Goal: Transaction & Acquisition: Purchase product/service

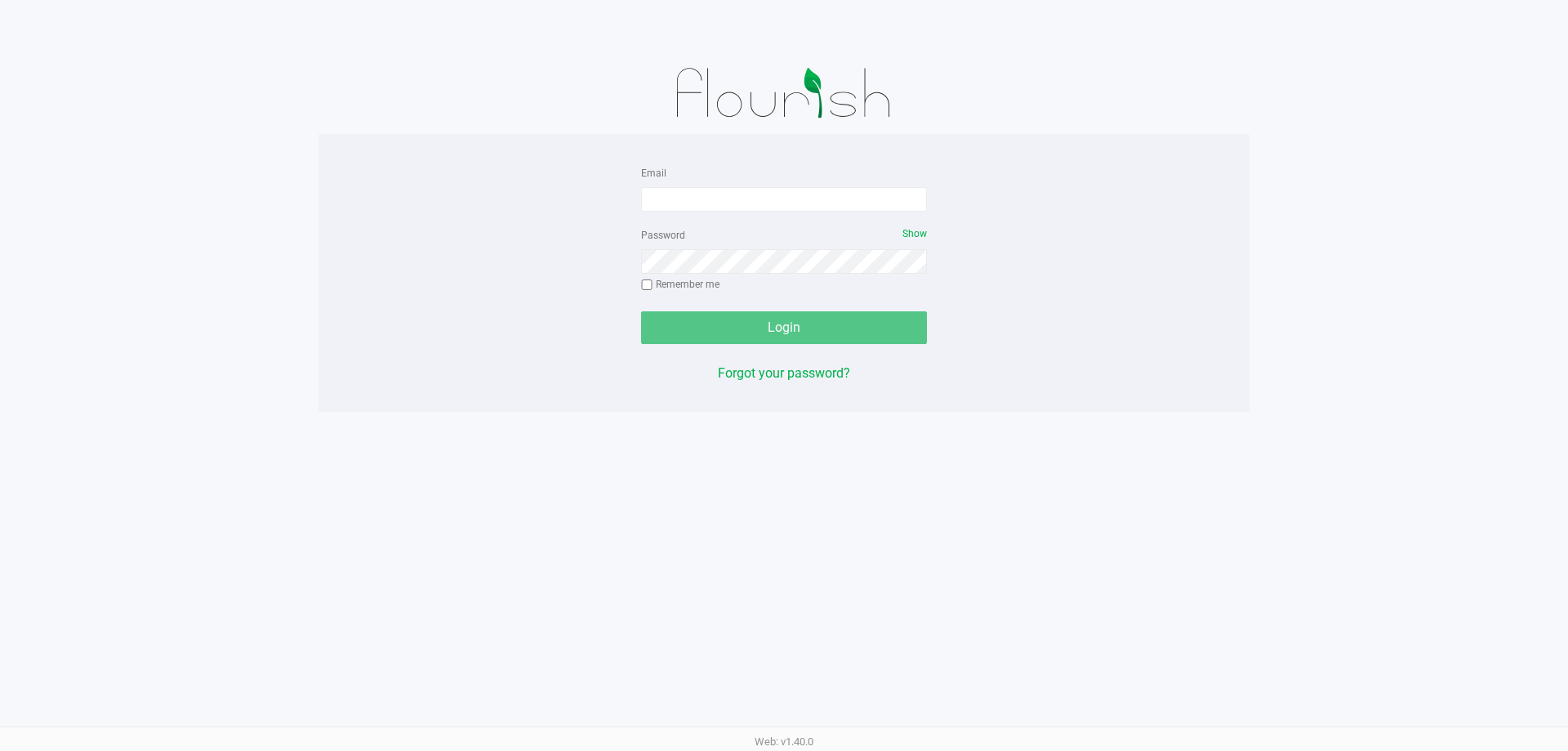
click at [706, 590] on div "Email Password Show Remember me Login Forgot your password? Web: v1.40.0" at bounding box center [784, 376] width 1568 height 751
click at [418, 209] on div "Email Password Show Remember me Login Forgot your password?" at bounding box center [784, 273] width 931 height 220
click at [746, 199] on input "Email" at bounding box center [784, 199] width 286 height 24
click at [135, 166] on app-pos-login-wrapper "Email Password Show Remember me Login Forgot your password?" at bounding box center [784, 206] width 1568 height 412
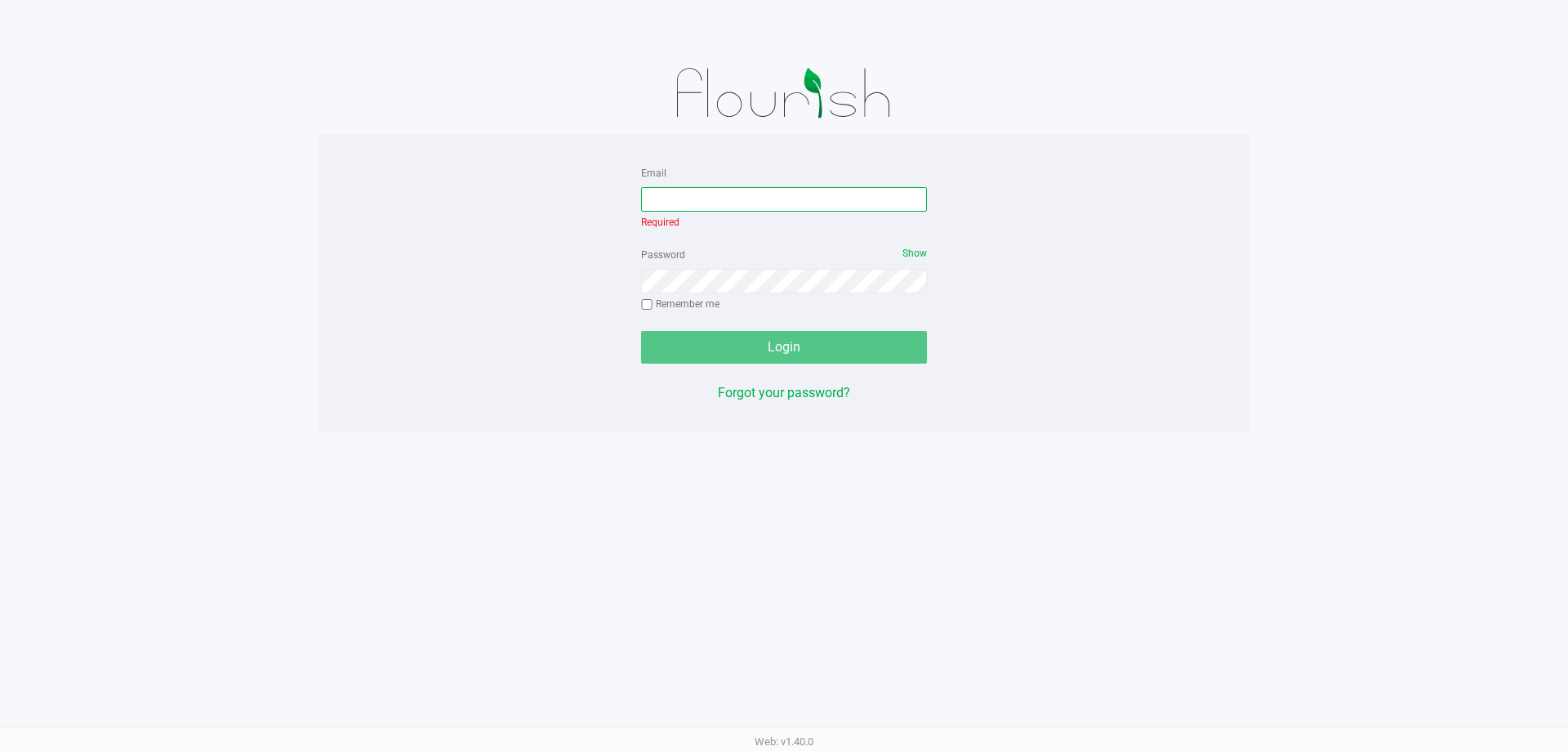
click at [729, 201] on input "Email" at bounding box center [784, 199] width 286 height 24
type input "[PERSON_NAME][EMAIL_ADDRESS][DOMAIN_NAME]"
click at [733, 283] on div "Password Show Remember me" at bounding box center [784, 281] width 286 height 73
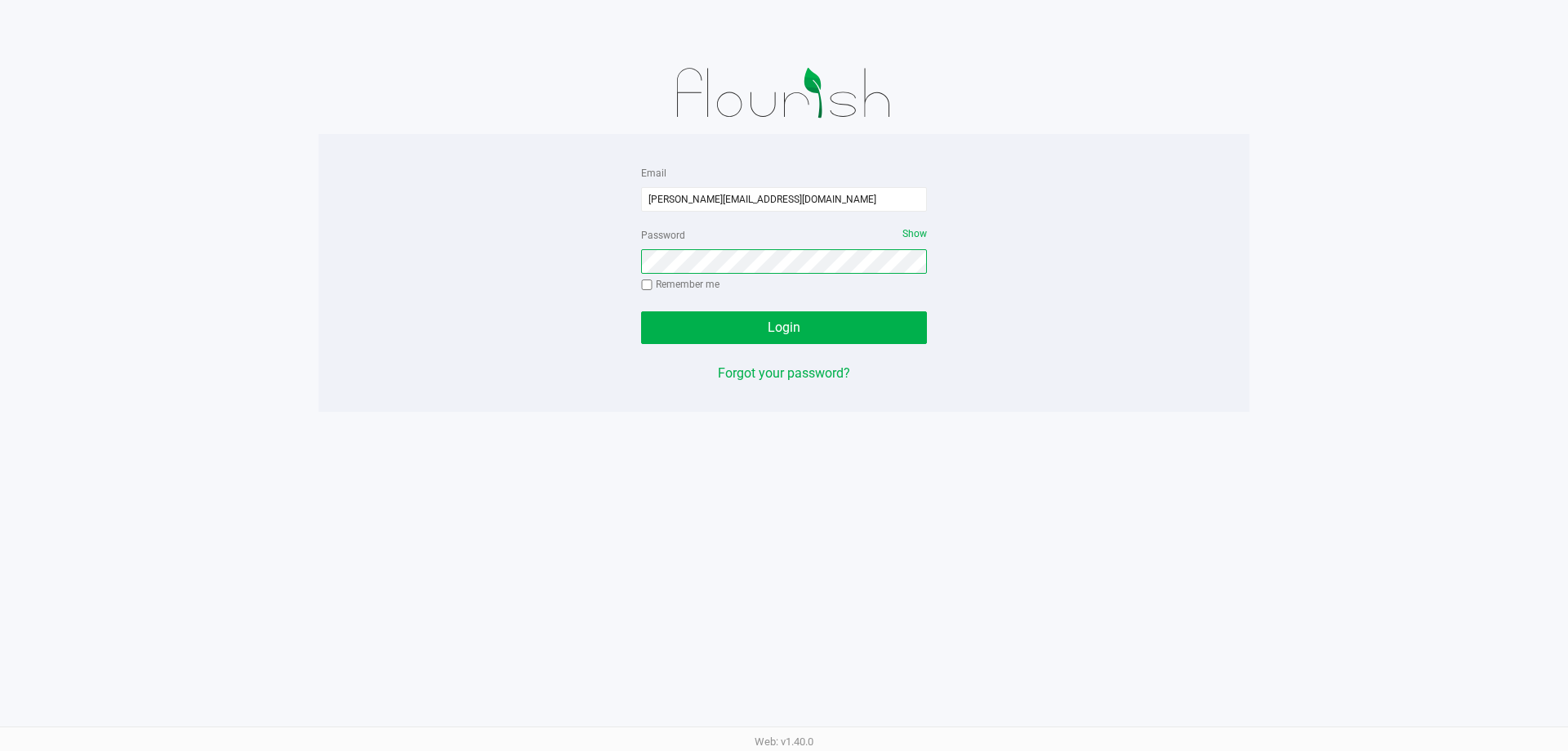
click at [641, 311] on button "Login" at bounding box center [784, 328] width 286 height 32
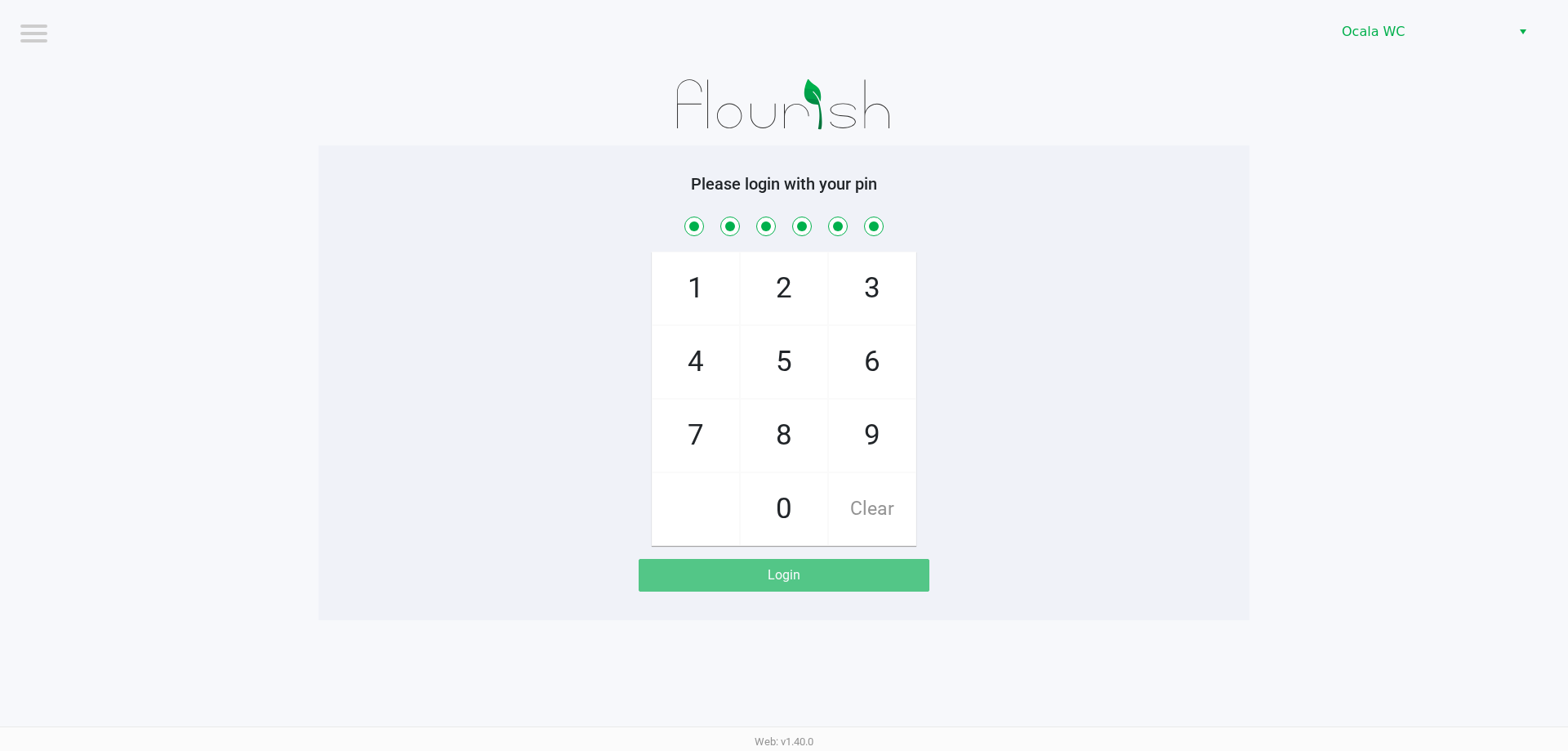
checkbox input "true"
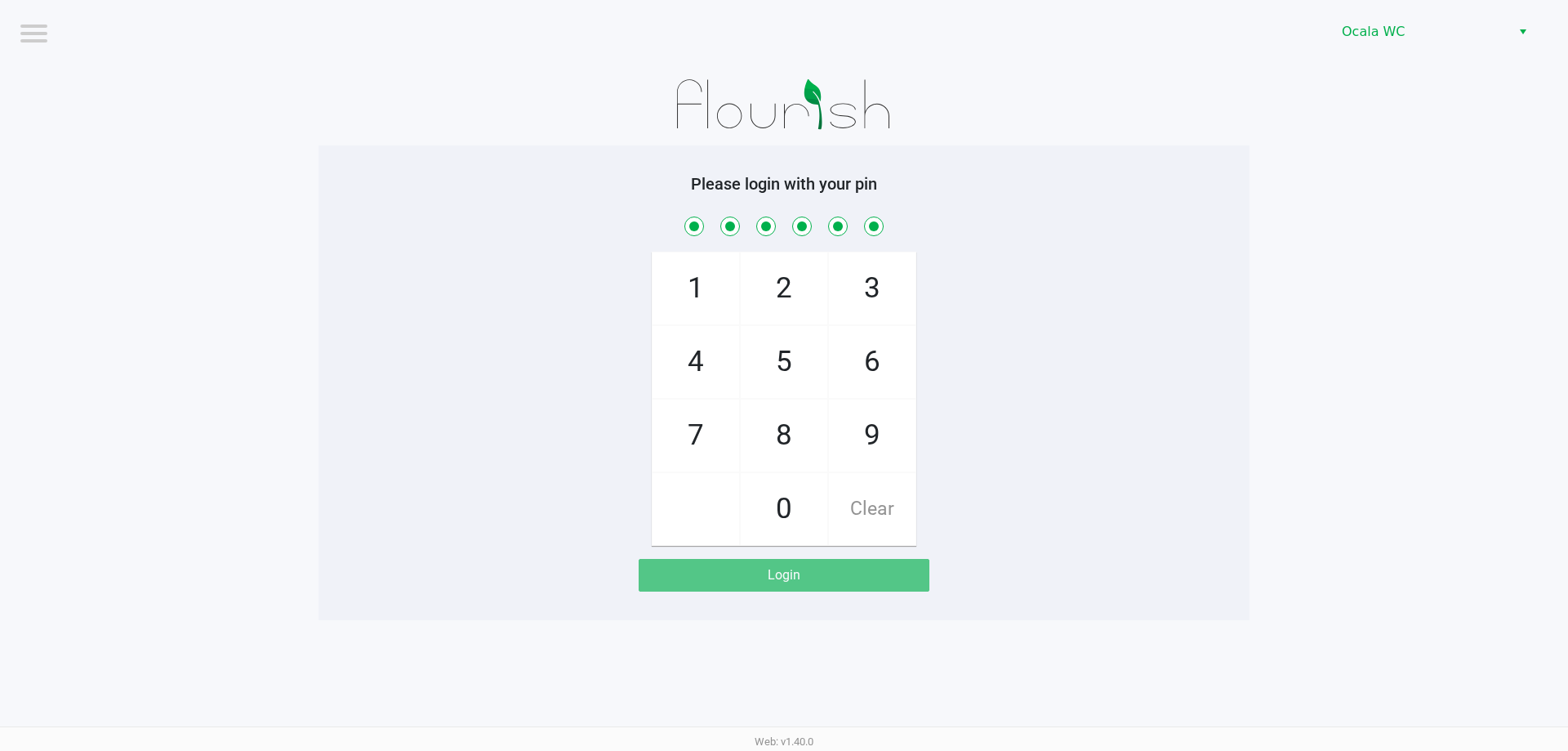
checkbox input "true"
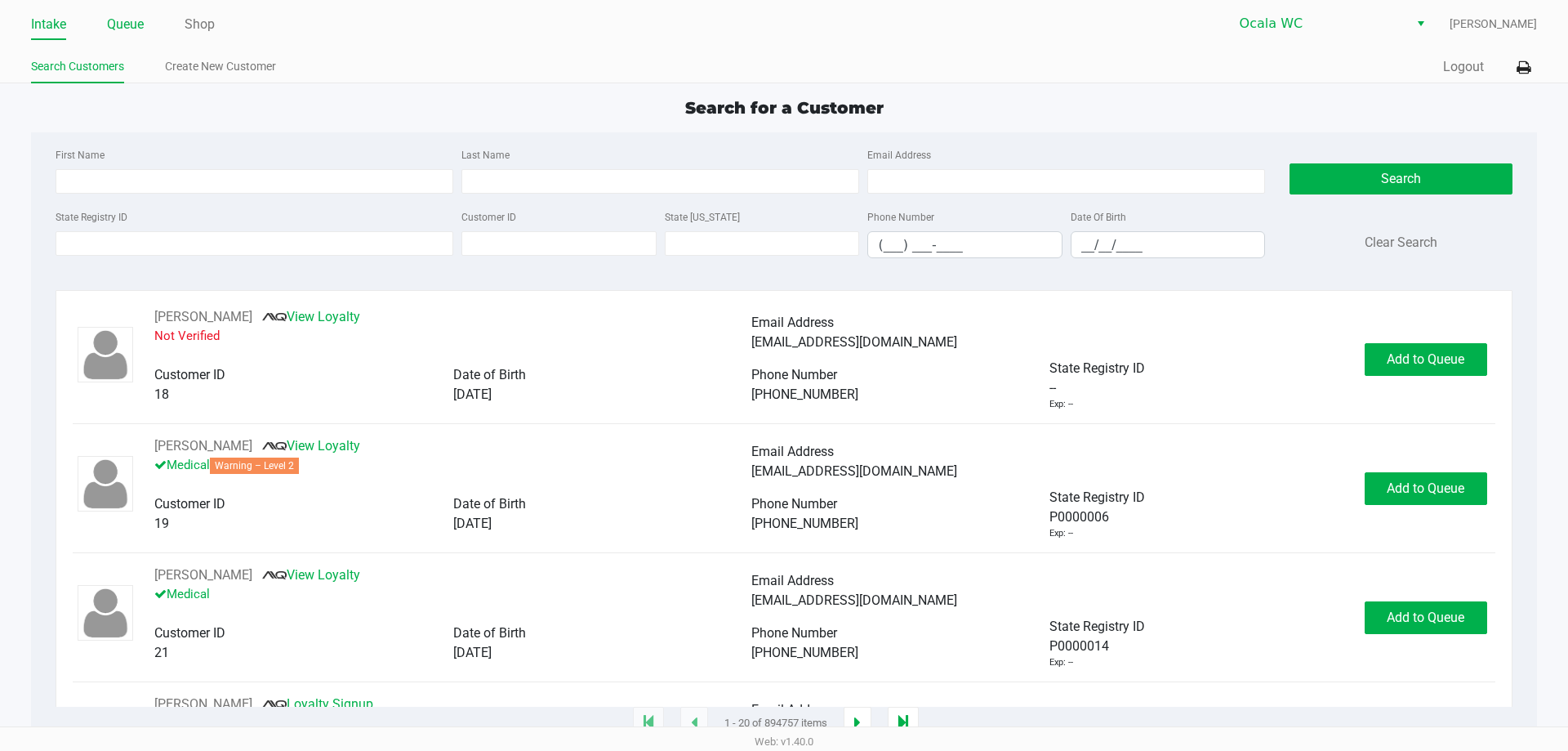
click at [118, 30] on link "Queue" at bounding box center [125, 23] width 37 height 23
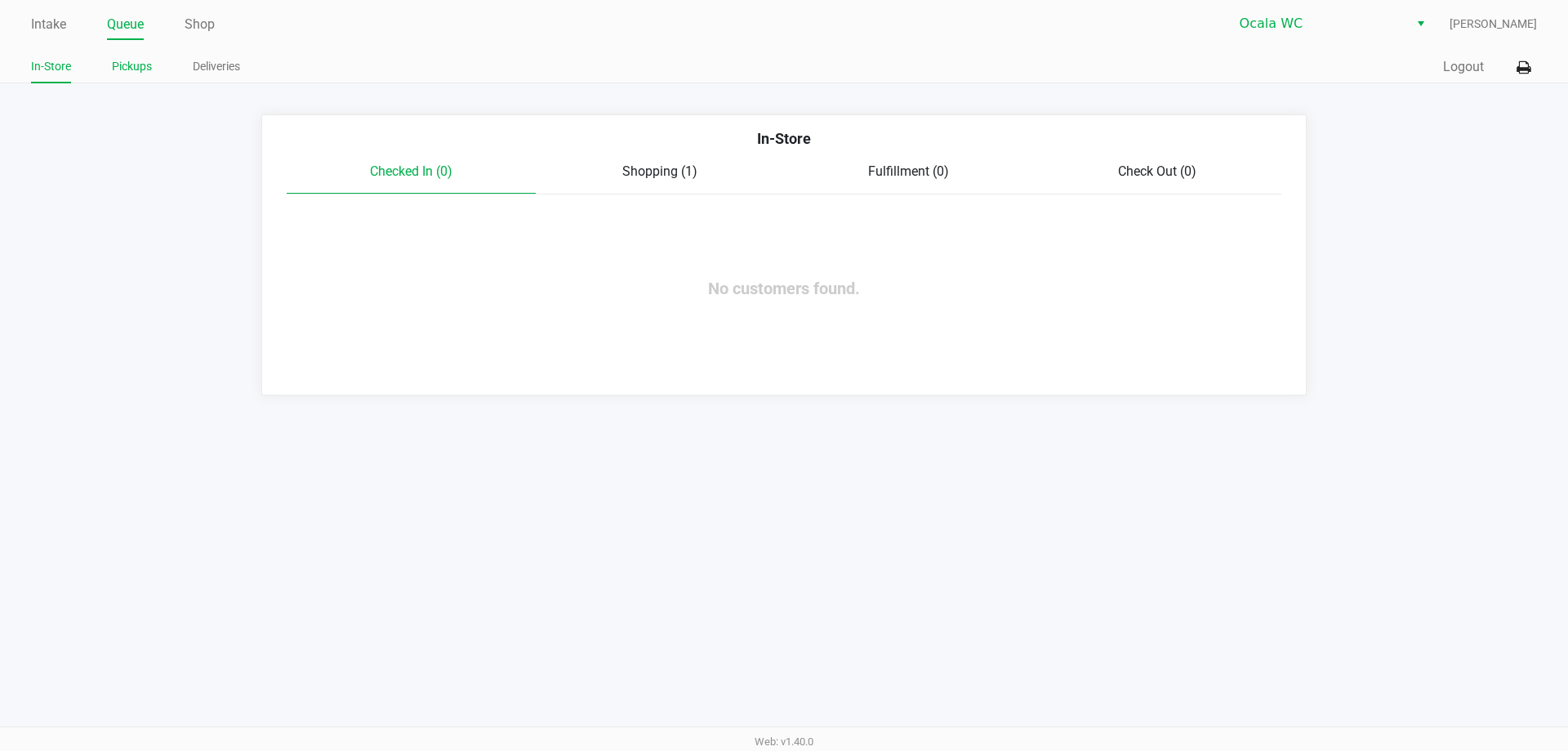
click at [130, 70] on link "Pickups" at bounding box center [132, 66] width 40 height 21
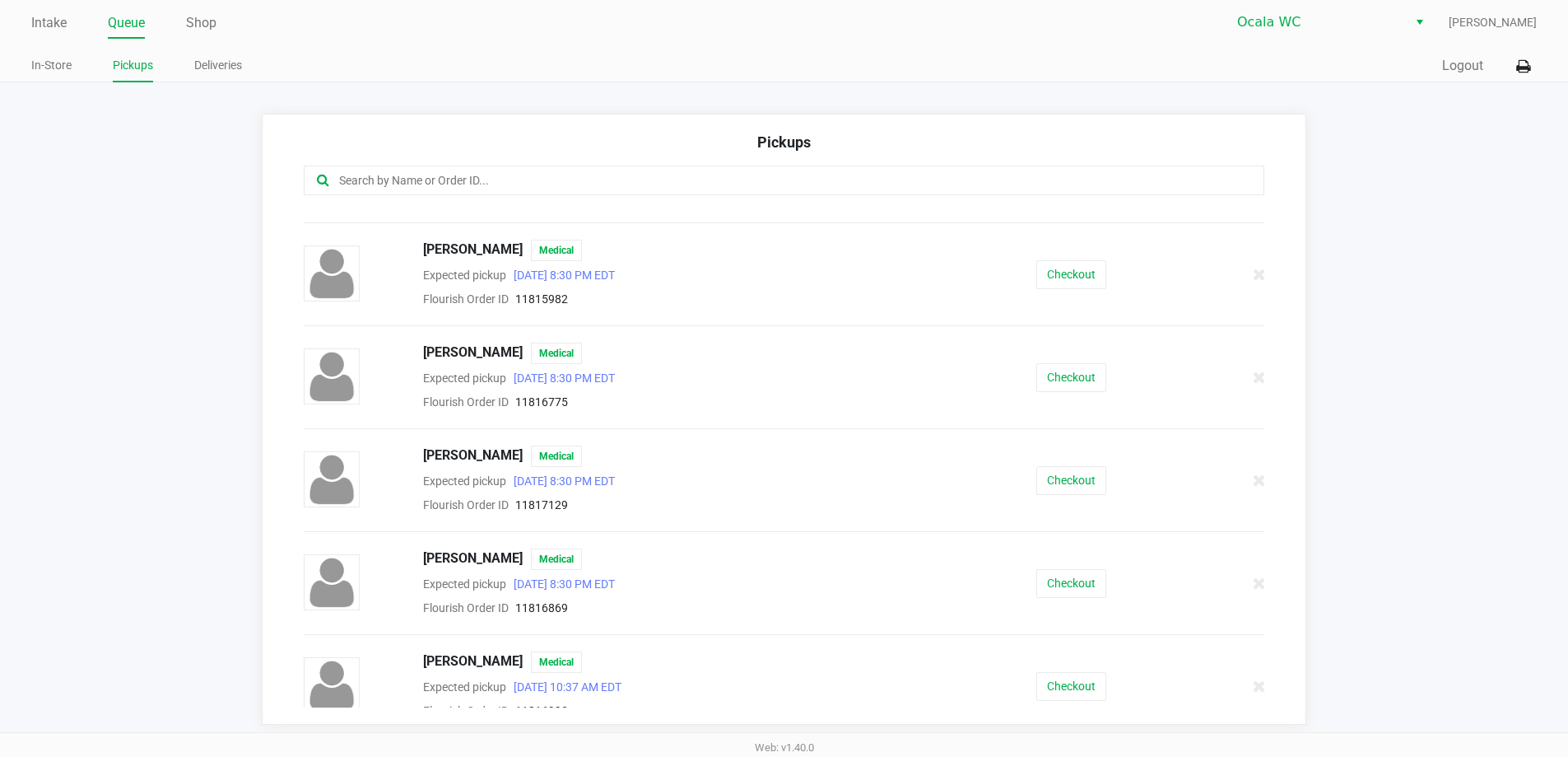
scroll to position [483, 0]
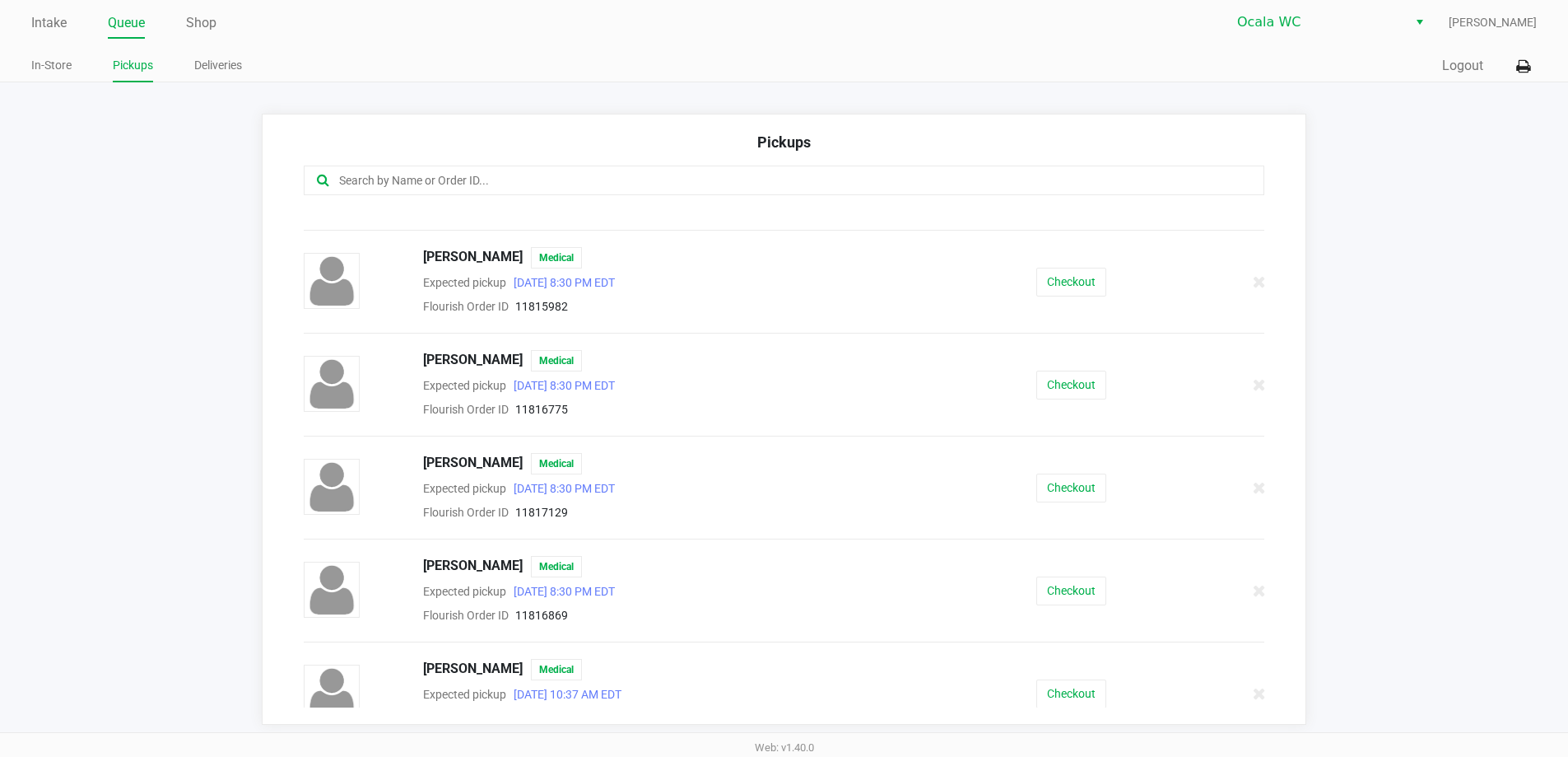
click at [1061, 499] on button "Checkout" at bounding box center [1070, 488] width 70 height 29
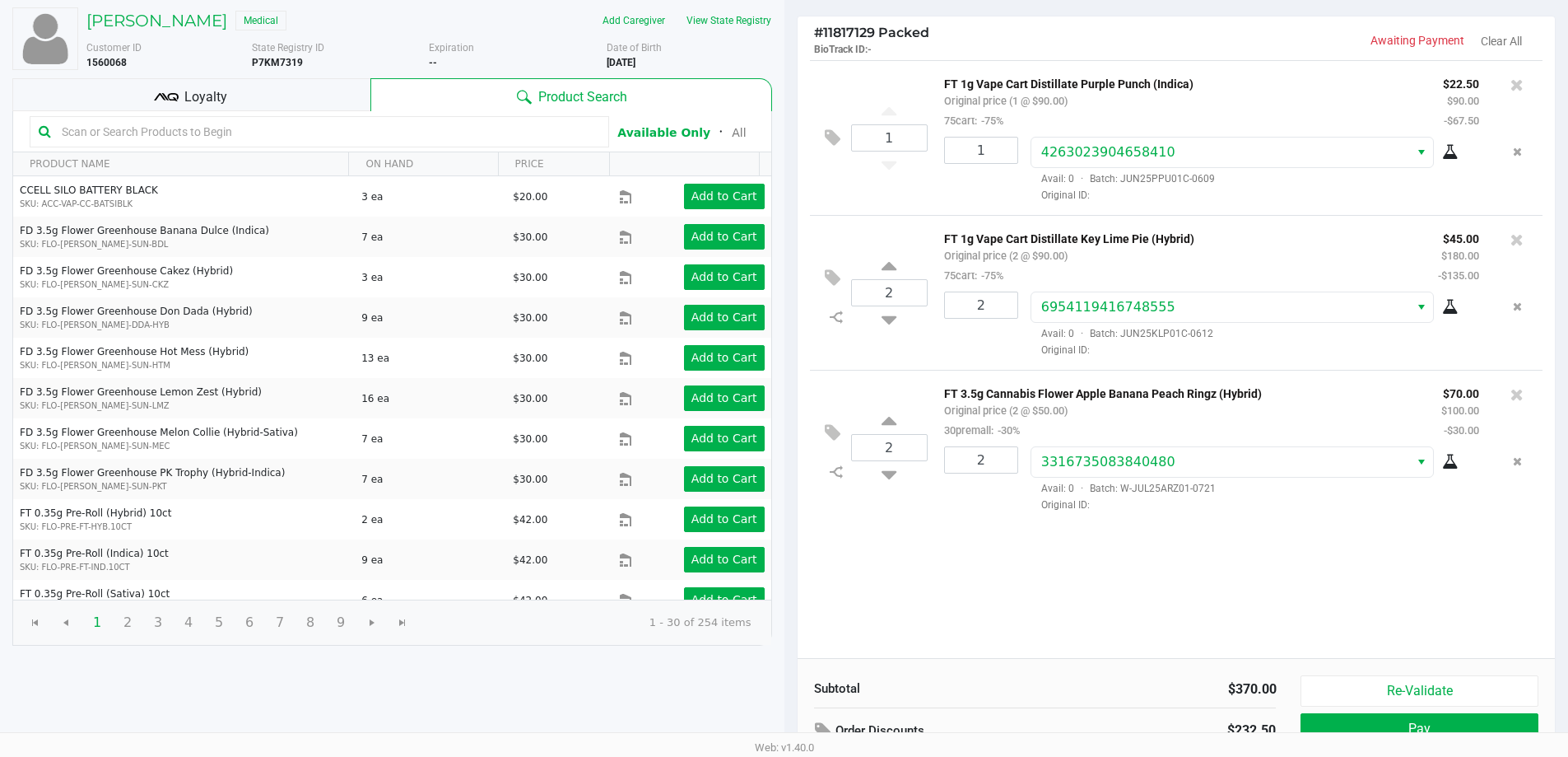
scroll to position [168, 0]
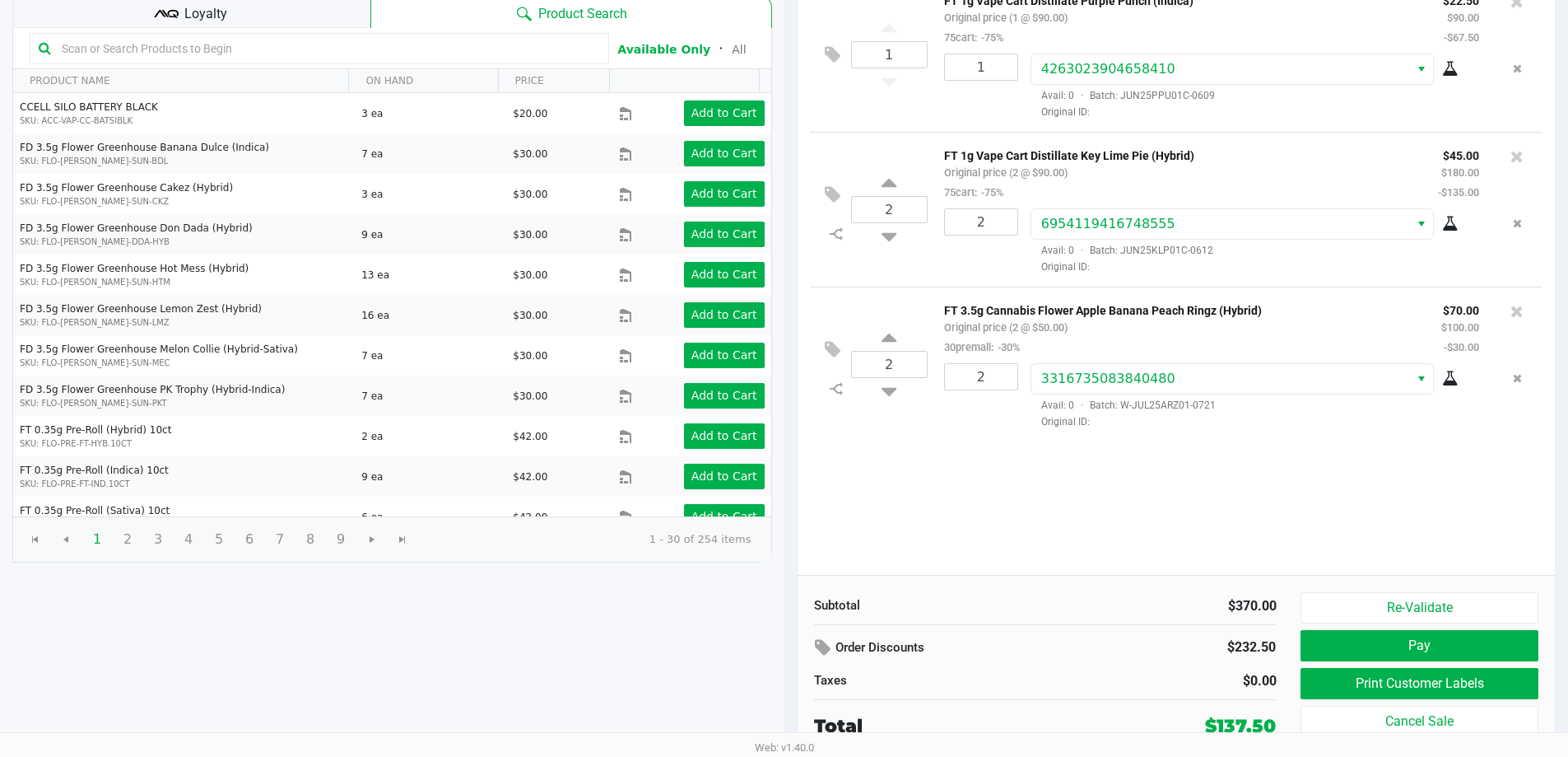
click at [290, 14] on div "Loyalty" at bounding box center [192, 12] width 358 height 33
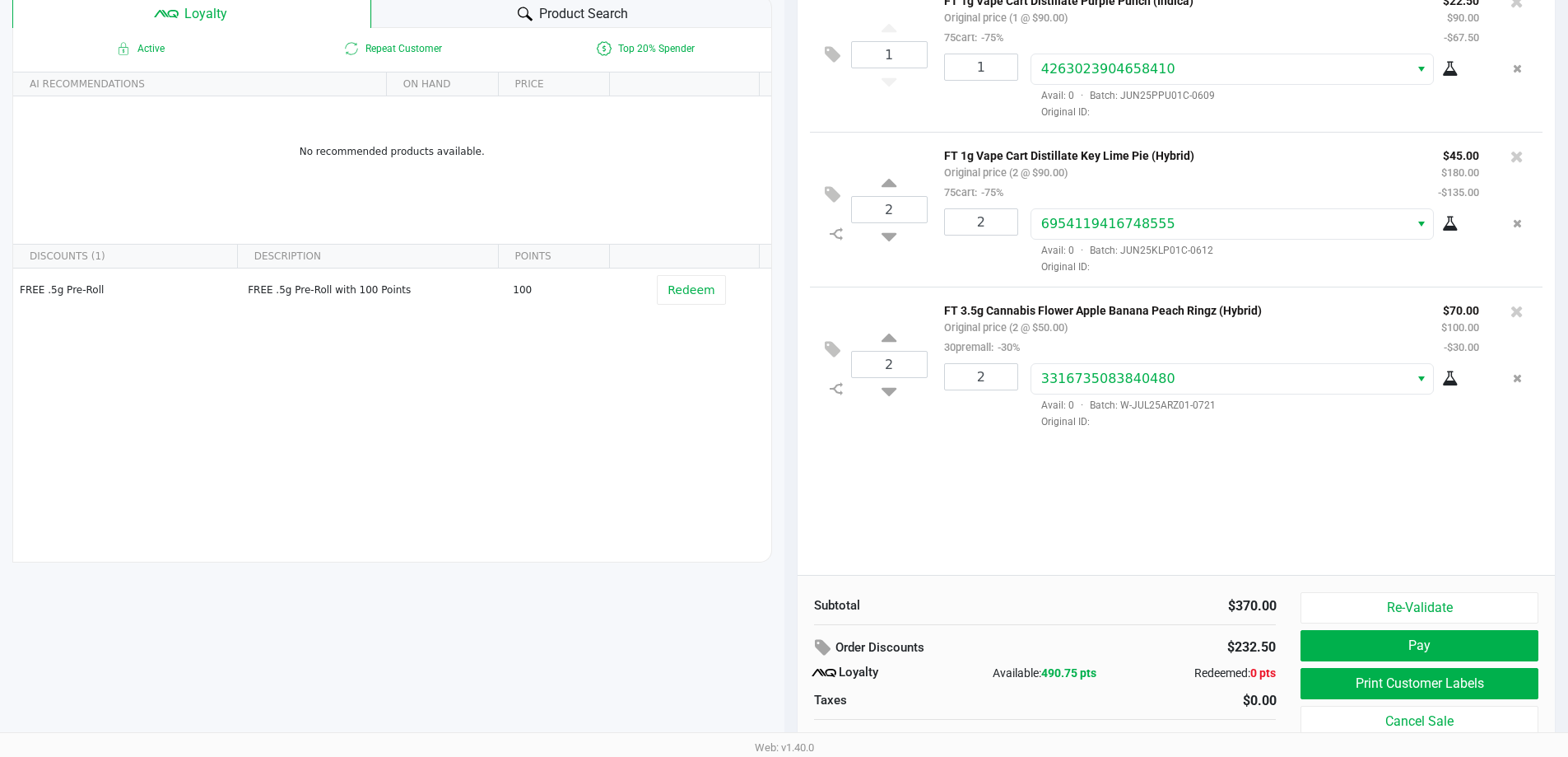
scroll to position [188, 0]
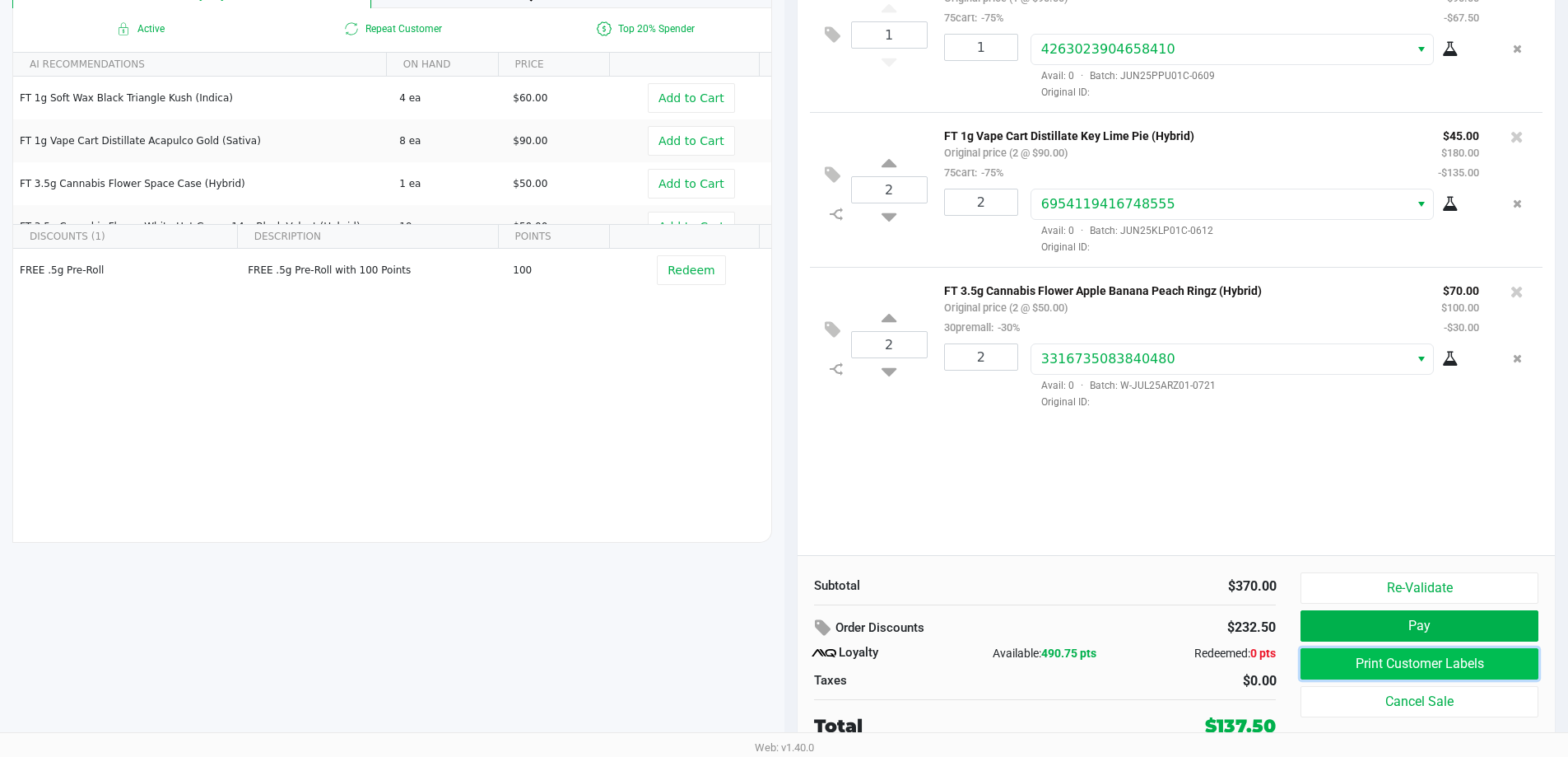
click at [1366, 664] on button "Print Customer Labels" at bounding box center [1419, 663] width 237 height 31
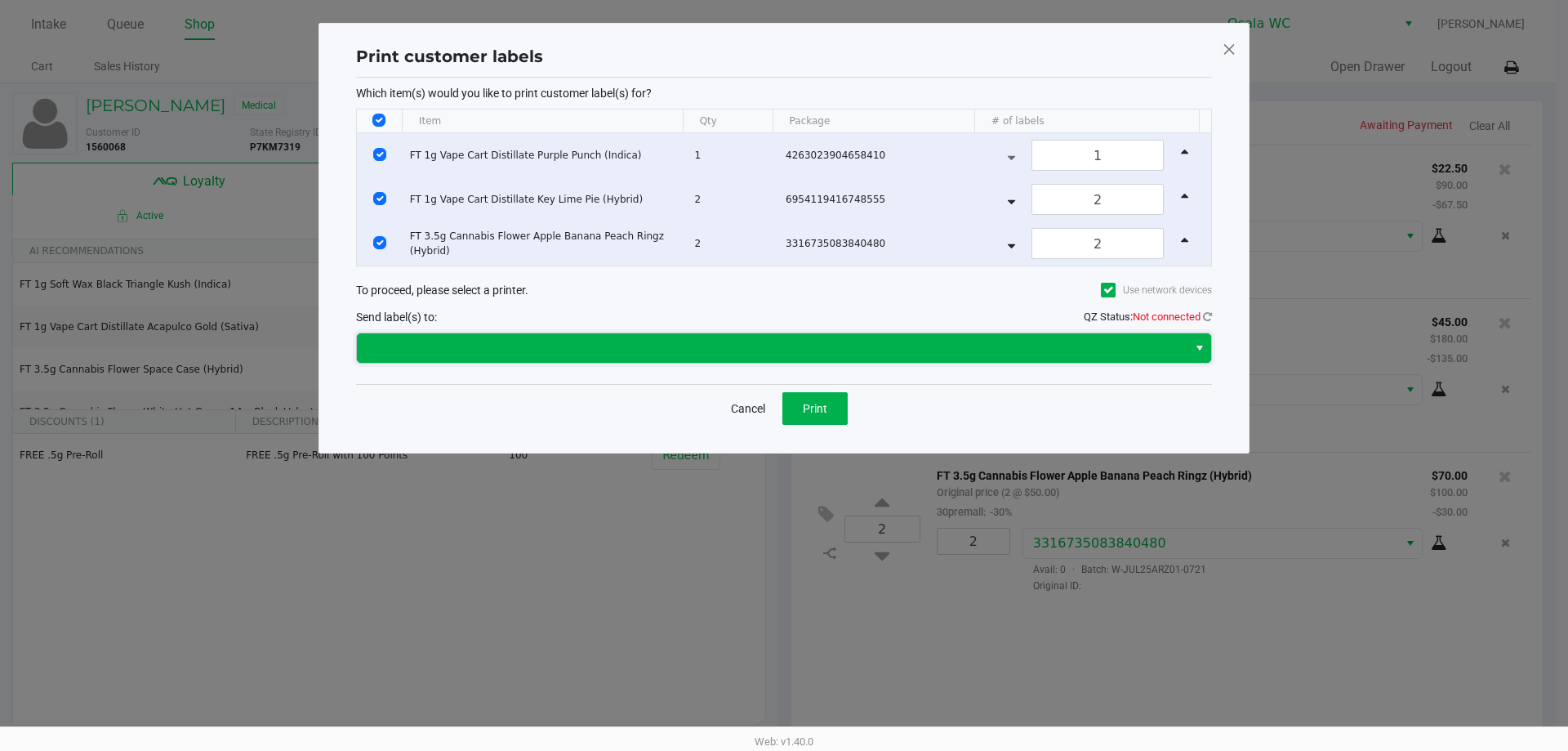
click at [888, 357] on span at bounding box center [772, 348] width 830 height 30
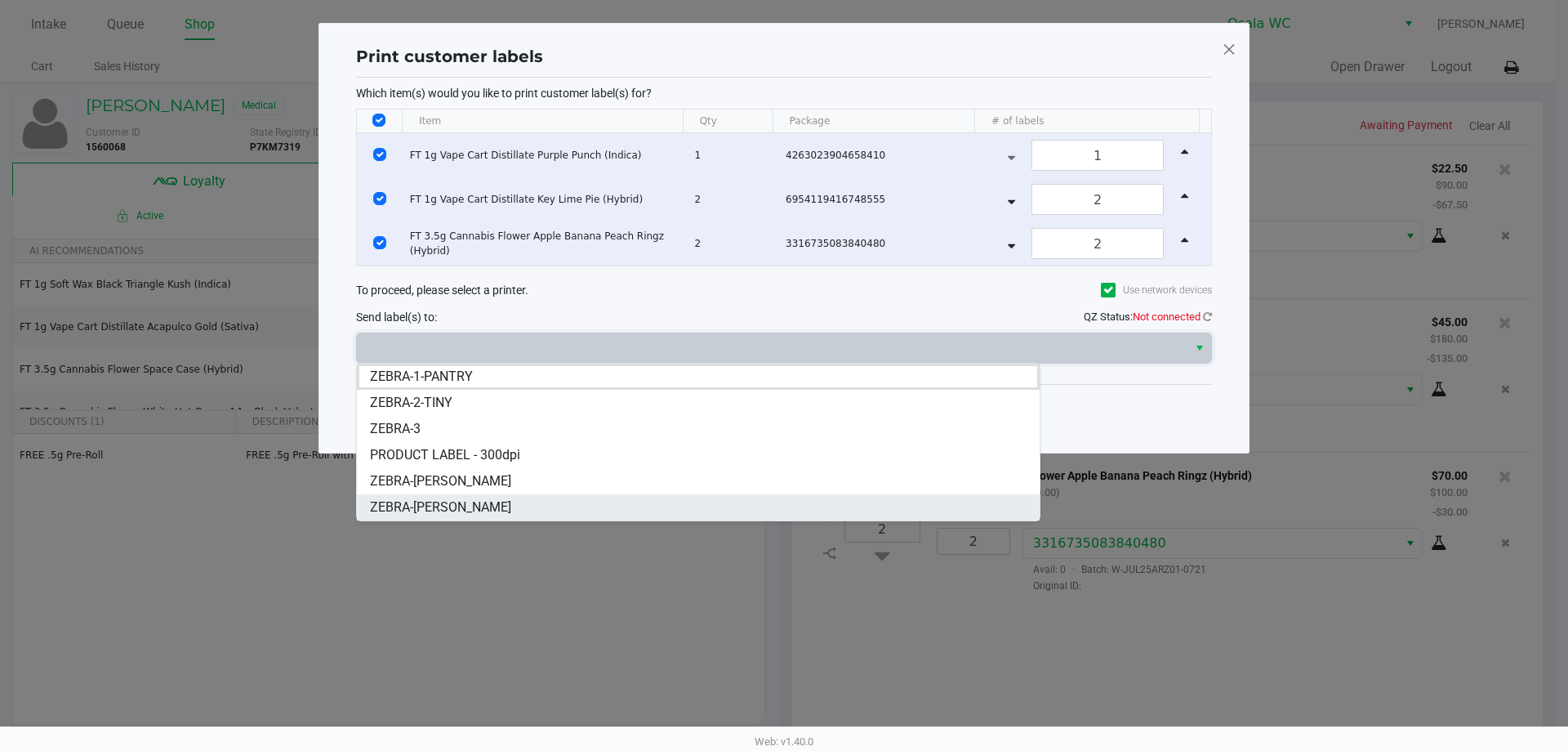
click at [441, 519] on li "ZEBRA-[PERSON_NAME]" at bounding box center [698, 506] width 682 height 26
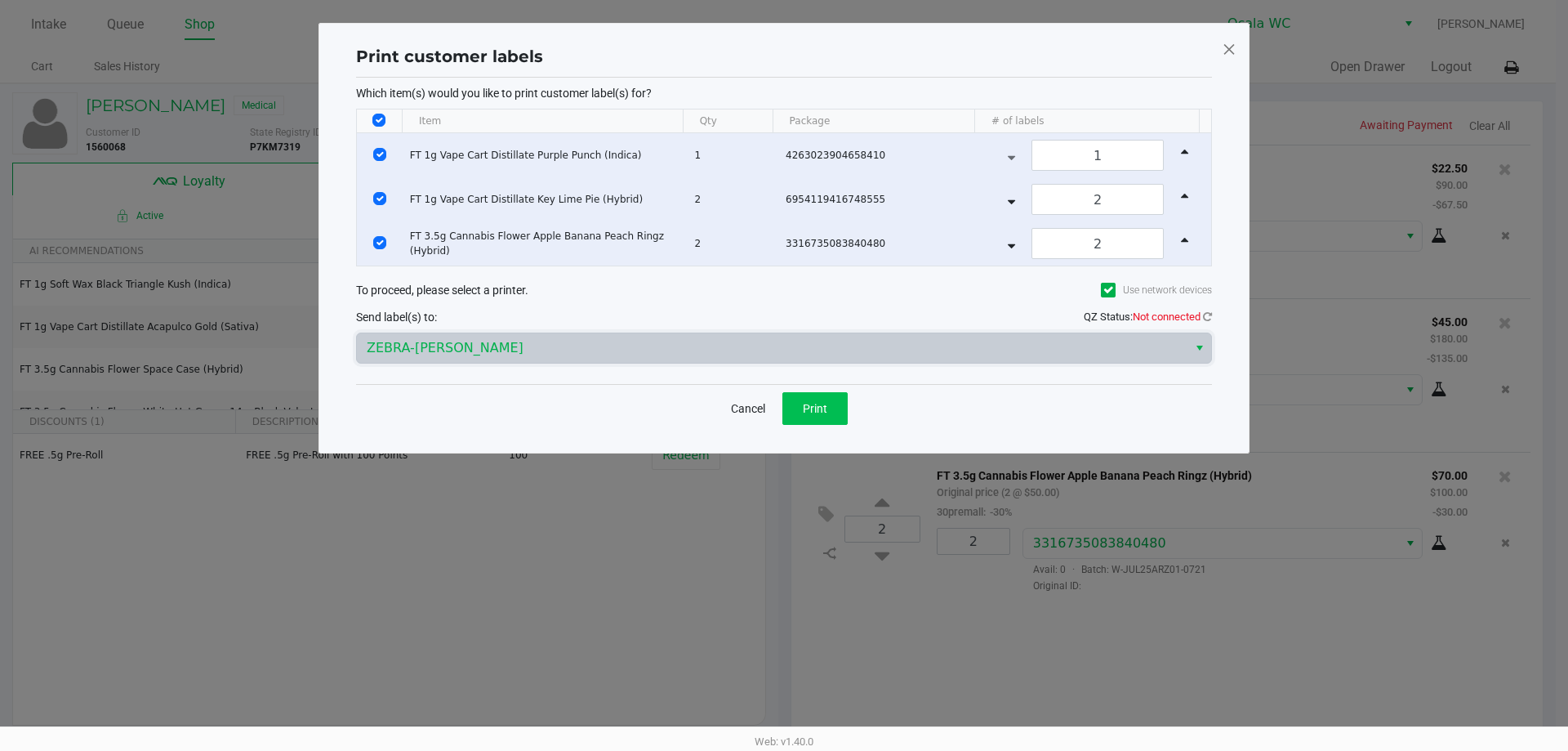
click at [830, 414] on button "Print" at bounding box center [815, 408] width 65 height 32
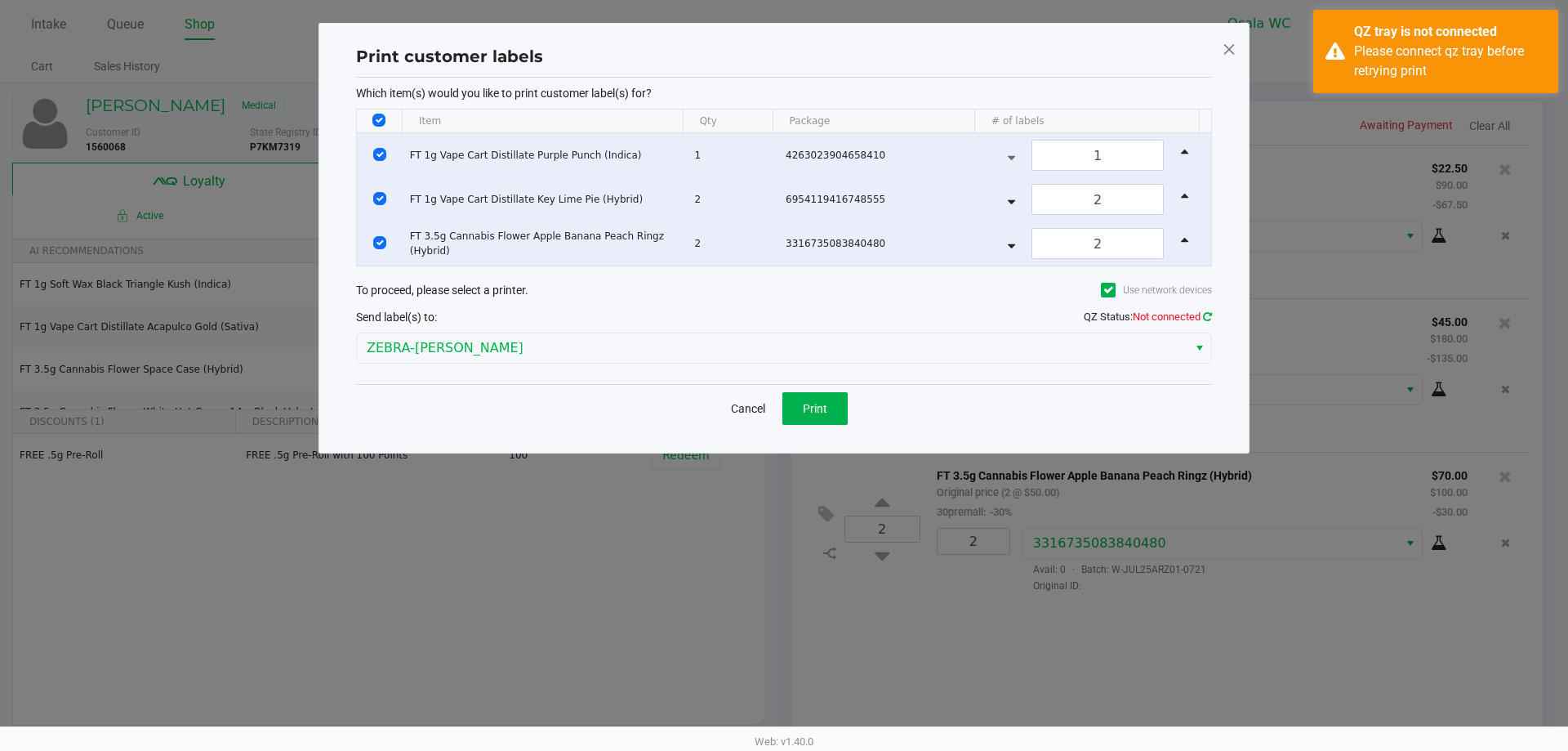
click at [1206, 316] on icon at bounding box center [1208, 317] width 9 height 11
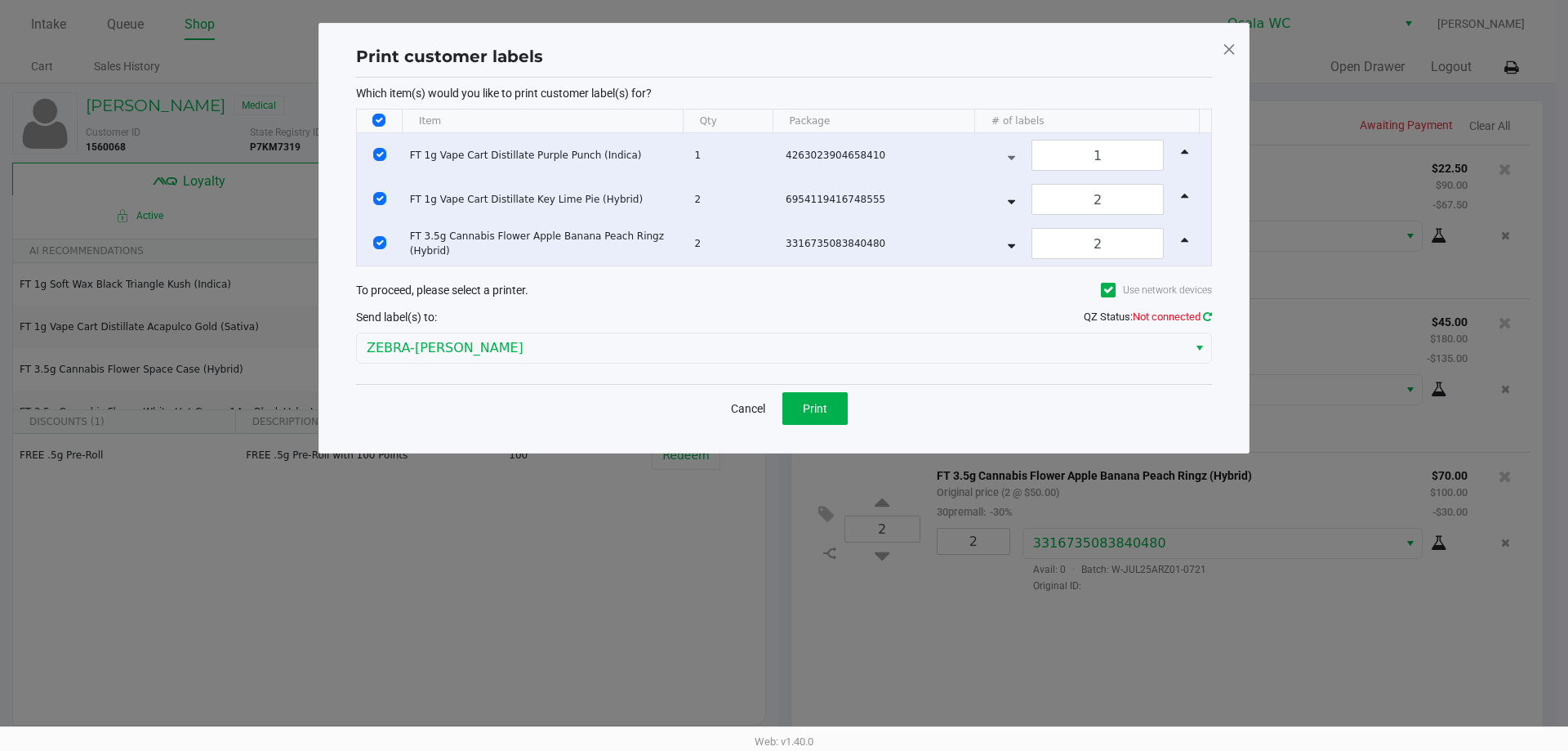
click at [1207, 315] on icon at bounding box center [1208, 317] width 9 height 11
click at [827, 414] on span "Print" at bounding box center [814, 408] width 24 height 13
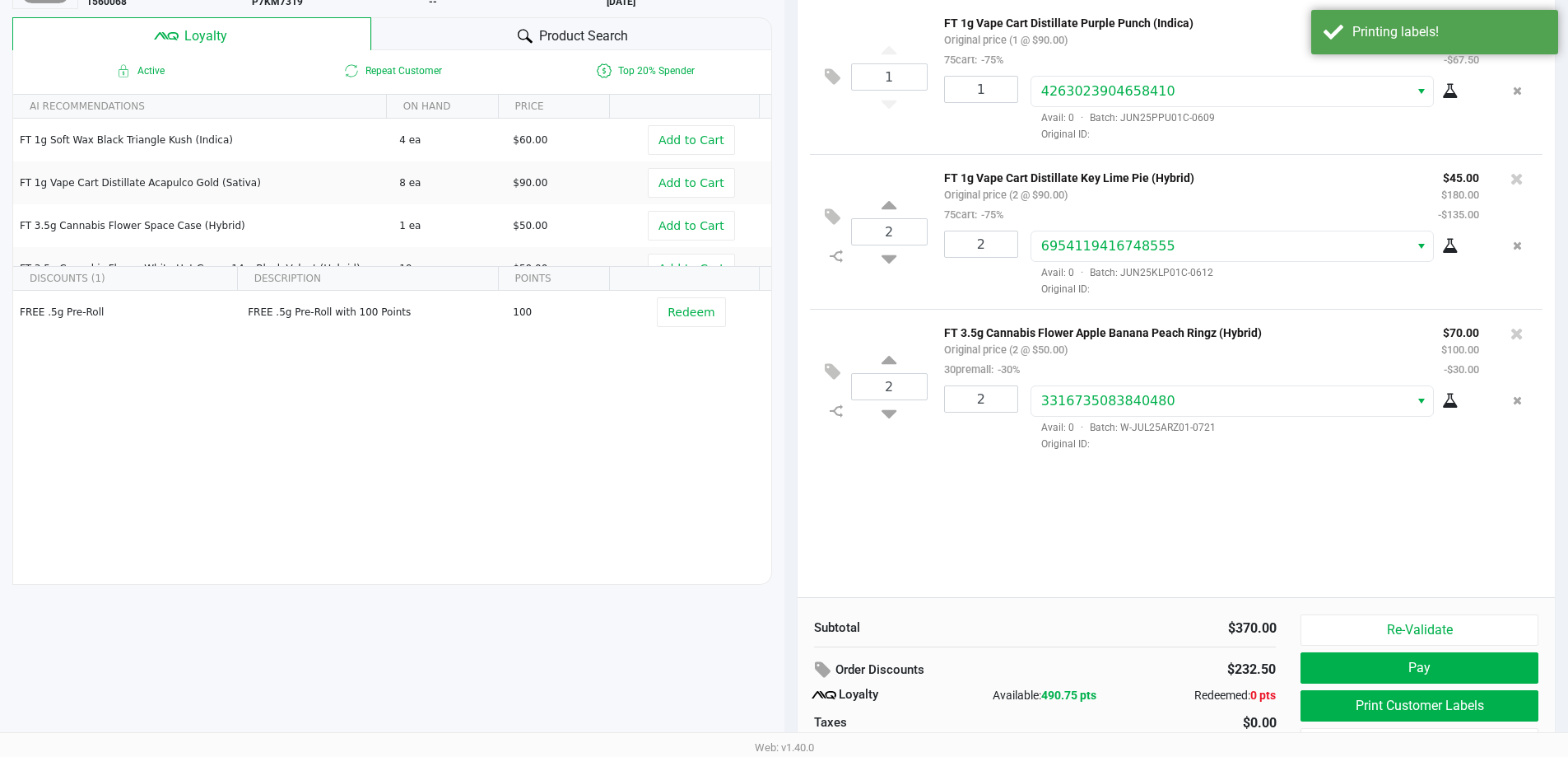
scroll to position [188, 0]
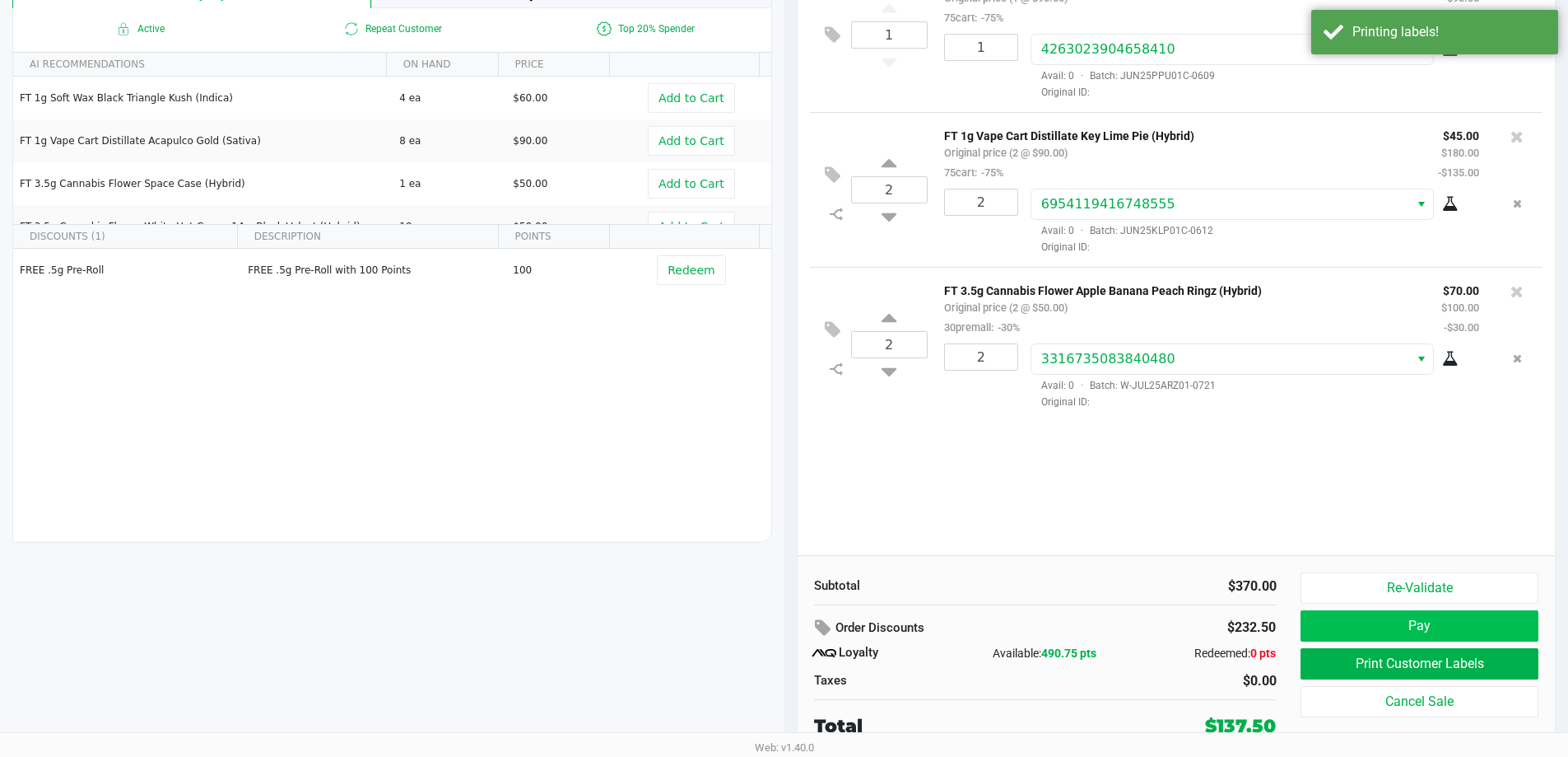
click at [1384, 632] on button "Pay" at bounding box center [1419, 625] width 237 height 31
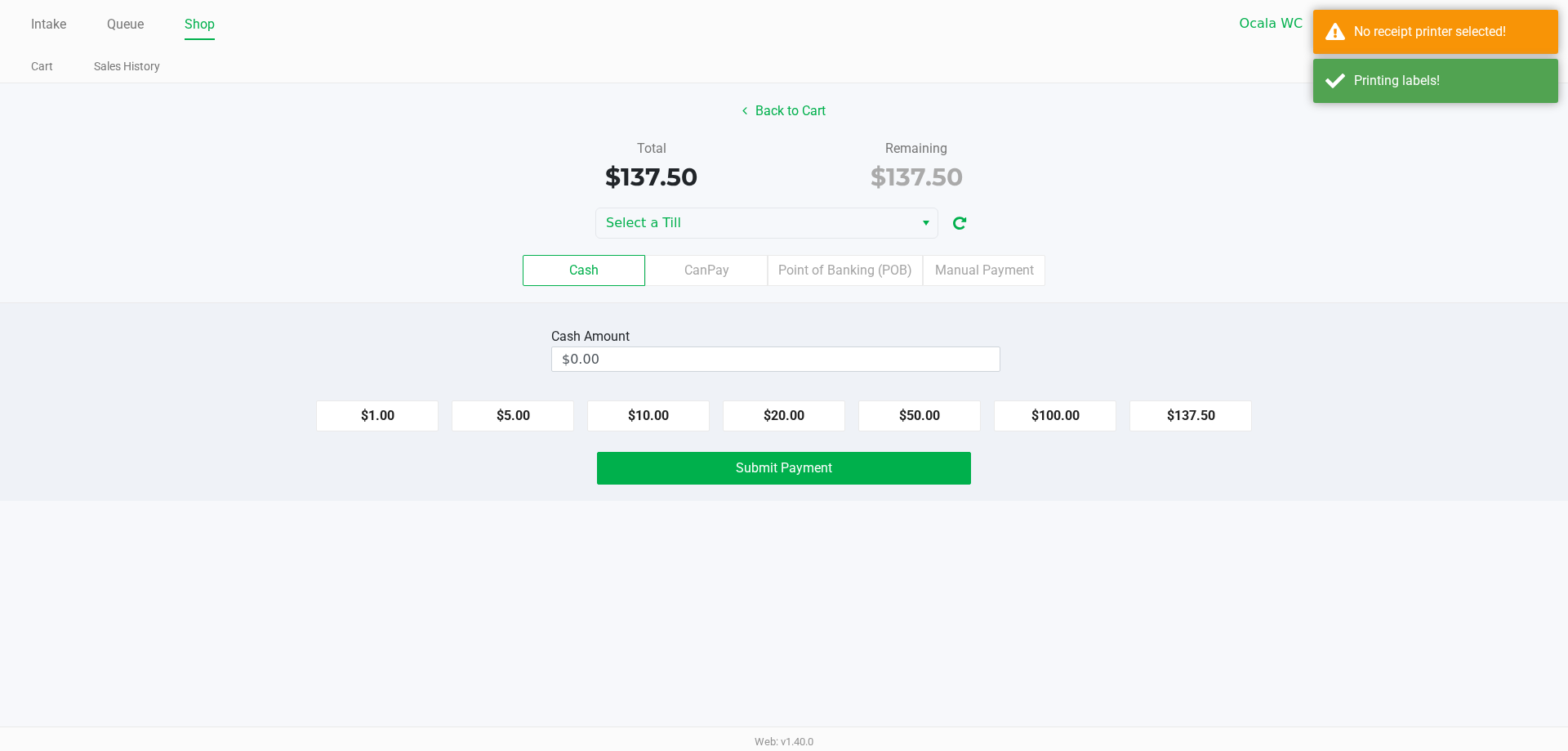
click at [1211, 270] on div "Cash CanPay Point of Banking (POB) Manual Payment" at bounding box center [784, 270] width 1568 height 31
click at [897, 230] on span "Select a Till" at bounding box center [755, 223] width 298 height 20
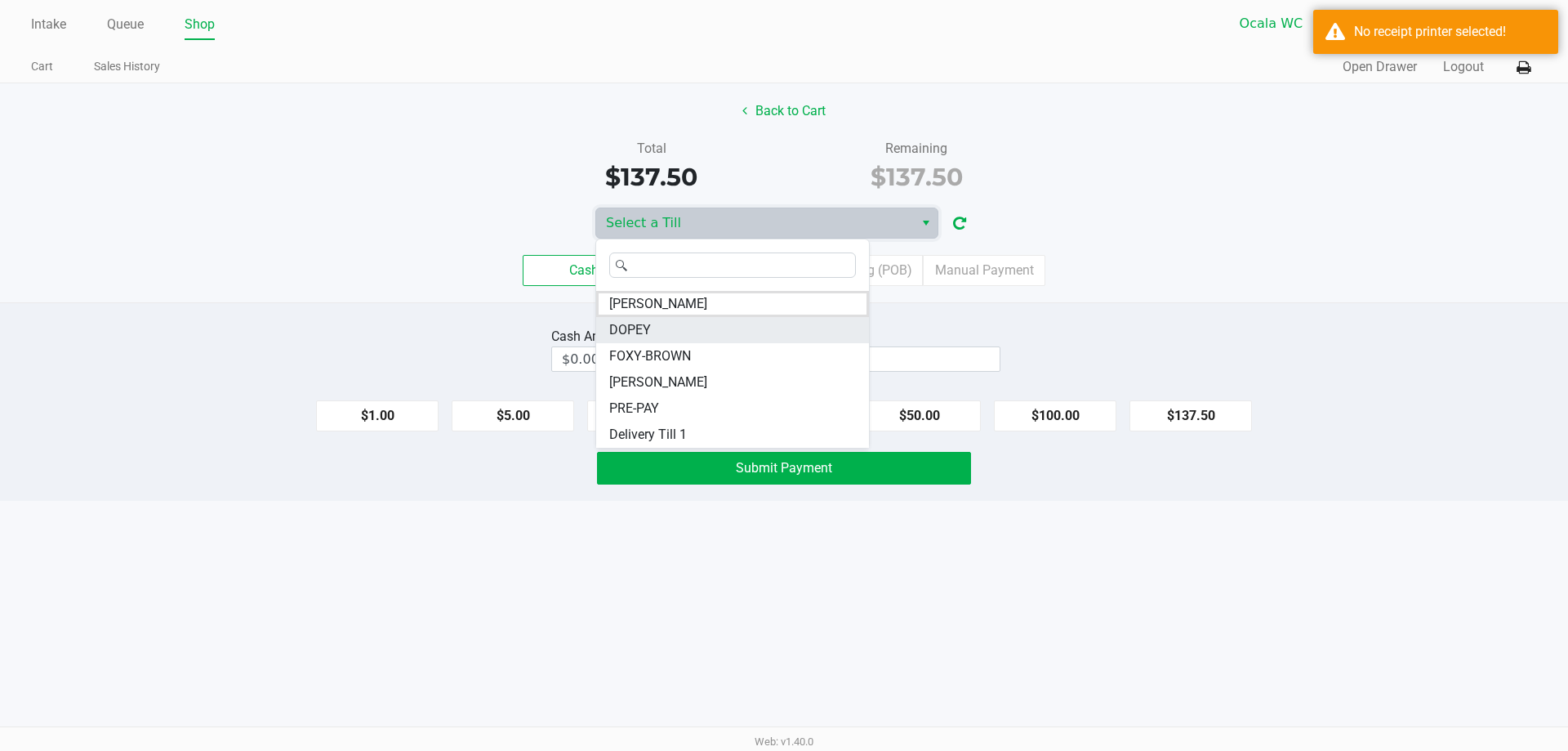
click at [634, 329] on span "DOPEY" at bounding box center [630, 330] width 42 height 20
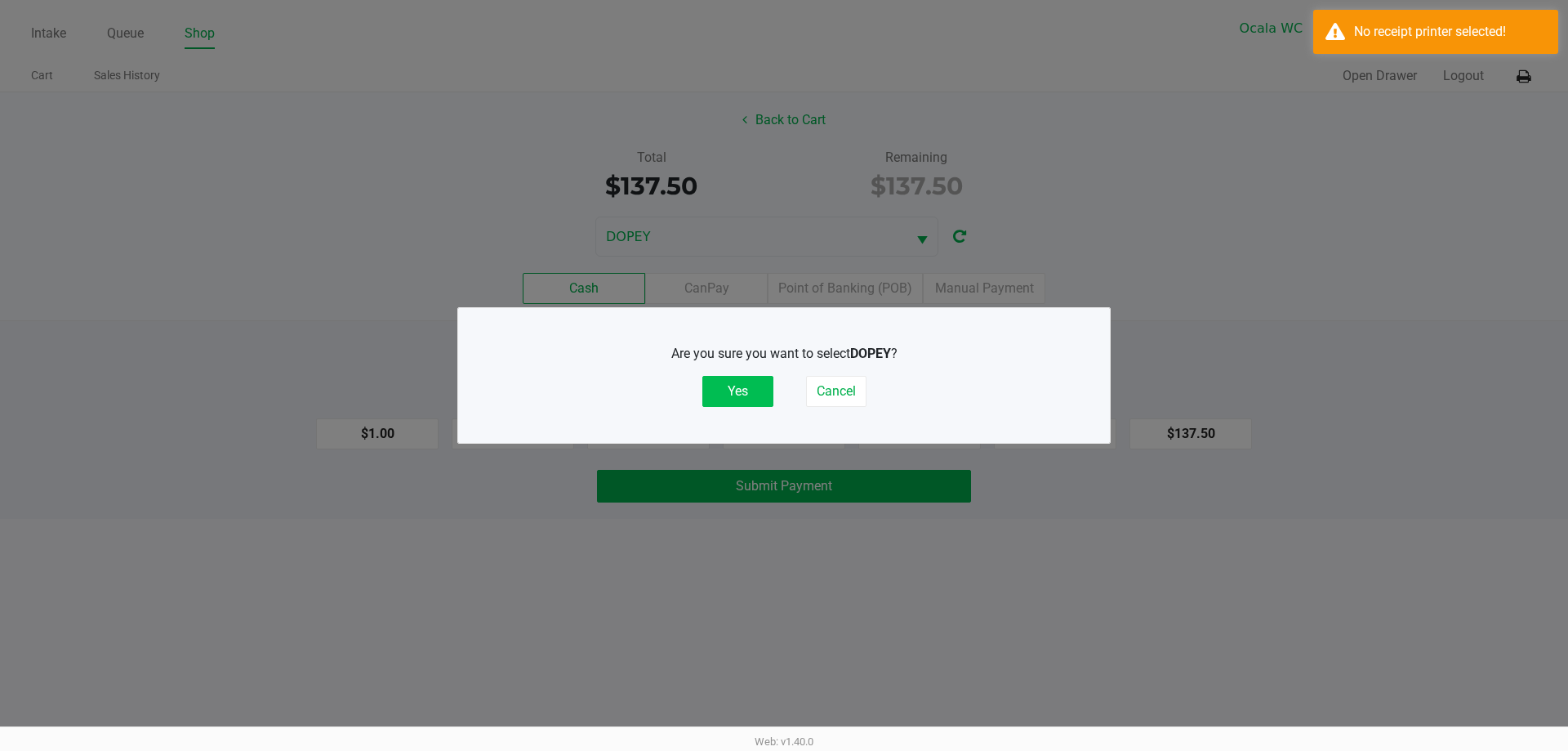
click at [734, 391] on button "Yes" at bounding box center [738, 391] width 71 height 31
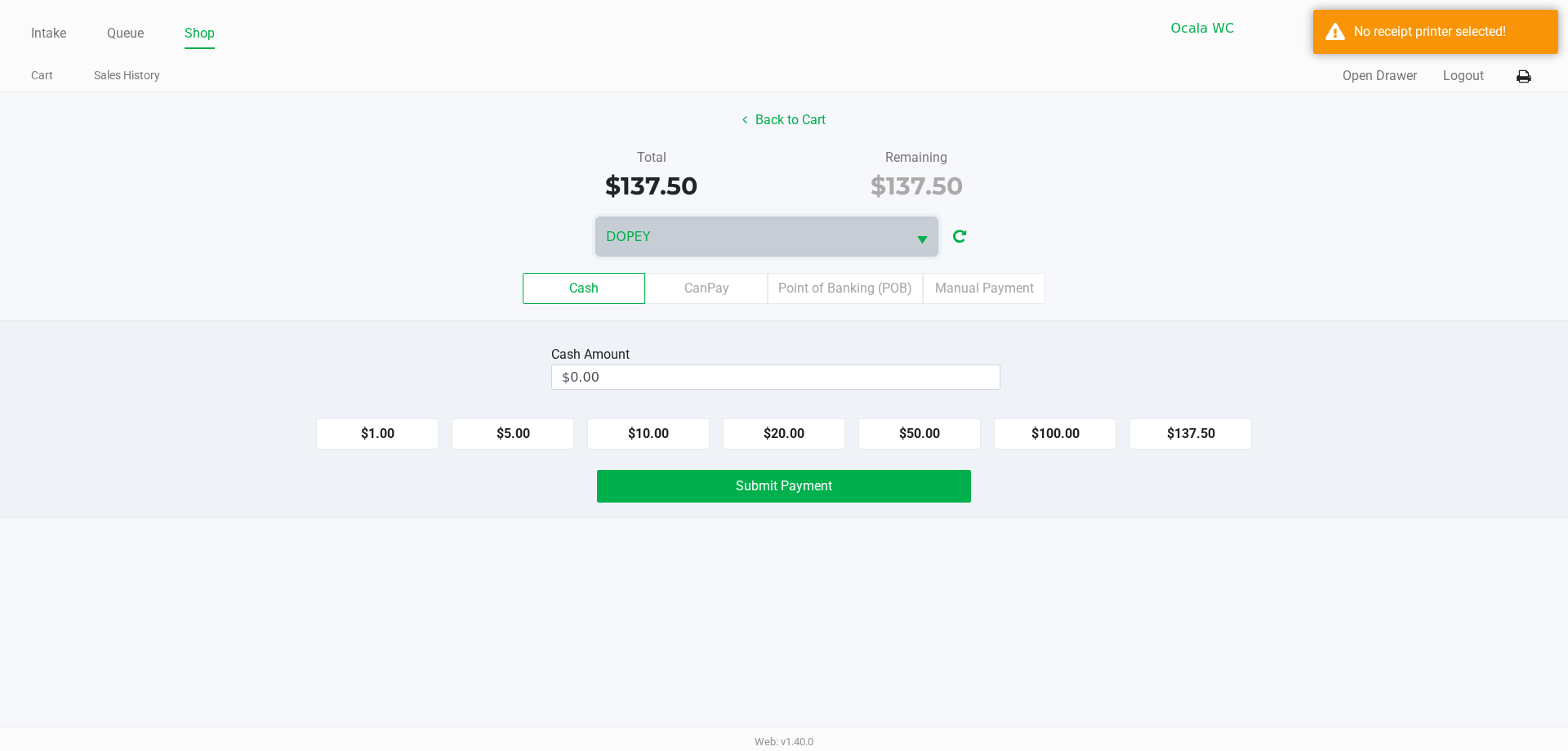
click at [854, 293] on label "Point of Banking (POB)" at bounding box center [846, 288] width 155 height 31
click at [0, 0] on 7 "Point of Banking (POB)" at bounding box center [0, 0] width 0 height 0
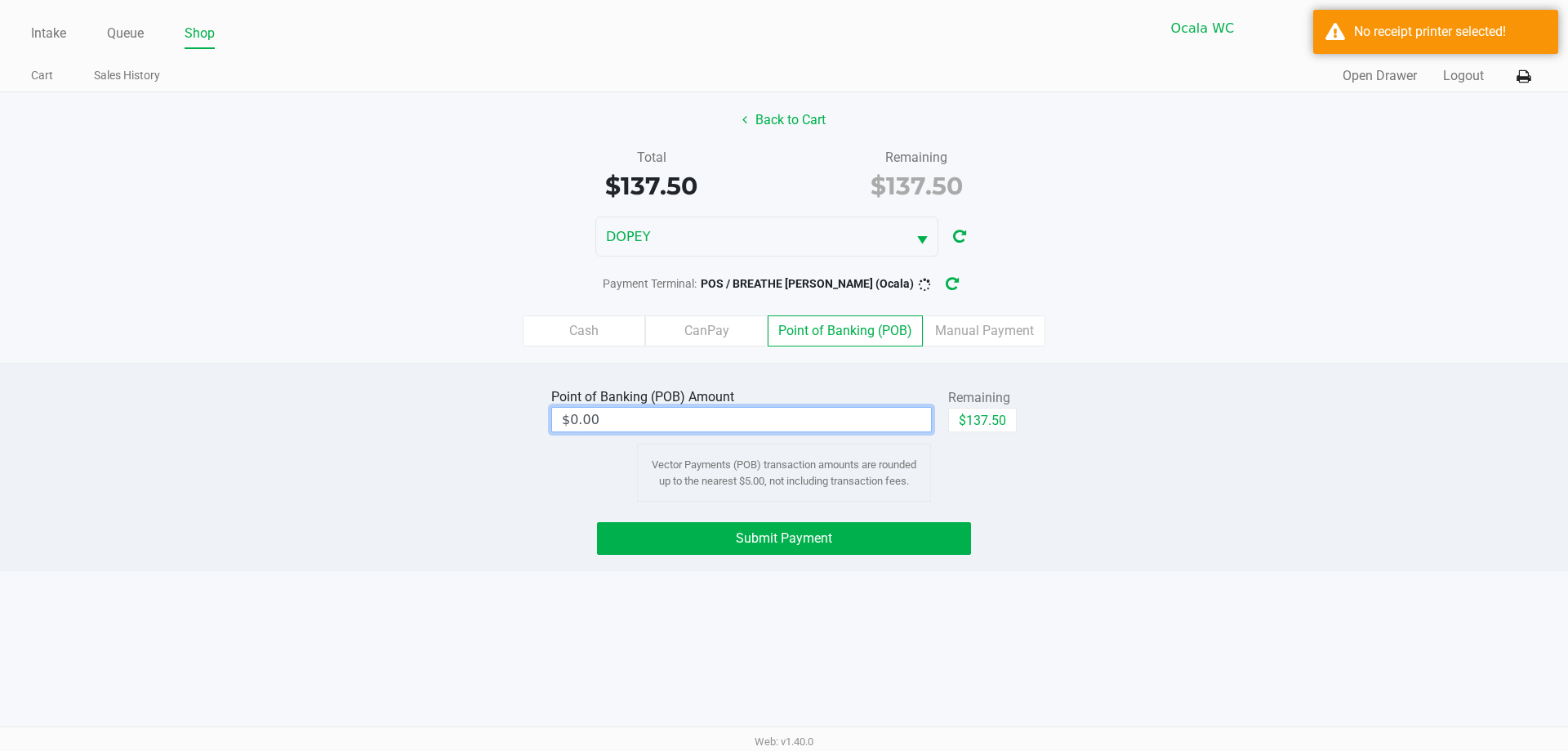
click at [777, 423] on input "$0.00" at bounding box center [742, 420] width 379 height 23
click at [992, 425] on button "$137.50" at bounding box center [982, 420] width 69 height 24
type input "$137.50"
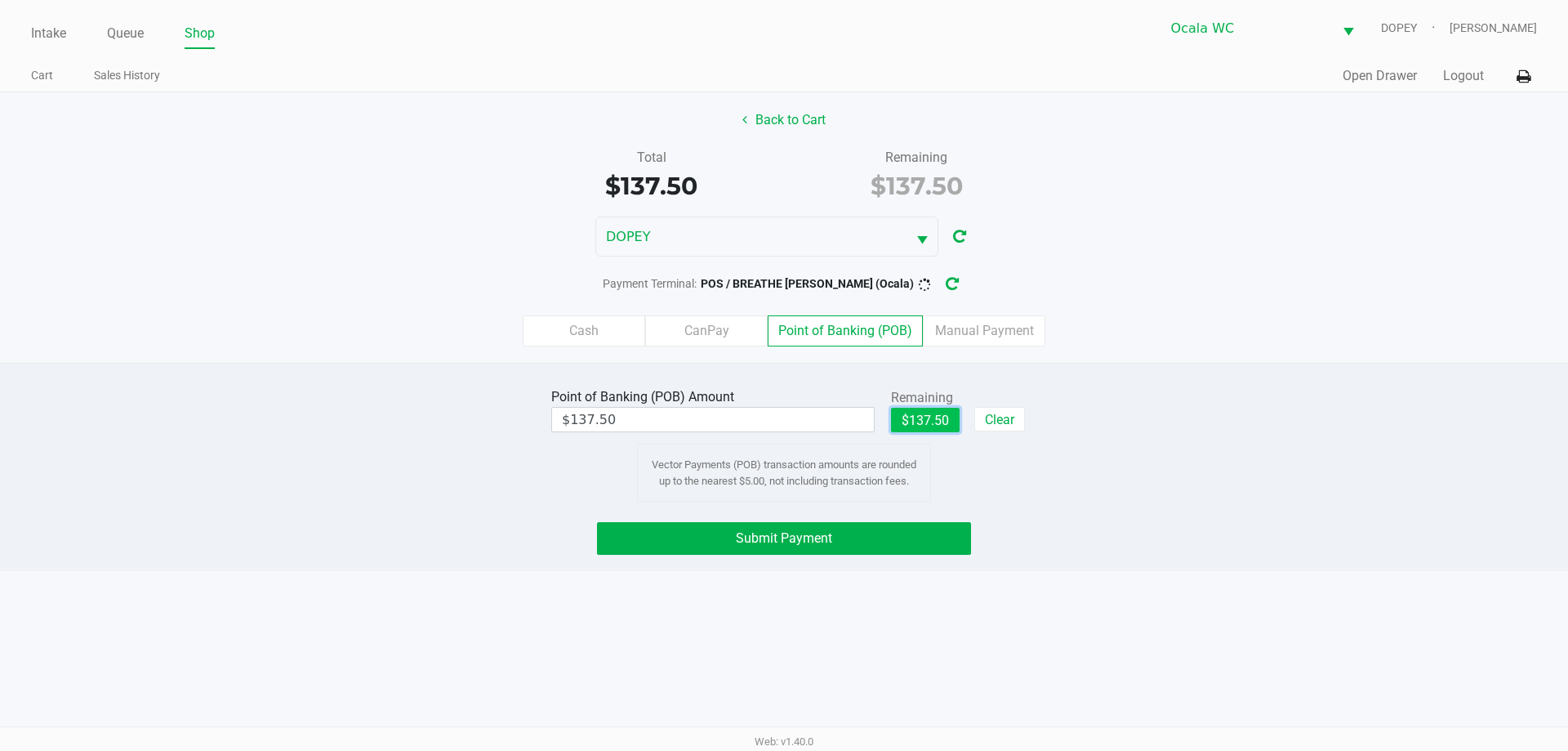
click at [877, 542] on button "Submit Payment" at bounding box center [784, 538] width 374 height 32
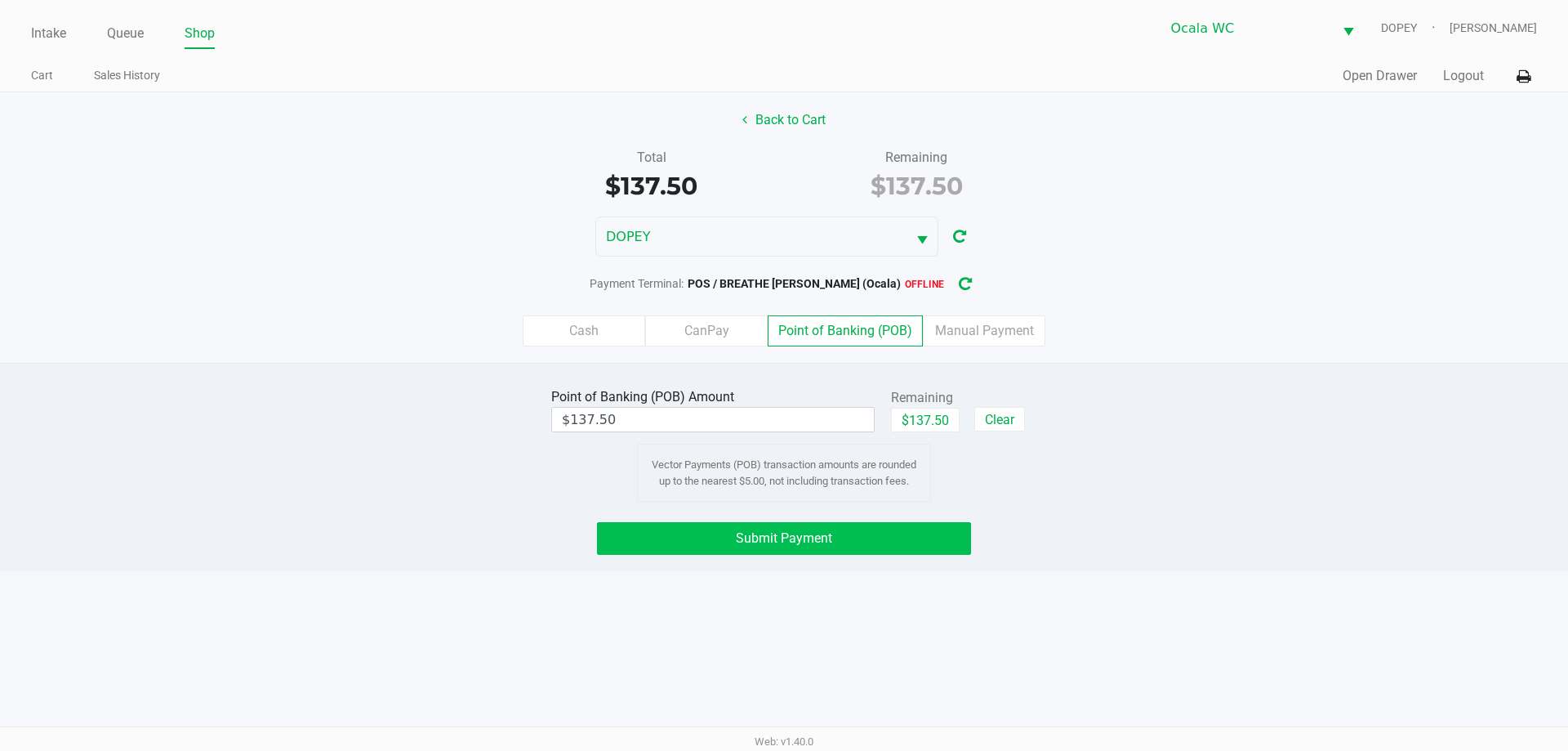
click at [957, 284] on icon "button" at bounding box center [965, 284] width 16 height 15
click at [917, 538] on button "Submit Payment" at bounding box center [784, 538] width 374 height 32
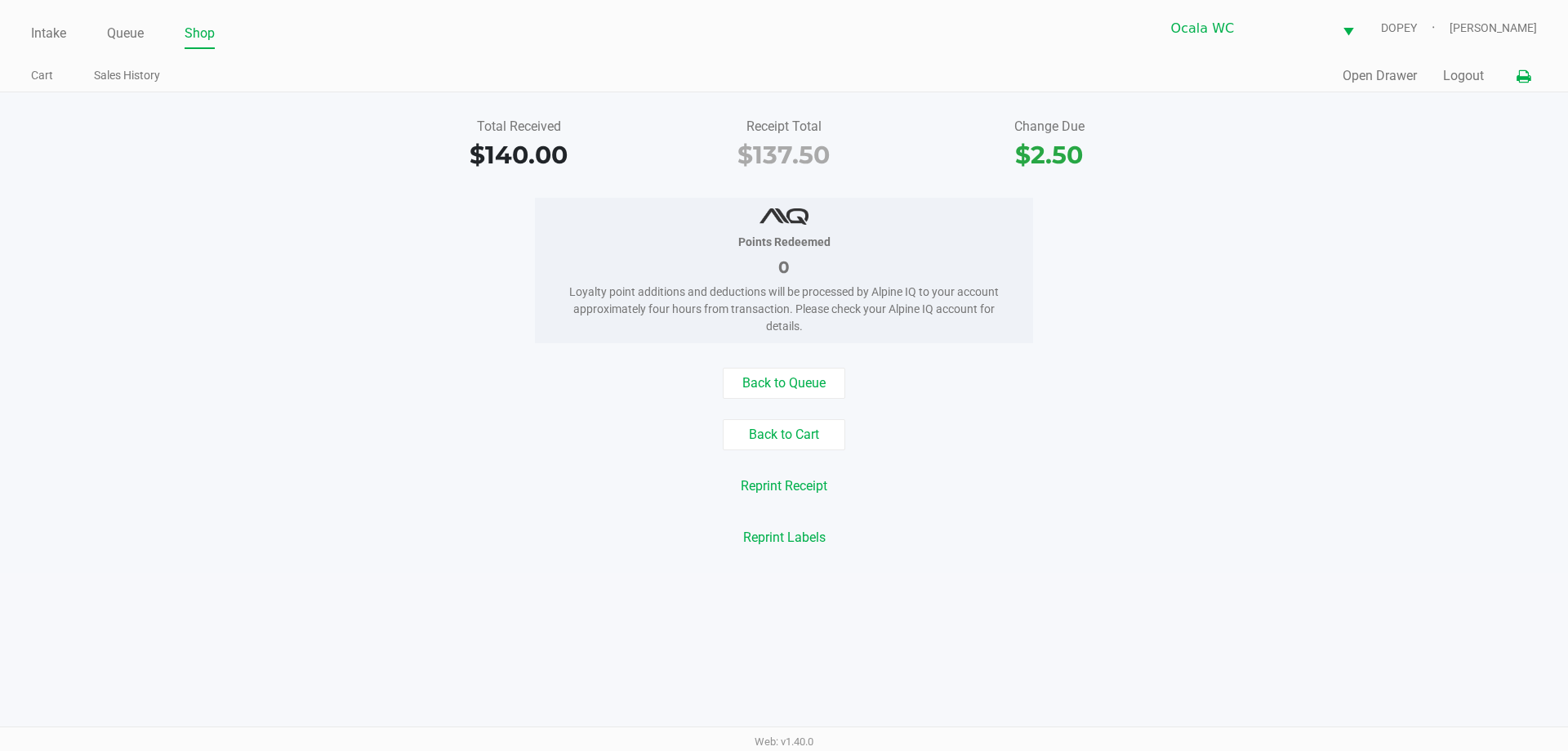
click at [1532, 76] on button at bounding box center [1524, 76] width 27 height 30
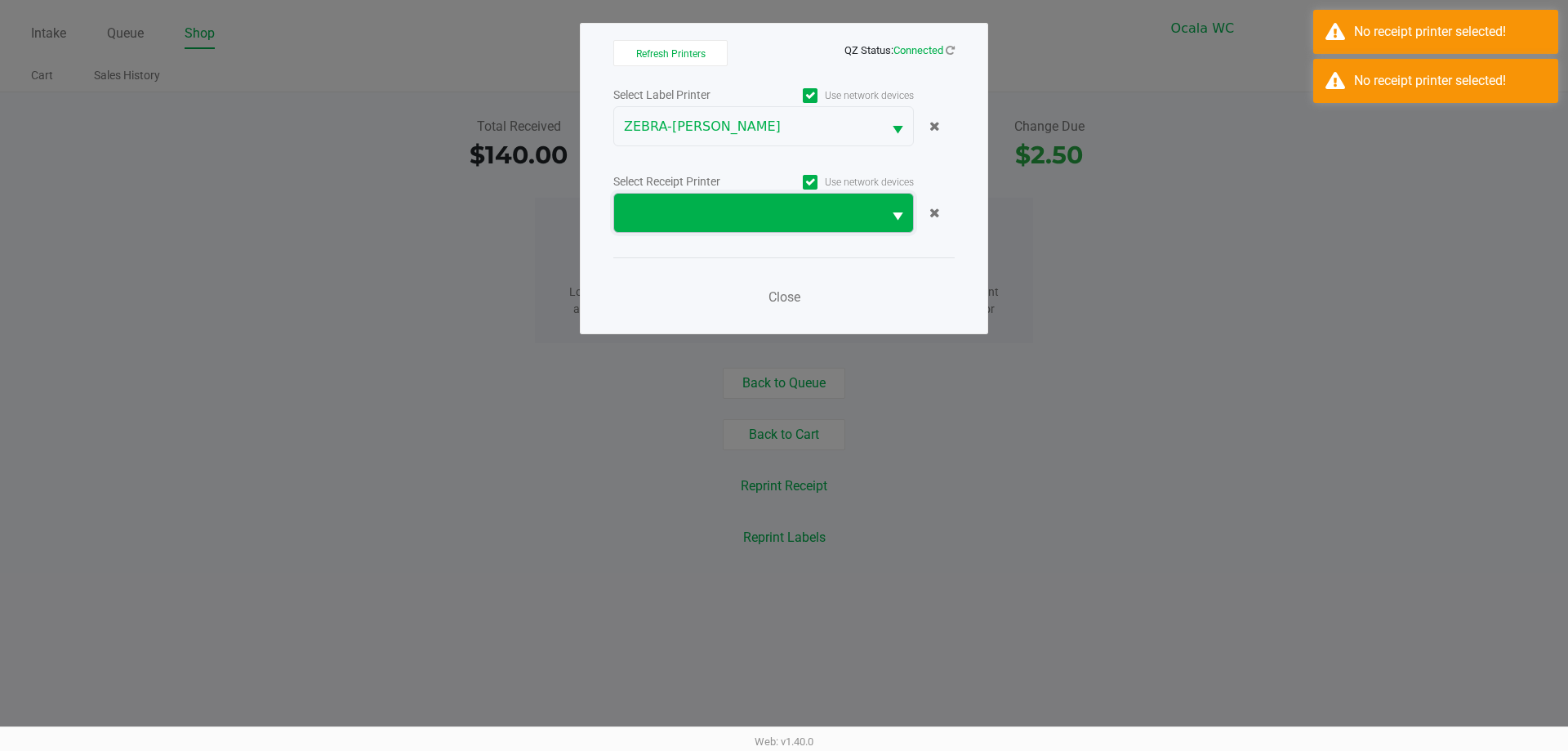
click at [780, 212] on span at bounding box center [747, 213] width 248 height 20
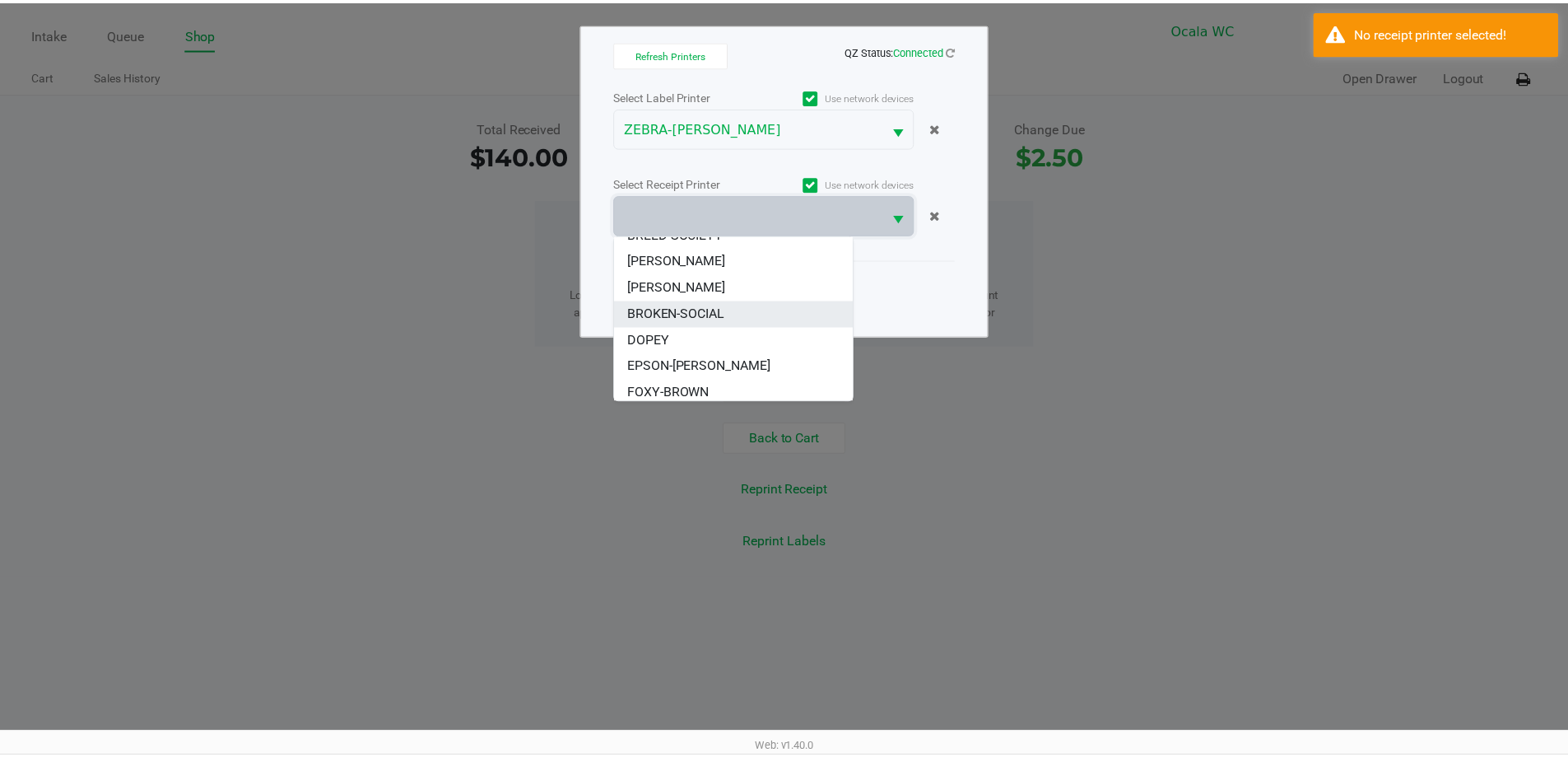
scroll to position [99, 0]
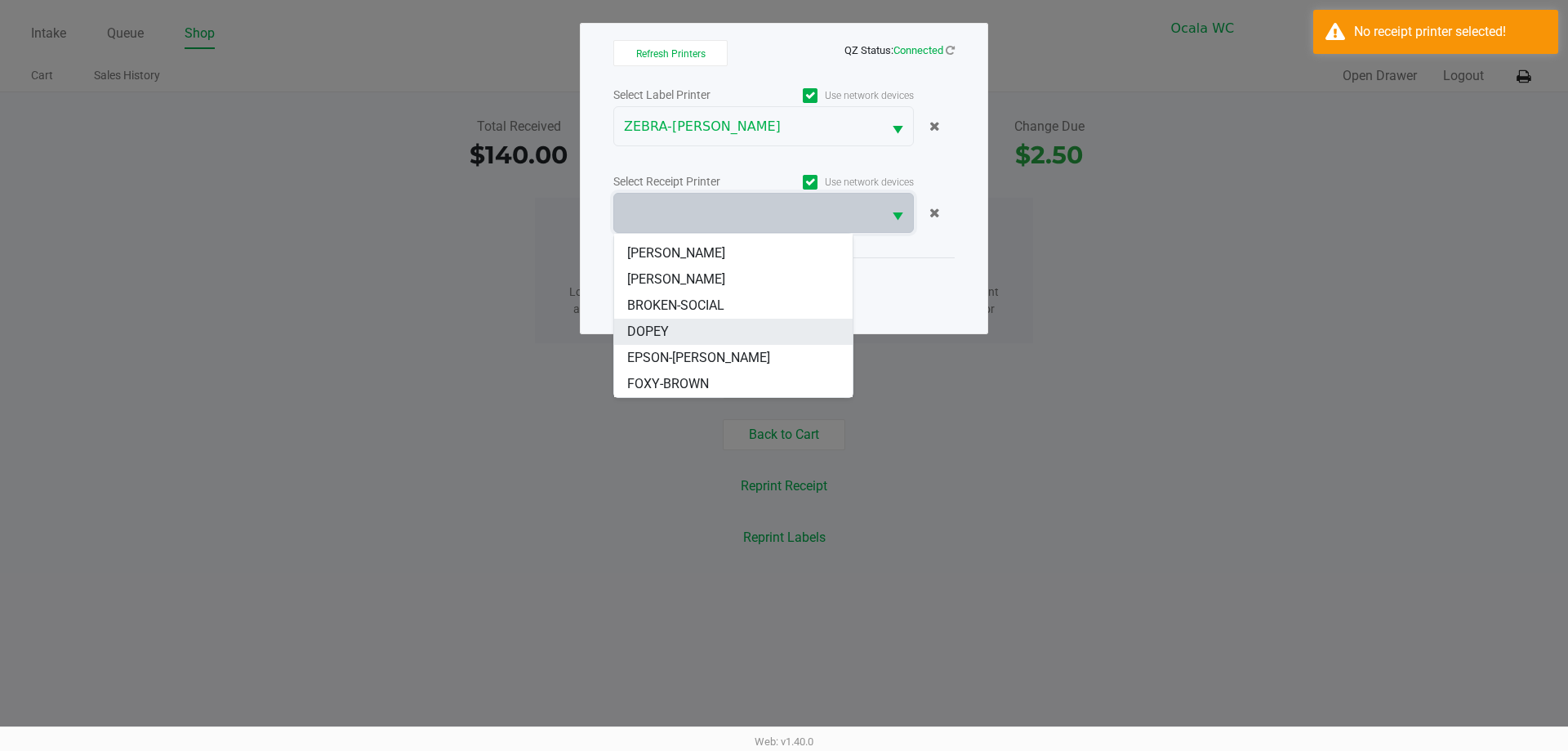
click at [682, 332] on li "DOPEY" at bounding box center [733, 331] width 238 height 26
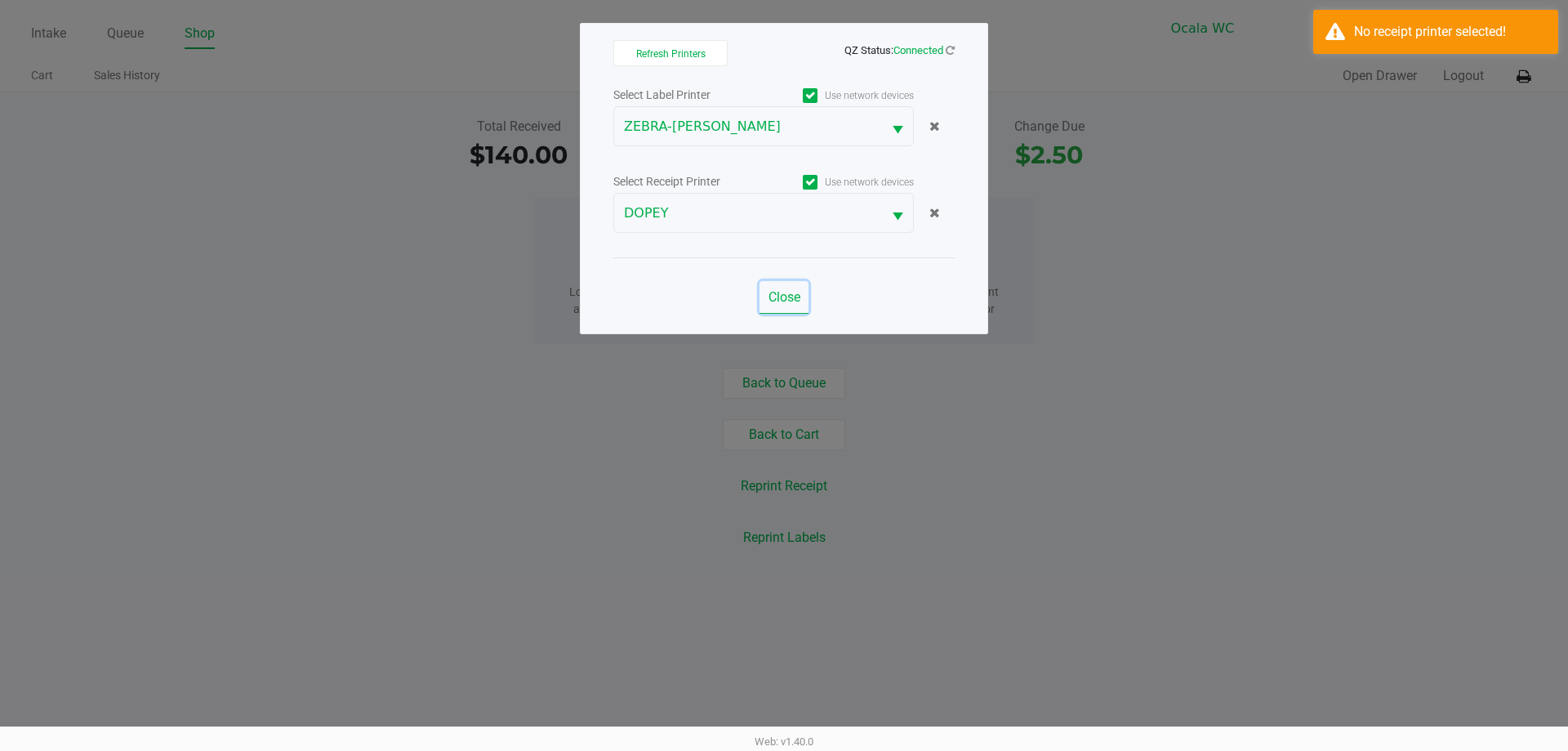
click at [794, 299] on span "Close" at bounding box center [784, 296] width 32 height 15
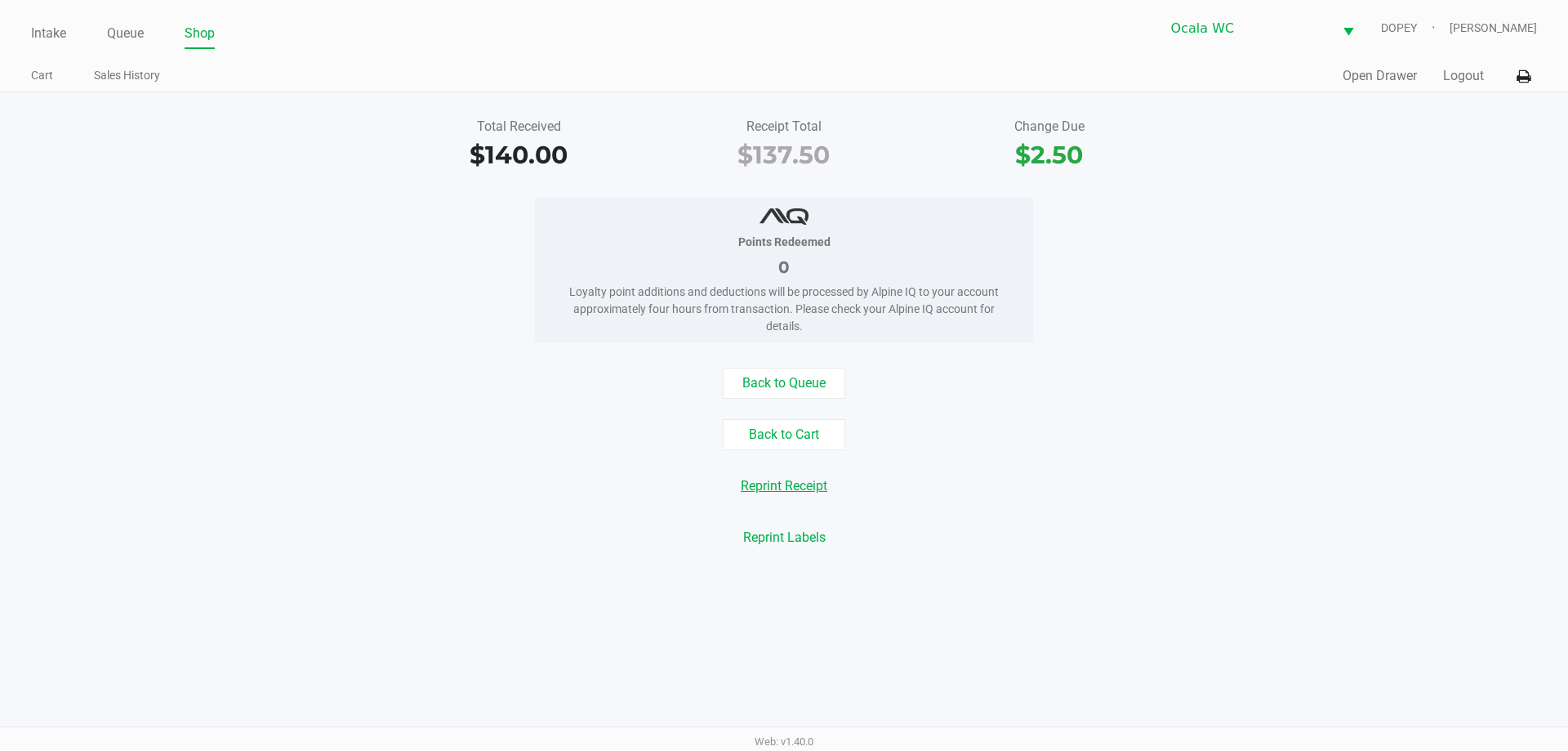
click at [781, 485] on button "Reprint Receipt" at bounding box center [784, 486] width 107 height 31
click at [1390, 63] on div "Quick Sale Open Drawer Logout" at bounding box center [1161, 76] width 753 height 30
click at [1385, 74] on button "Open Drawer" at bounding box center [1380, 76] width 74 height 20
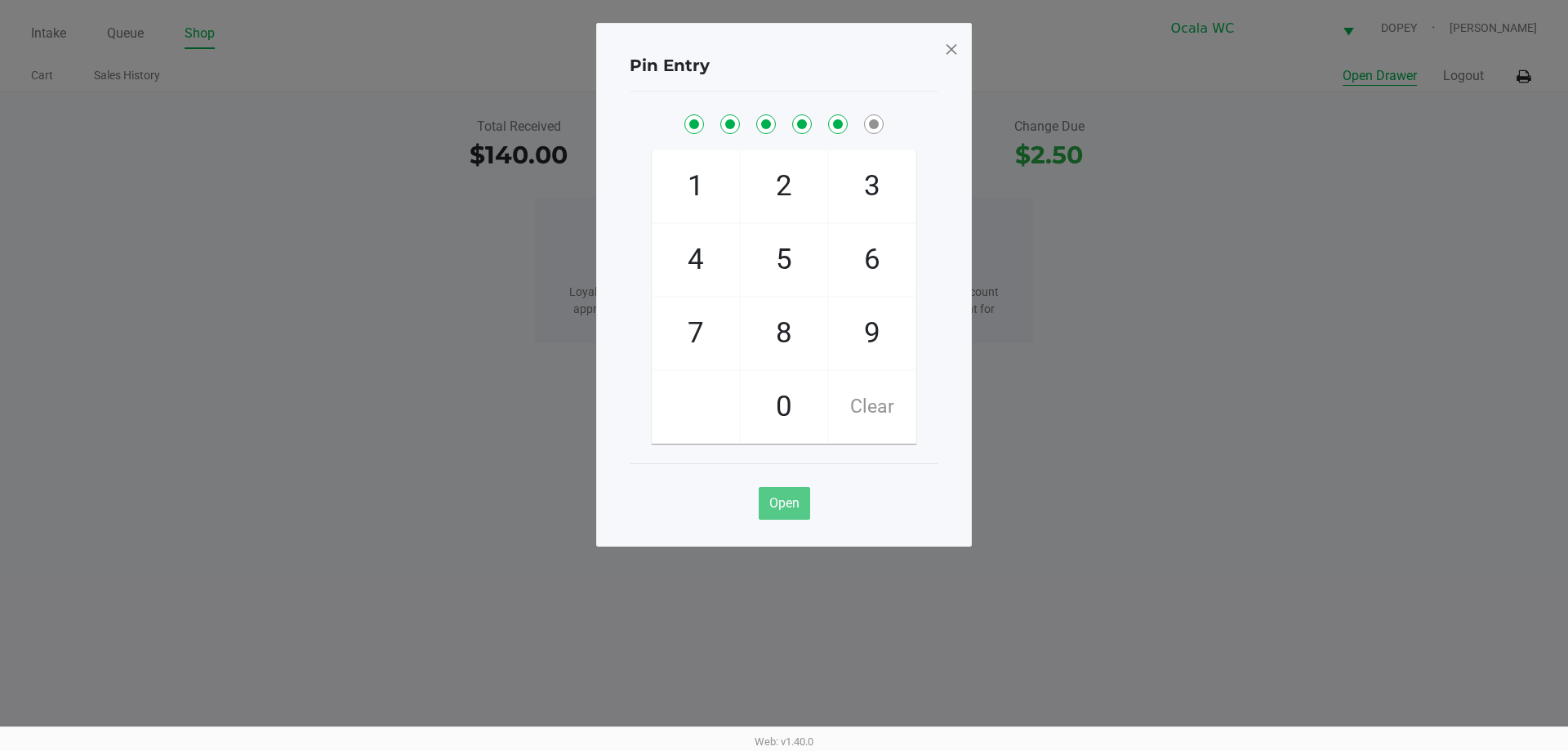
checkbox input "true"
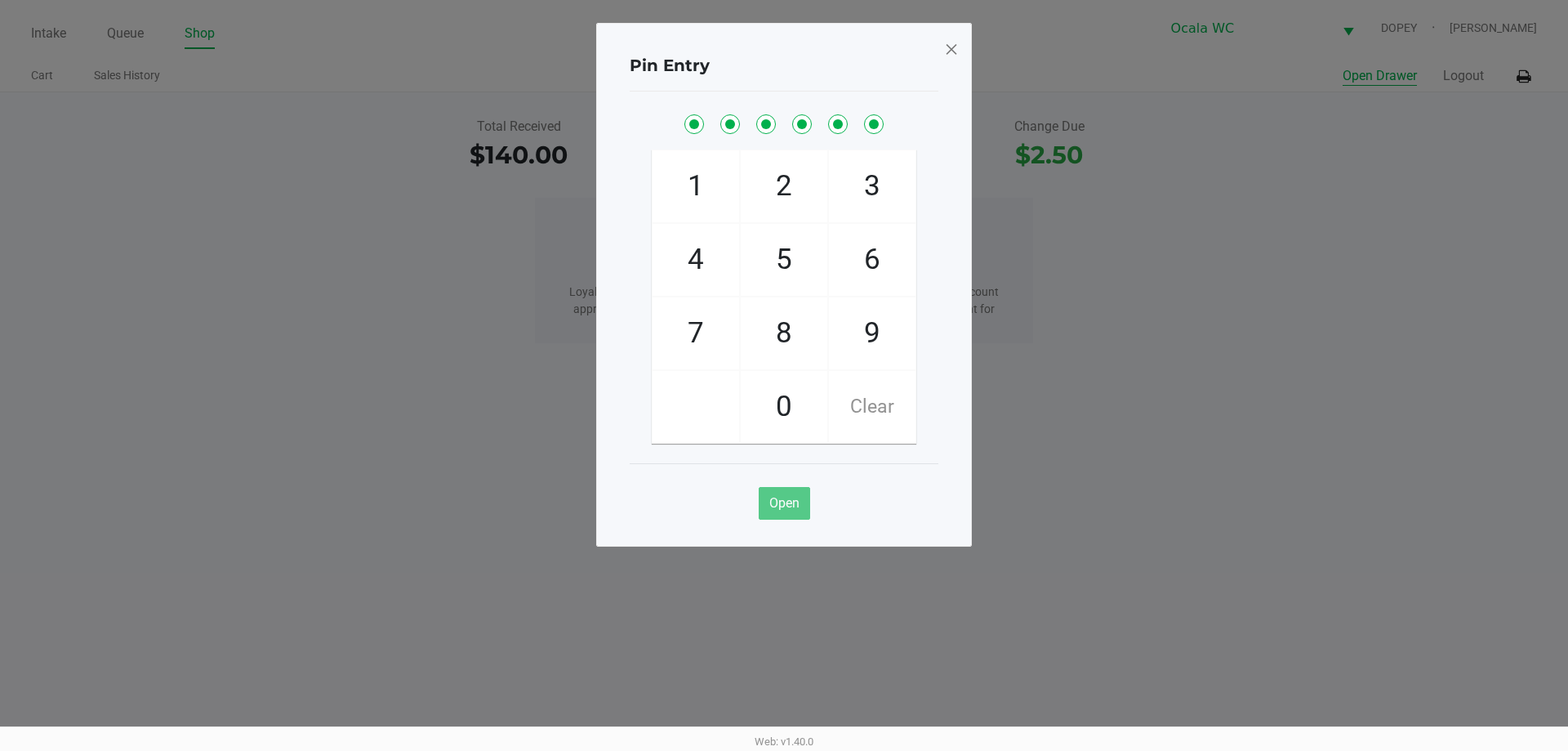
checkbox input "true"
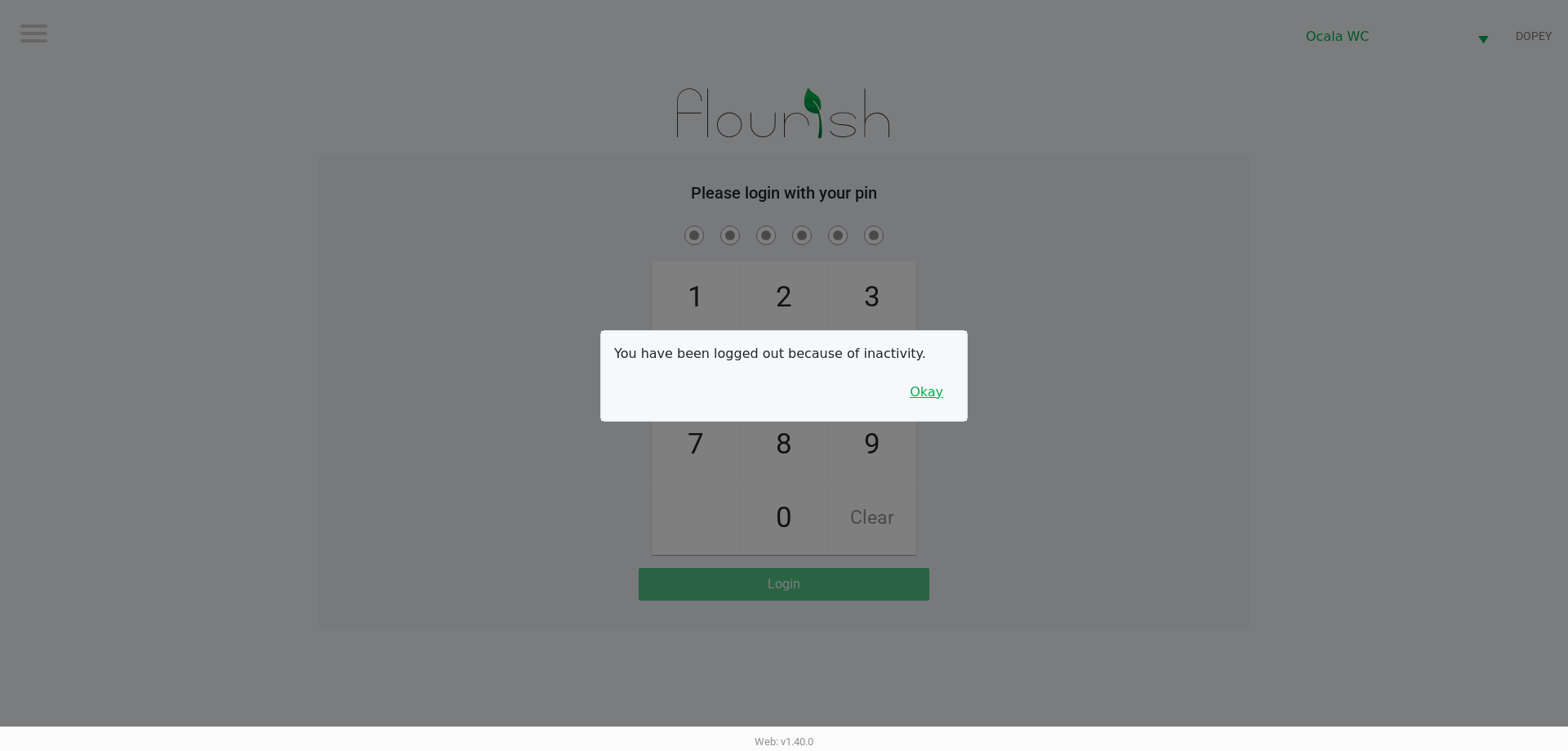
click at [931, 380] on button "Okay" at bounding box center [926, 392] width 55 height 31
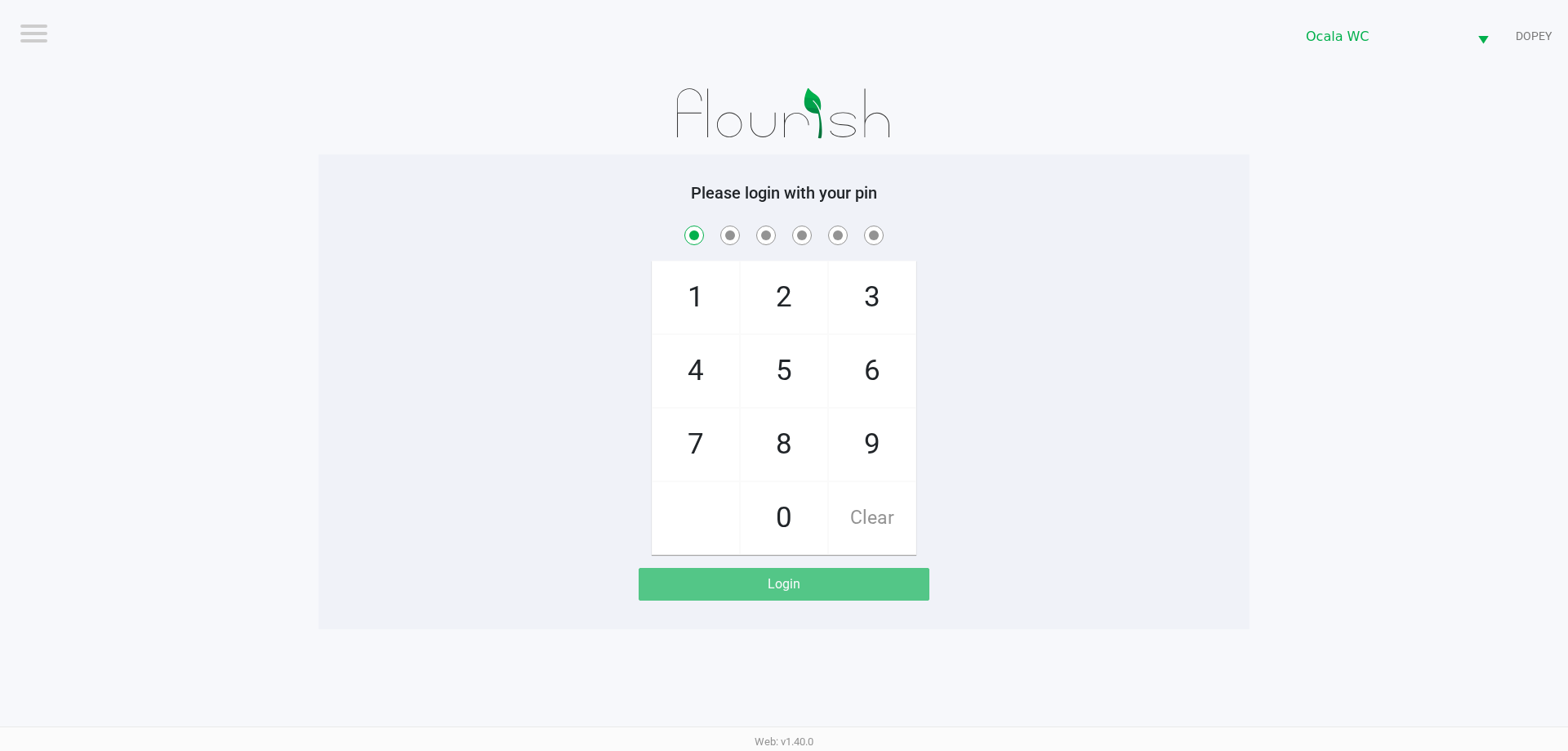
checkbox input "true"
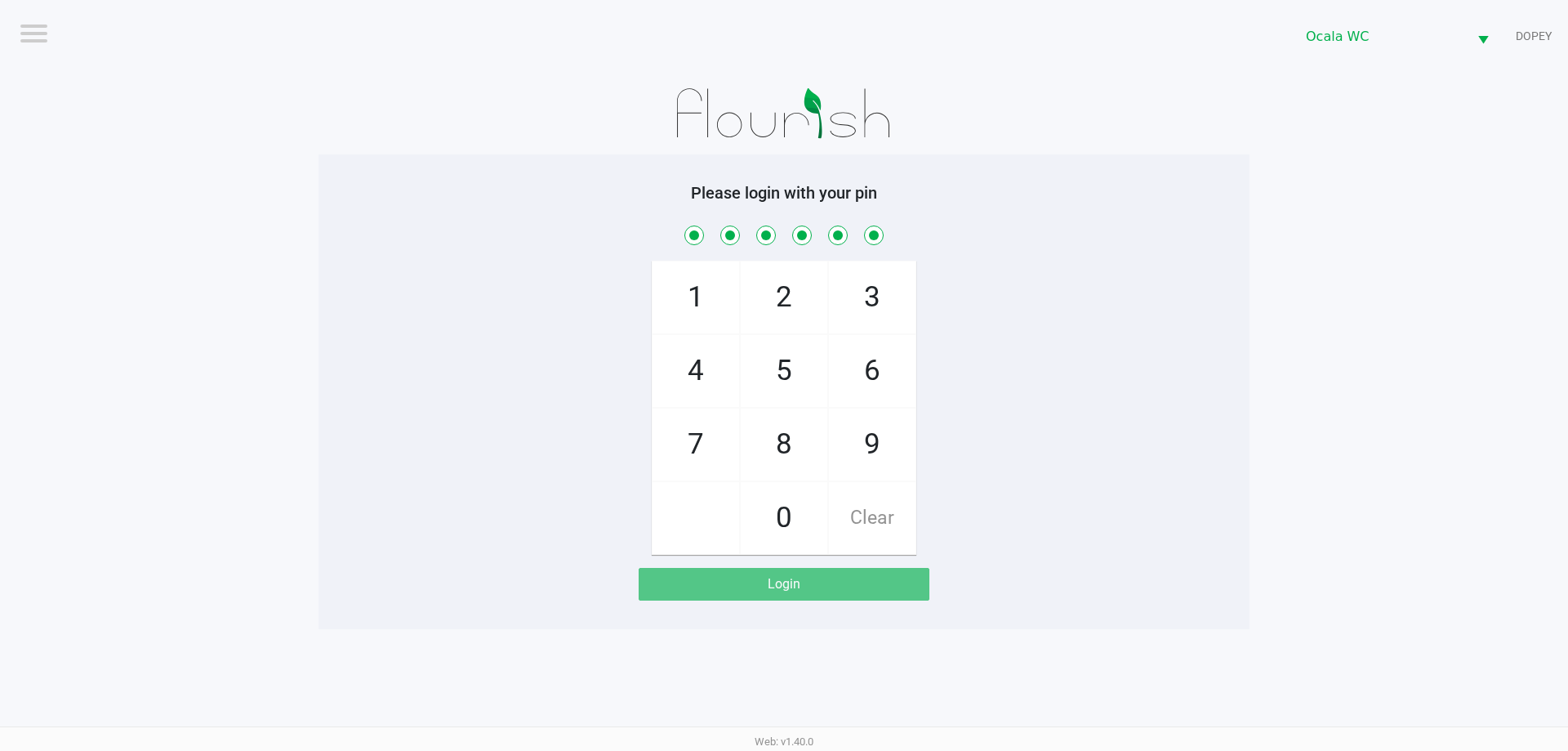
checkbox input "true"
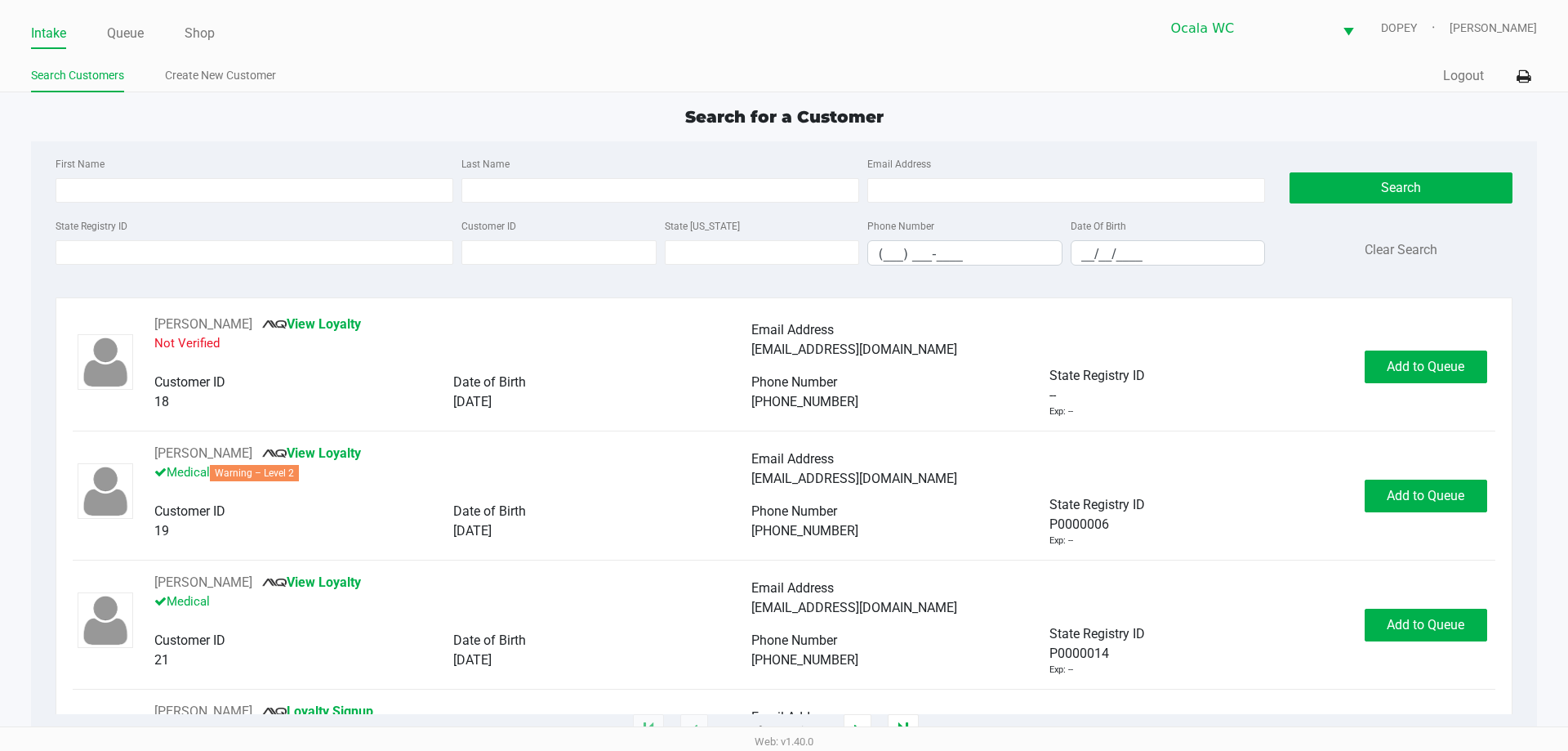
click at [358, 66] on ul "Search Customers Create New Customer" at bounding box center [407, 78] width 753 height 28
click at [126, 34] on link "Queue" at bounding box center [125, 32] width 37 height 23
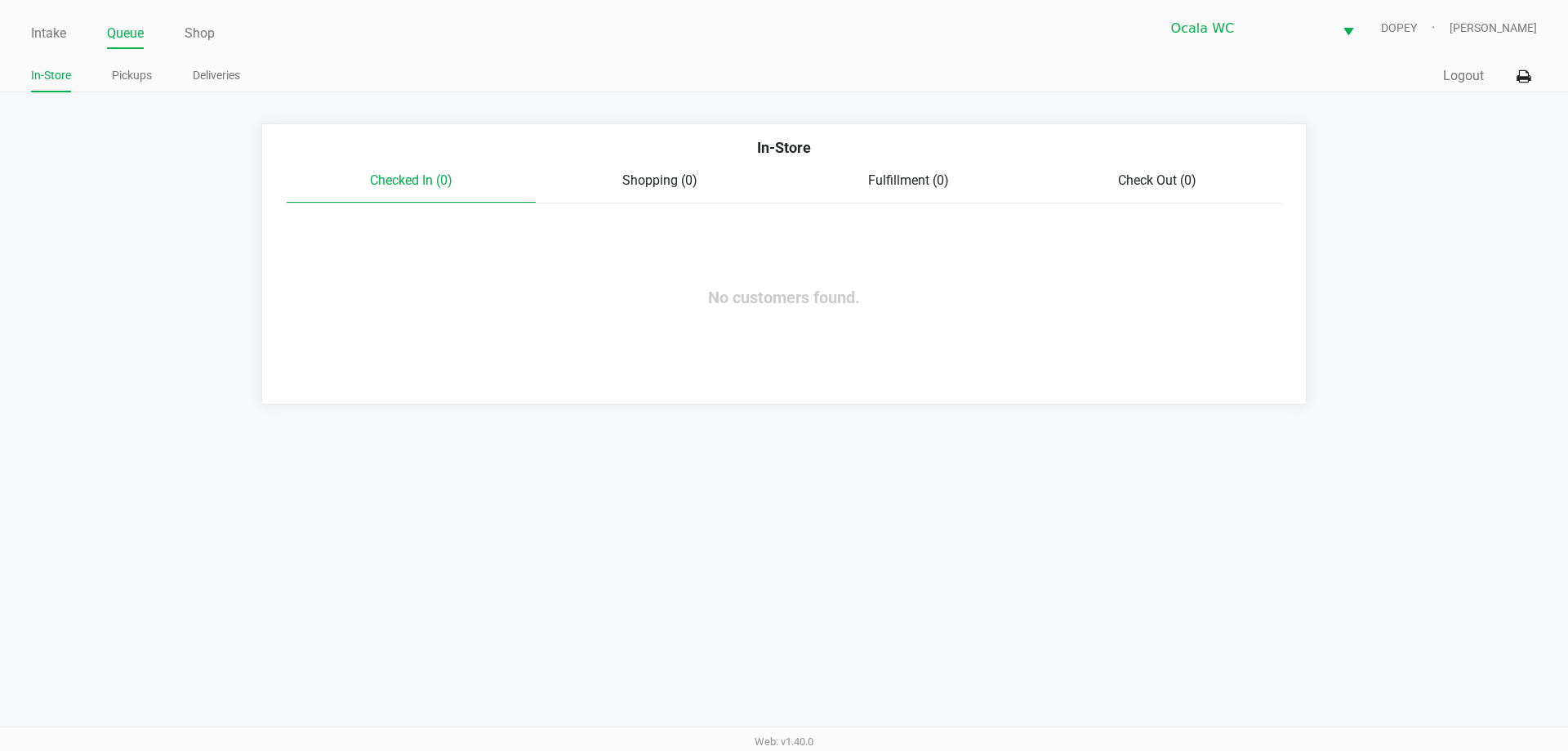
click at [133, 79] on link "Pickups" at bounding box center [132, 75] width 40 height 21
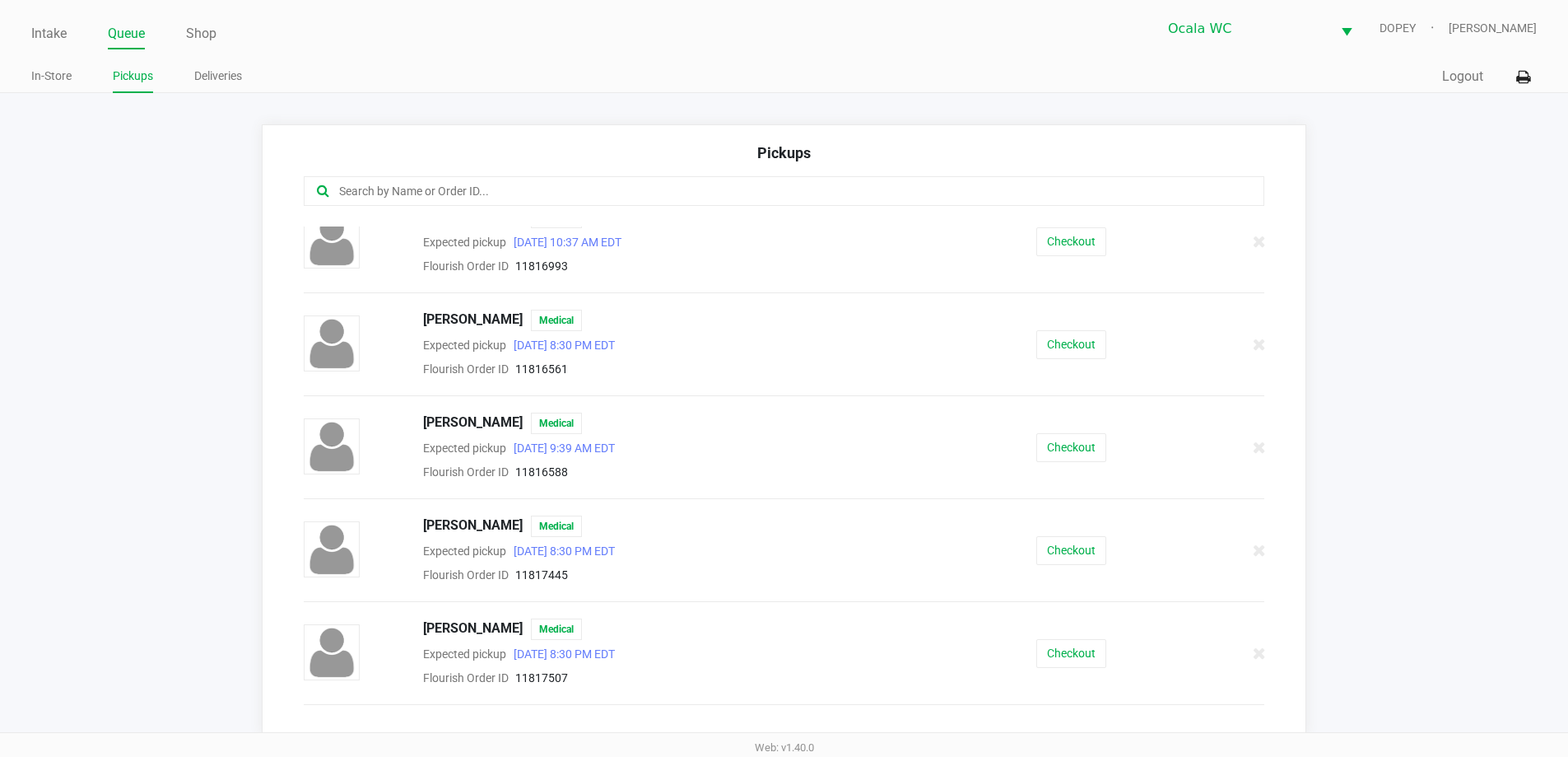
scroll to position [915, 0]
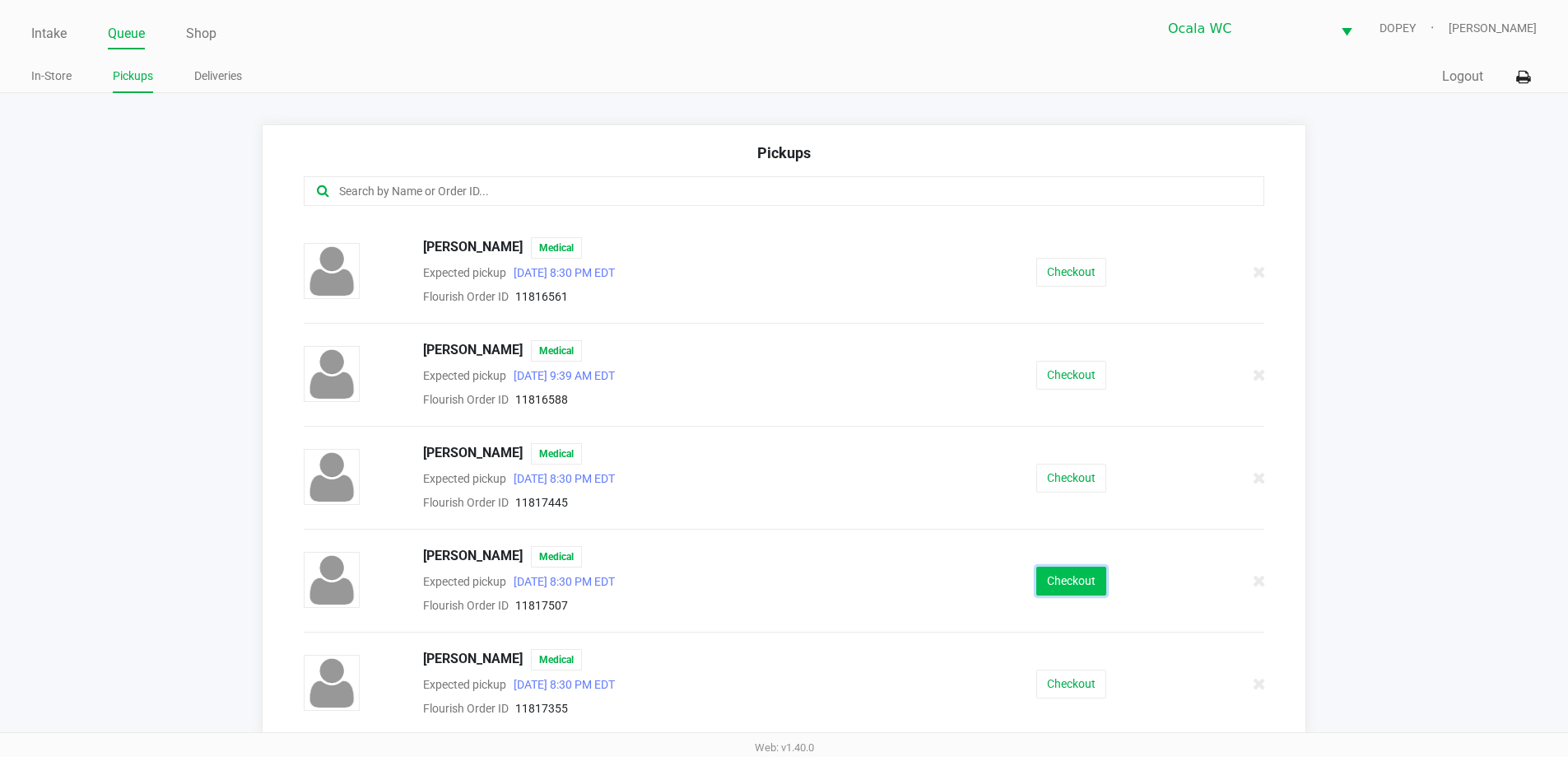
click at [1059, 582] on button "Checkout" at bounding box center [1070, 581] width 70 height 29
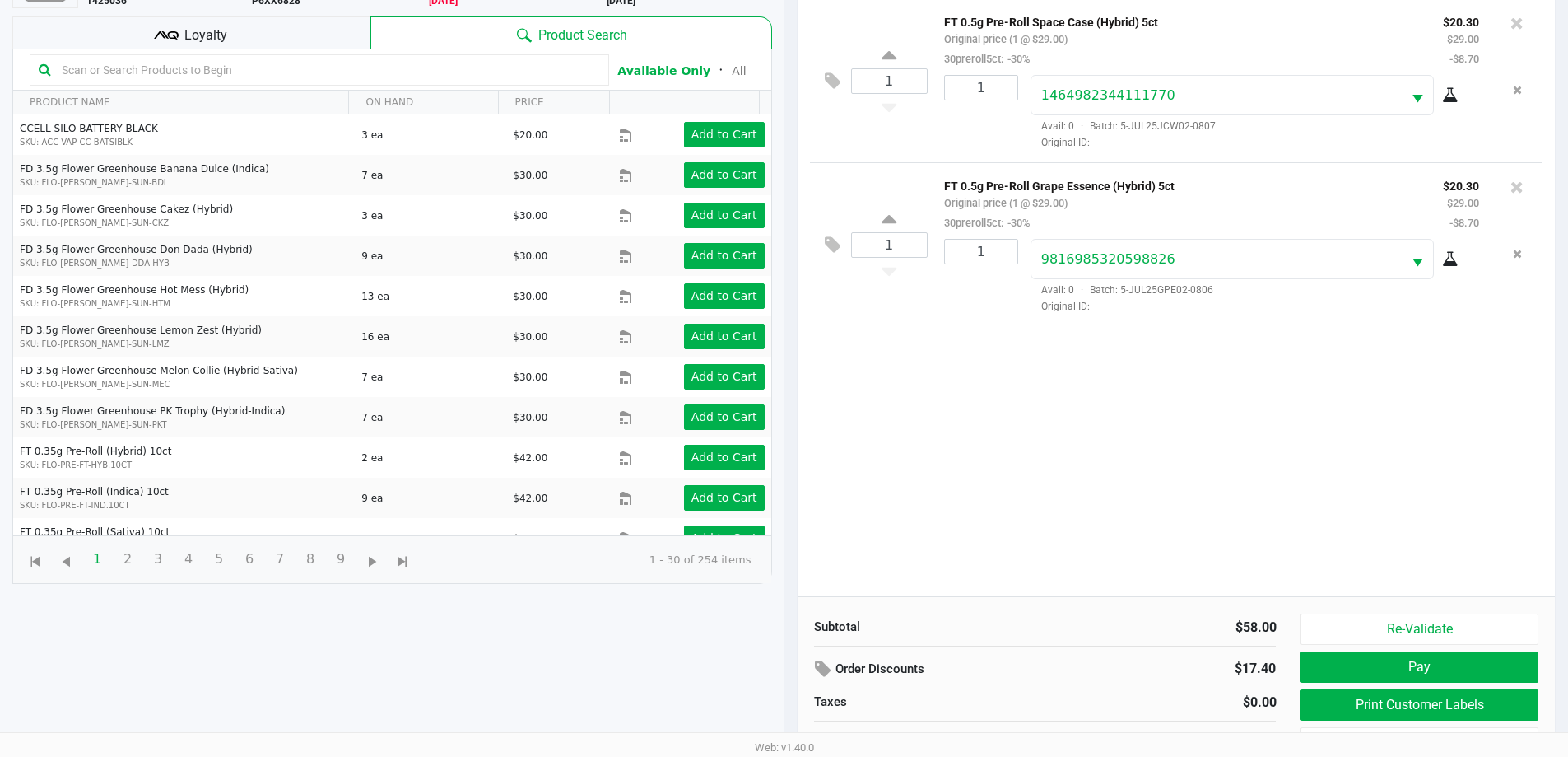
scroll to position [177, 0]
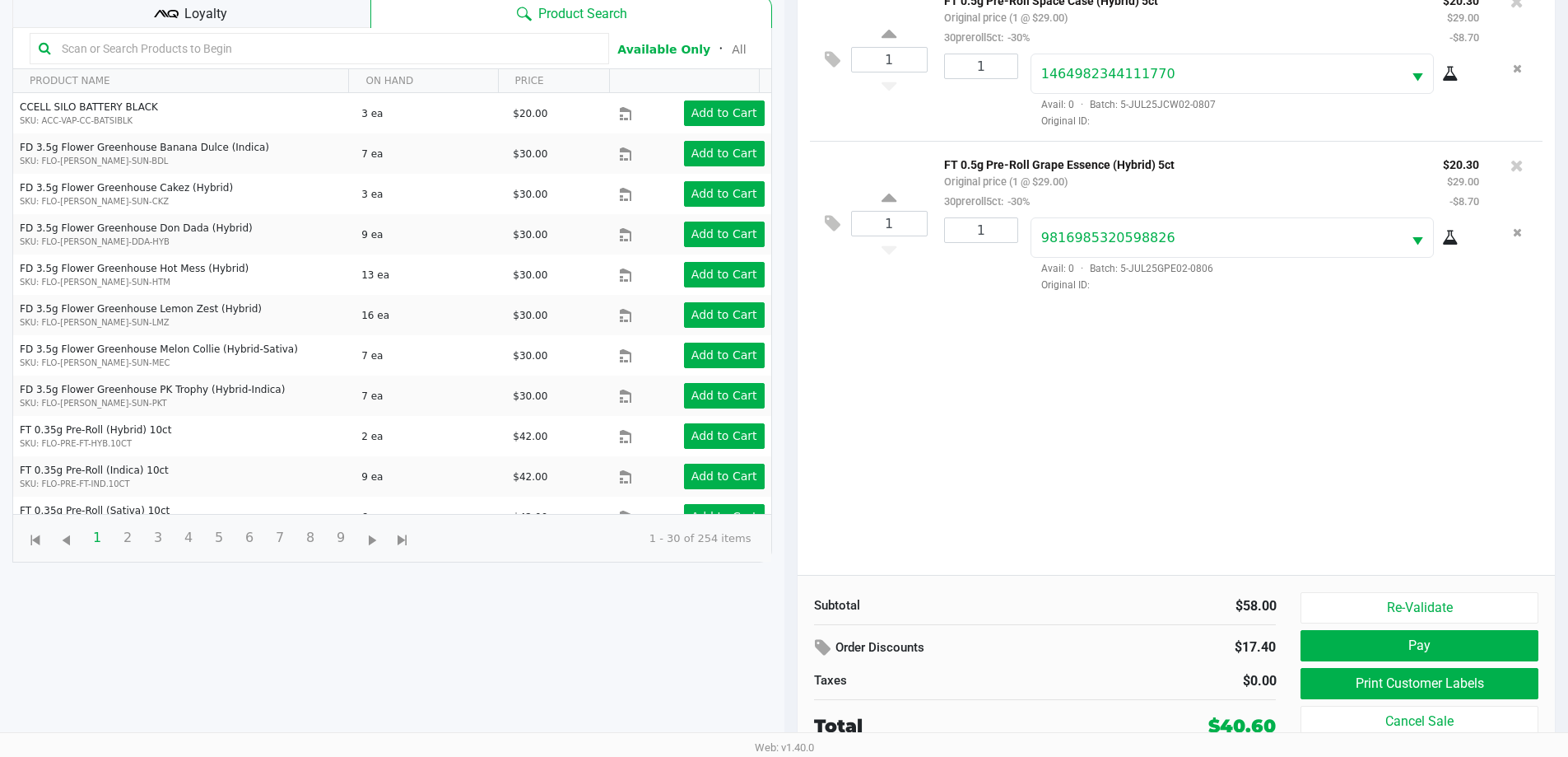
click at [1337, 698] on button "Print Customer Labels" at bounding box center [1419, 683] width 237 height 31
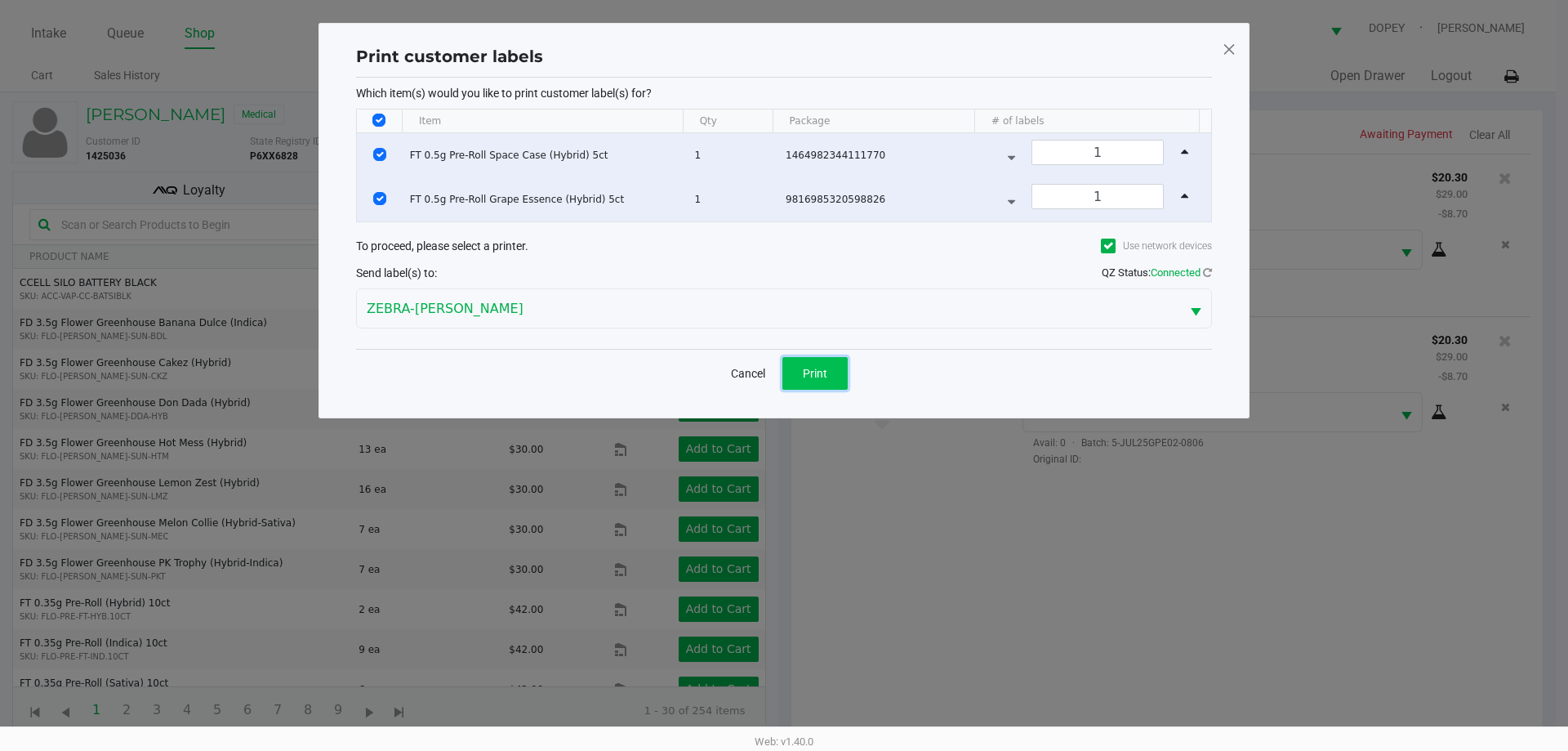
click at [832, 368] on button "Print" at bounding box center [815, 373] width 65 height 32
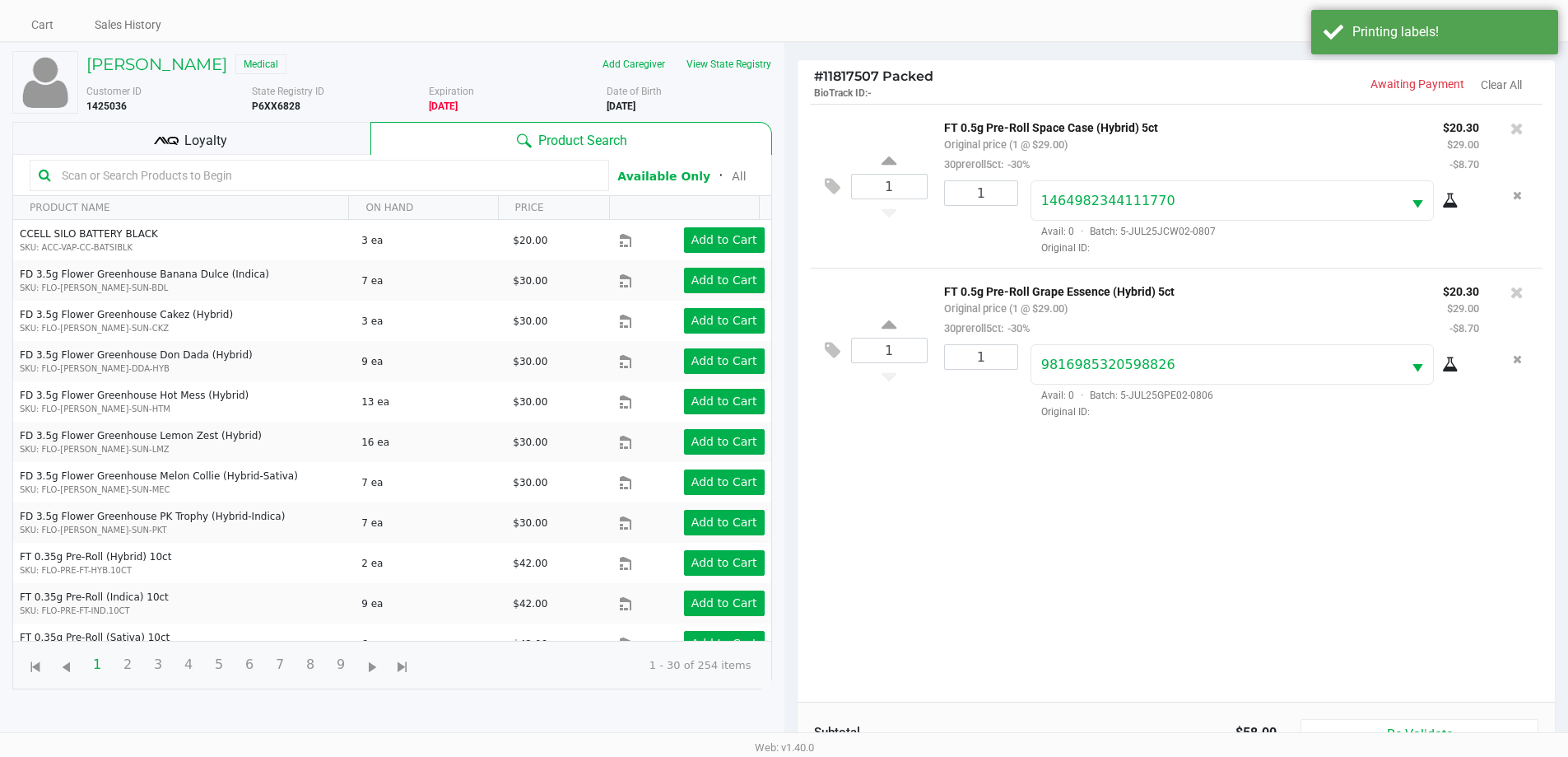
scroll to position [177, 0]
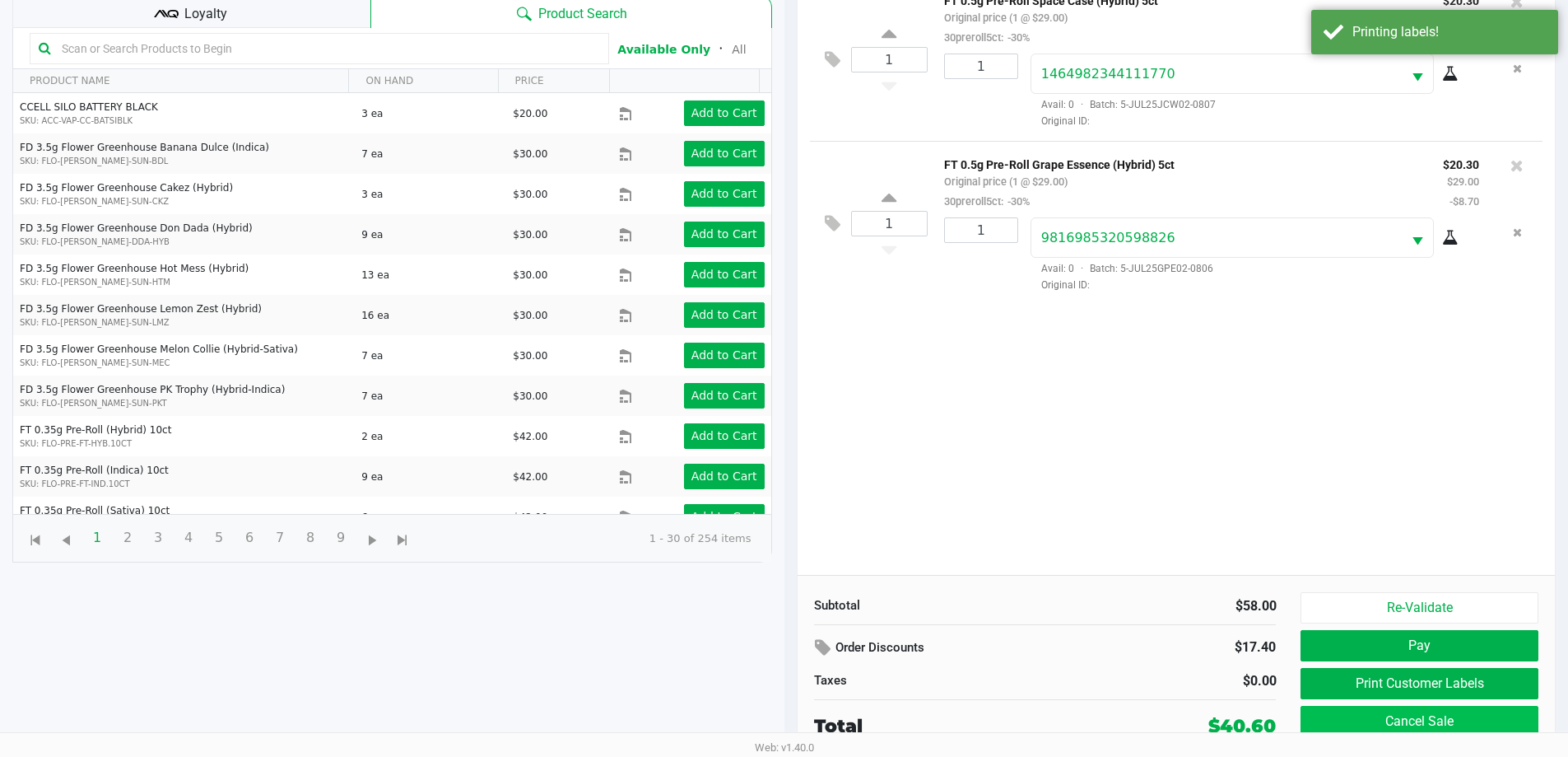
click at [1343, 712] on button "Cancel Sale" at bounding box center [1419, 721] width 237 height 31
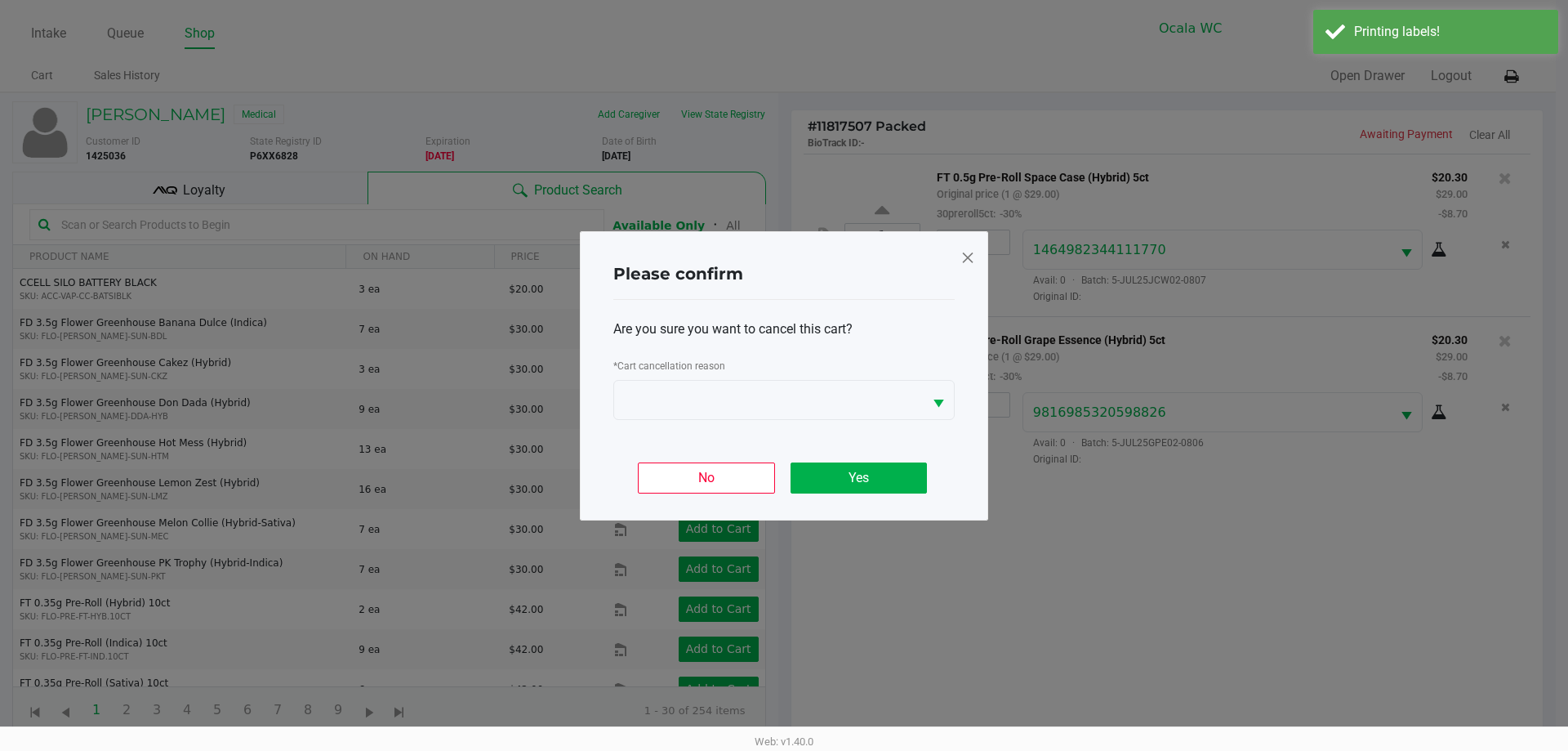
click at [967, 249] on span at bounding box center [968, 257] width 14 height 26
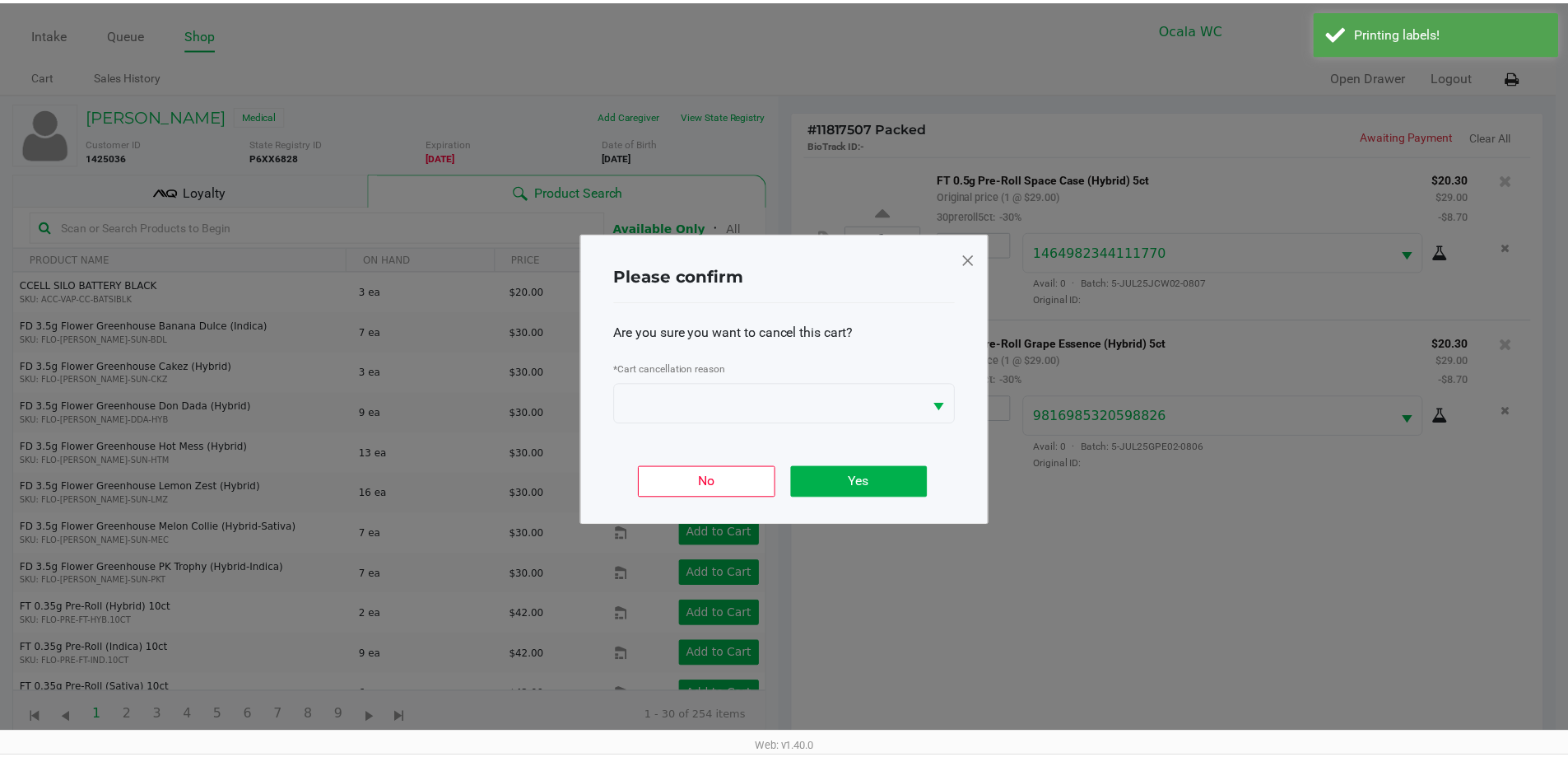
scroll to position [177, 0]
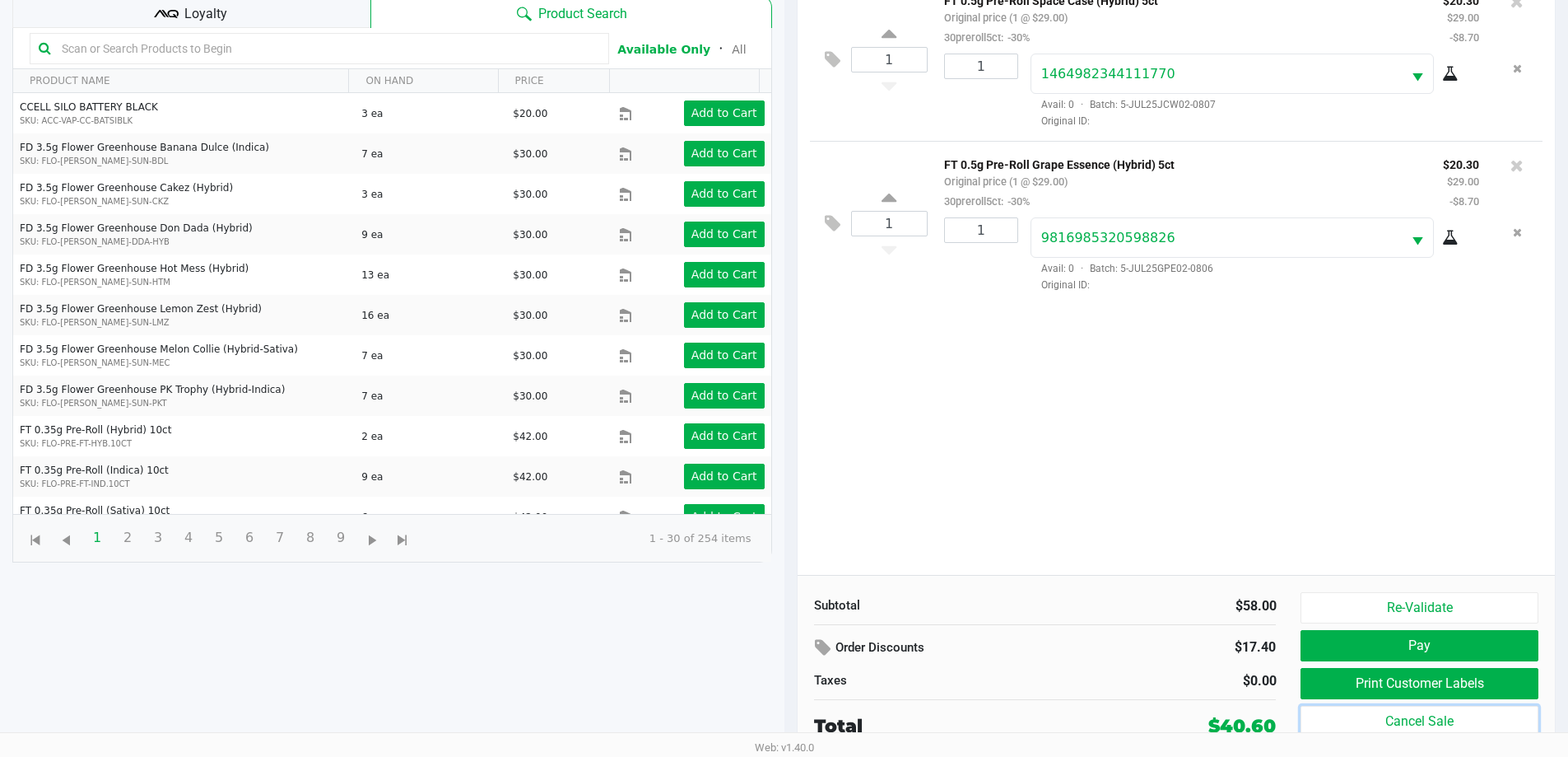
click at [1324, 688] on button "Print Customer Labels" at bounding box center [1419, 683] width 237 height 31
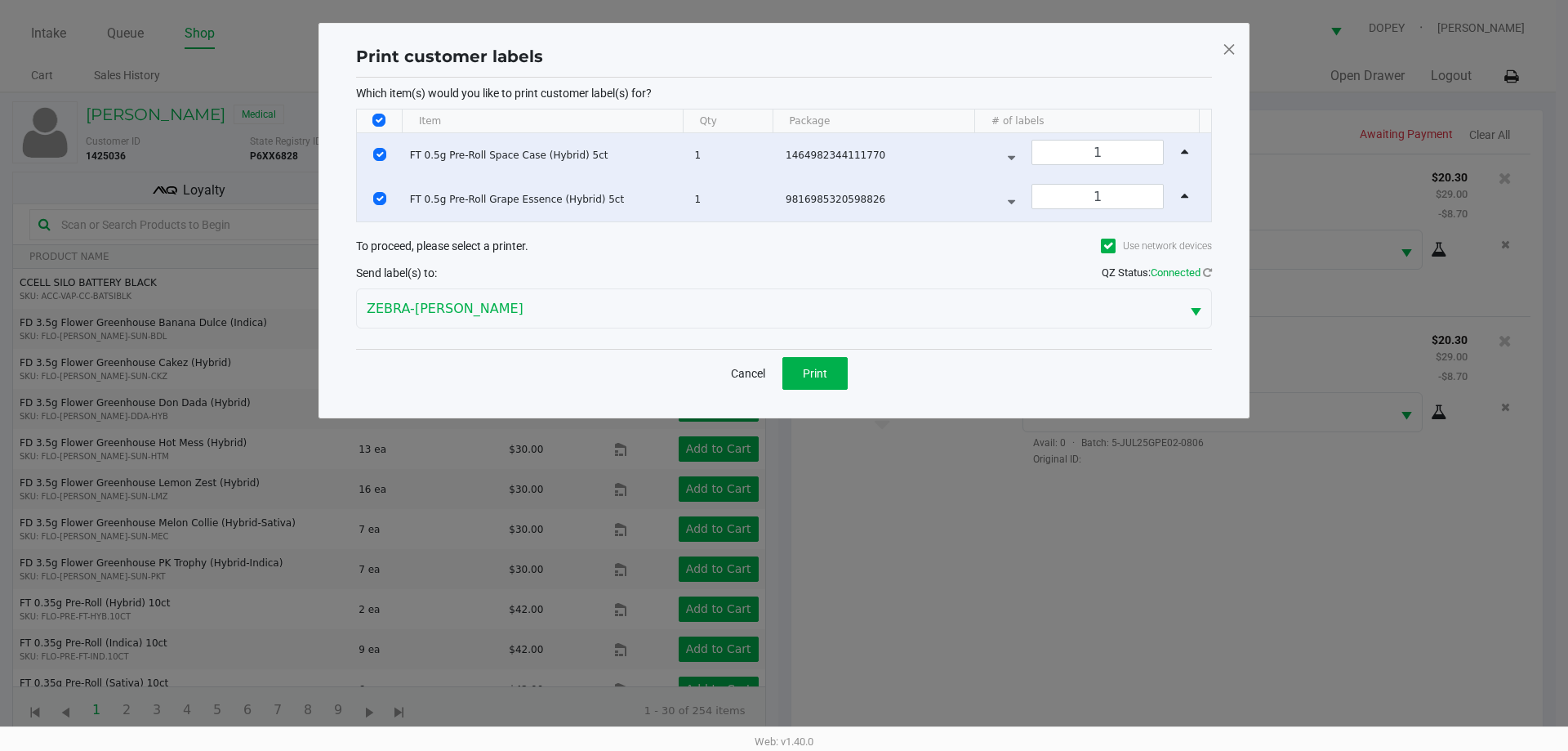
click at [949, 553] on ngb-modal-window "Print customer labels Which item(s) would you like to print customer label(s) f…" at bounding box center [784, 376] width 1568 height 751
click at [818, 386] on button "Print" at bounding box center [815, 373] width 65 height 32
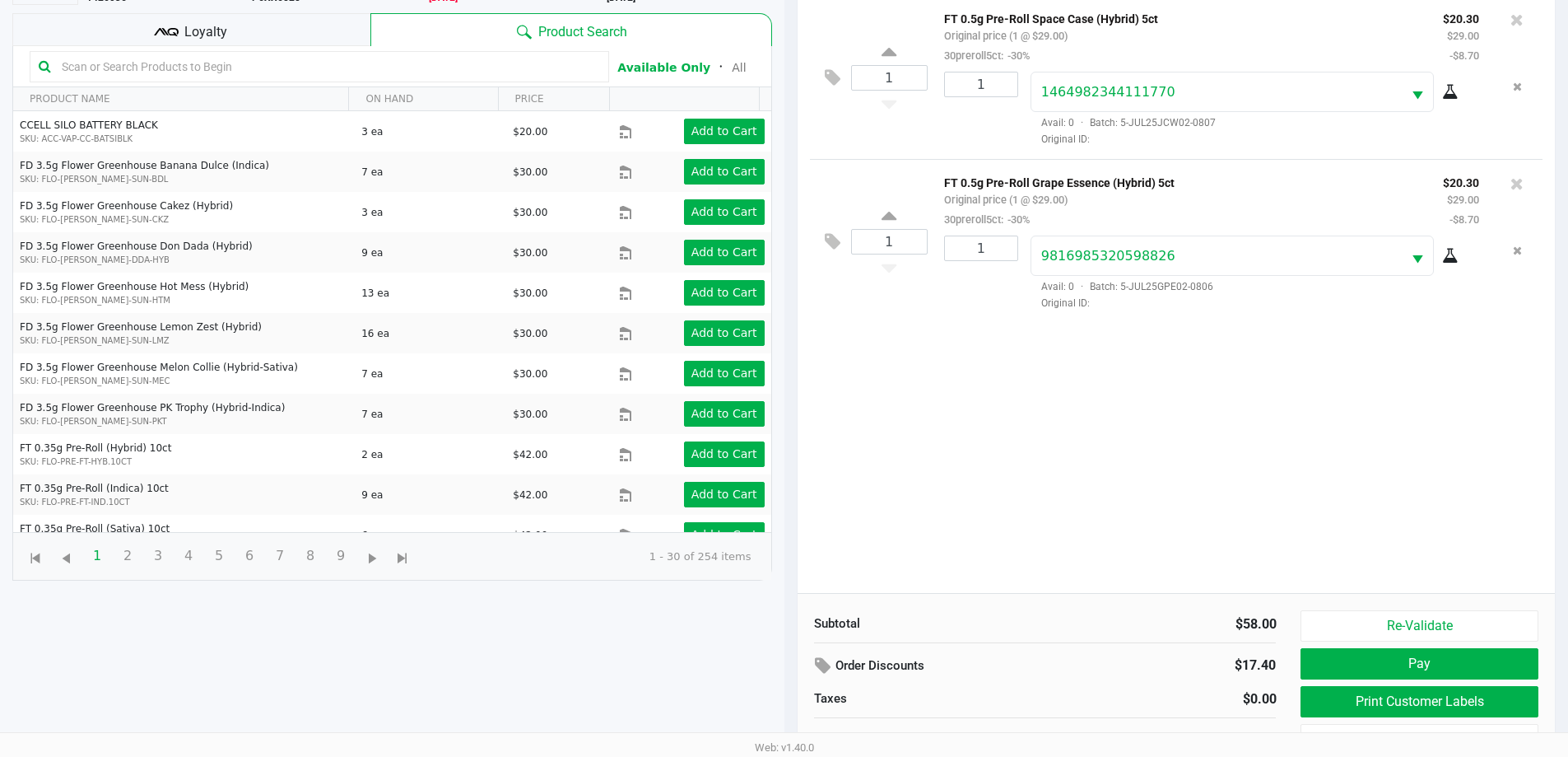
scroll to position [177, 0]
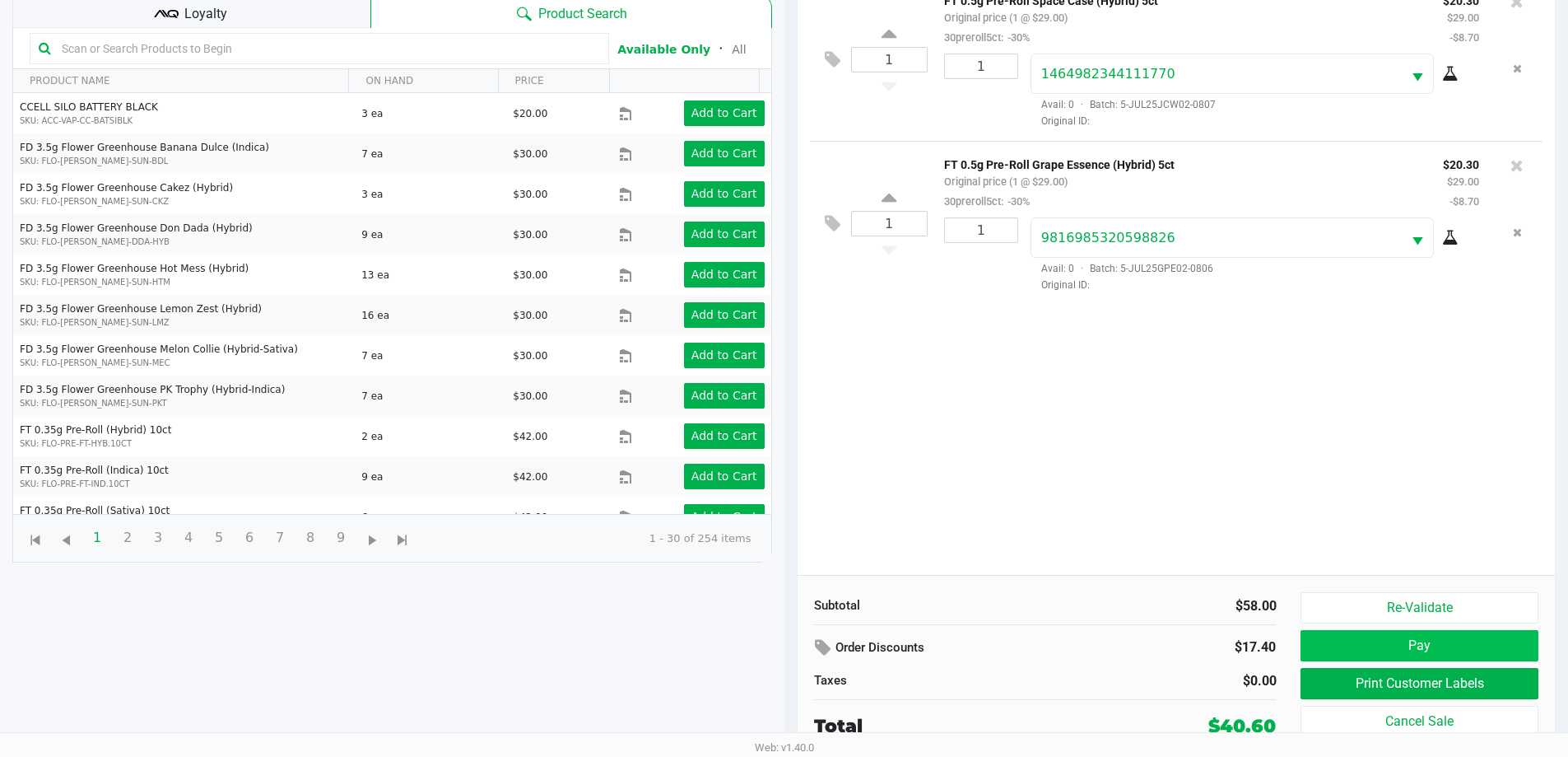
click at [1454, 648] on button "Pay" at bounding box center [1419, 645] width 237 height 31
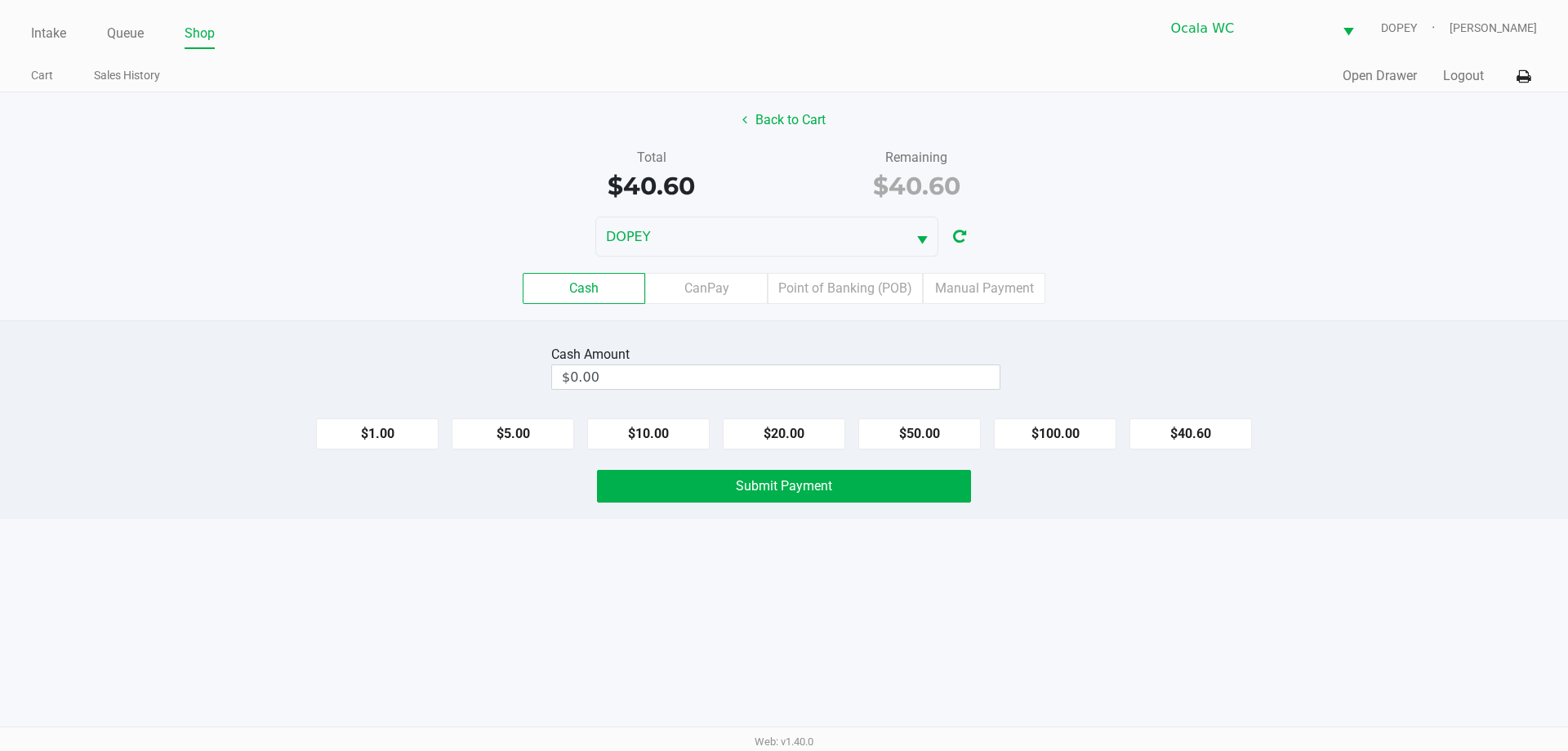
click at [1326, 385] on div "Cash Amount $0.00" at bounding box center [784, 366] width 1592 height 51
click at [887, 384] on input "$0.00" at bounding box center [776, 376] width 448 height 23
click at [1236, 296] on div "Cash CanPay Point of Banking (POB) Manual Payment" at bounding box center [784, 288] width 1568 height 31
type input "$41.00"
click at [727, 497] on button "Submit Payment" at bounding box center [784, 486] width 374 height 32
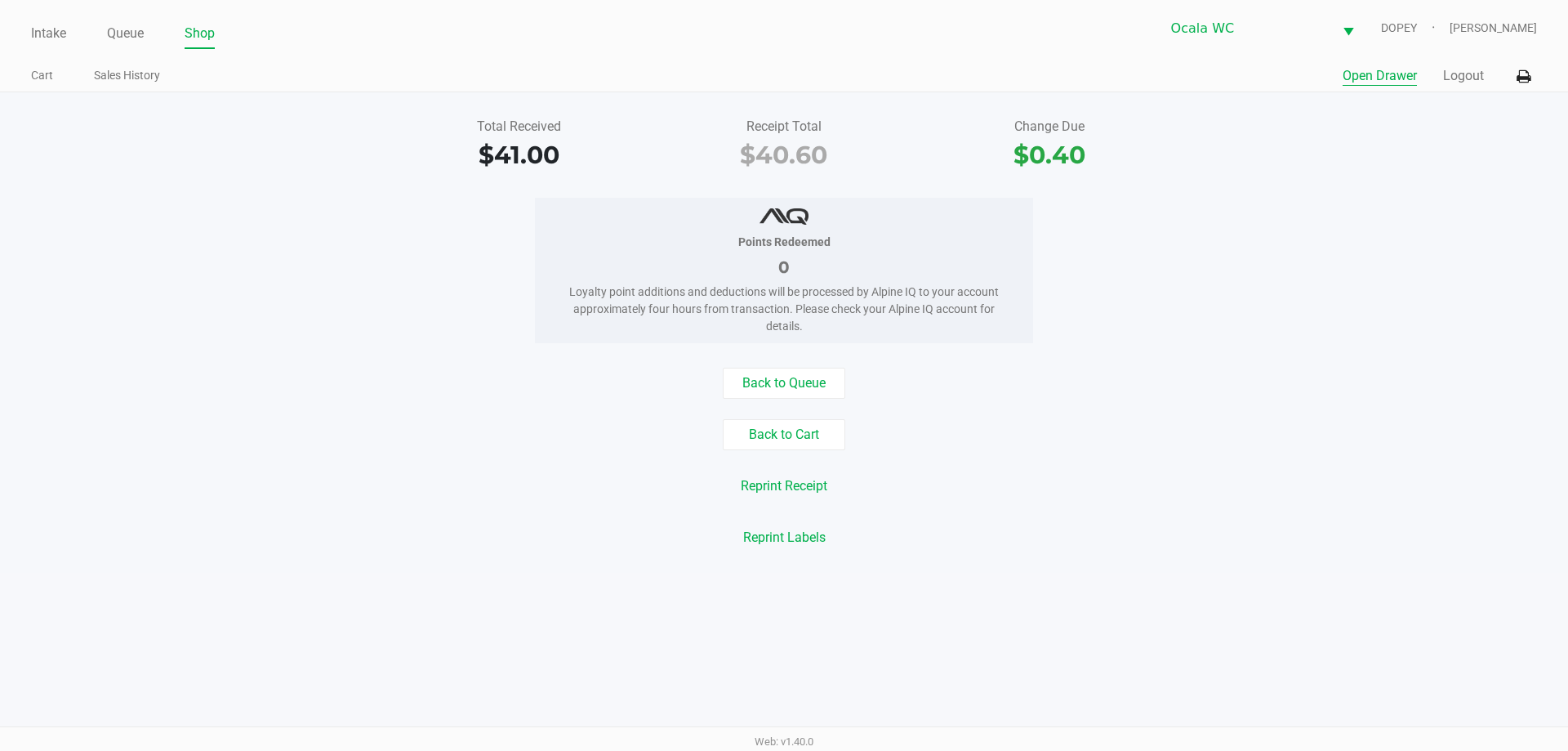
click at [1372, 70] on button "Open Drawer" at bounding box center [1380, 76] width 74 height 20
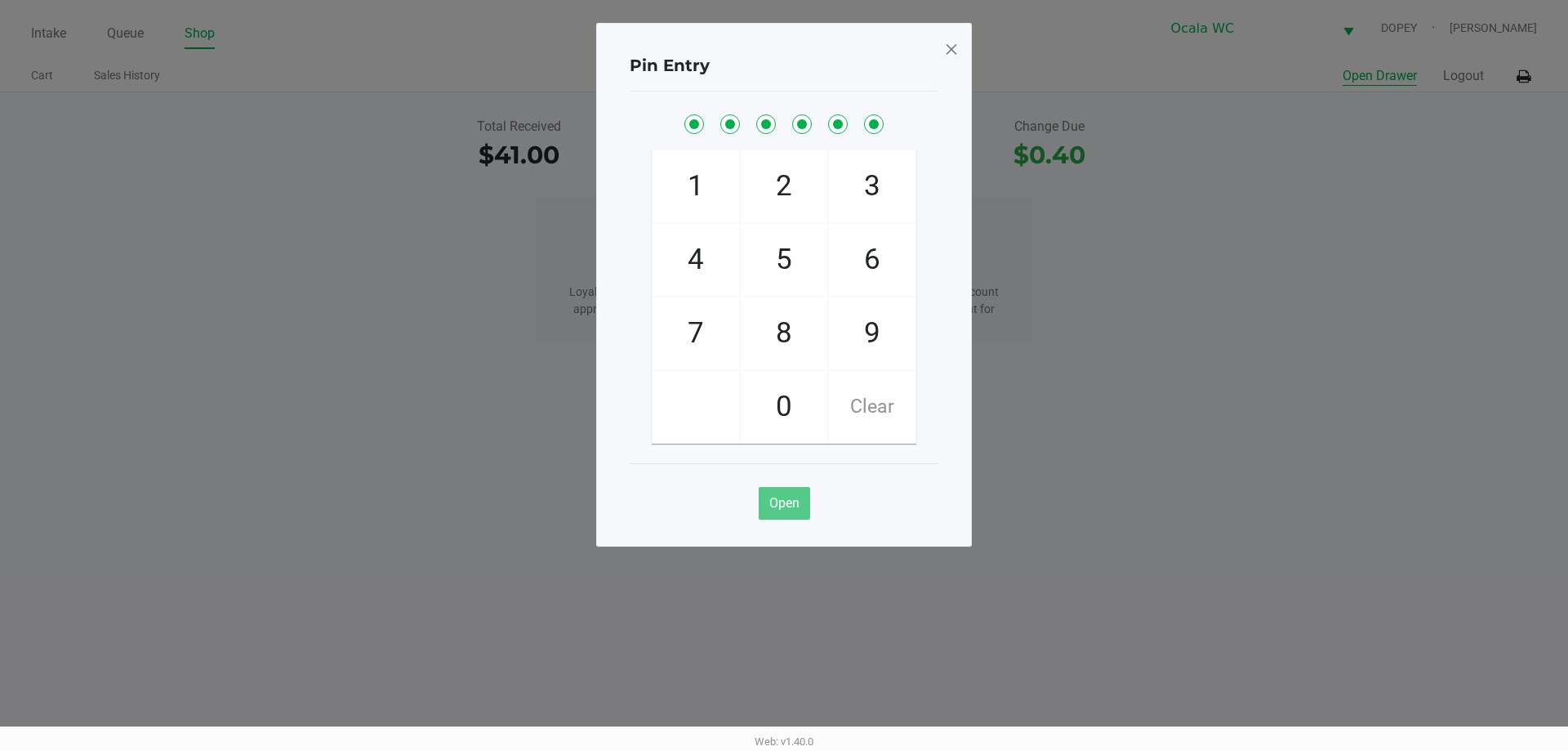
checkbox input "true"
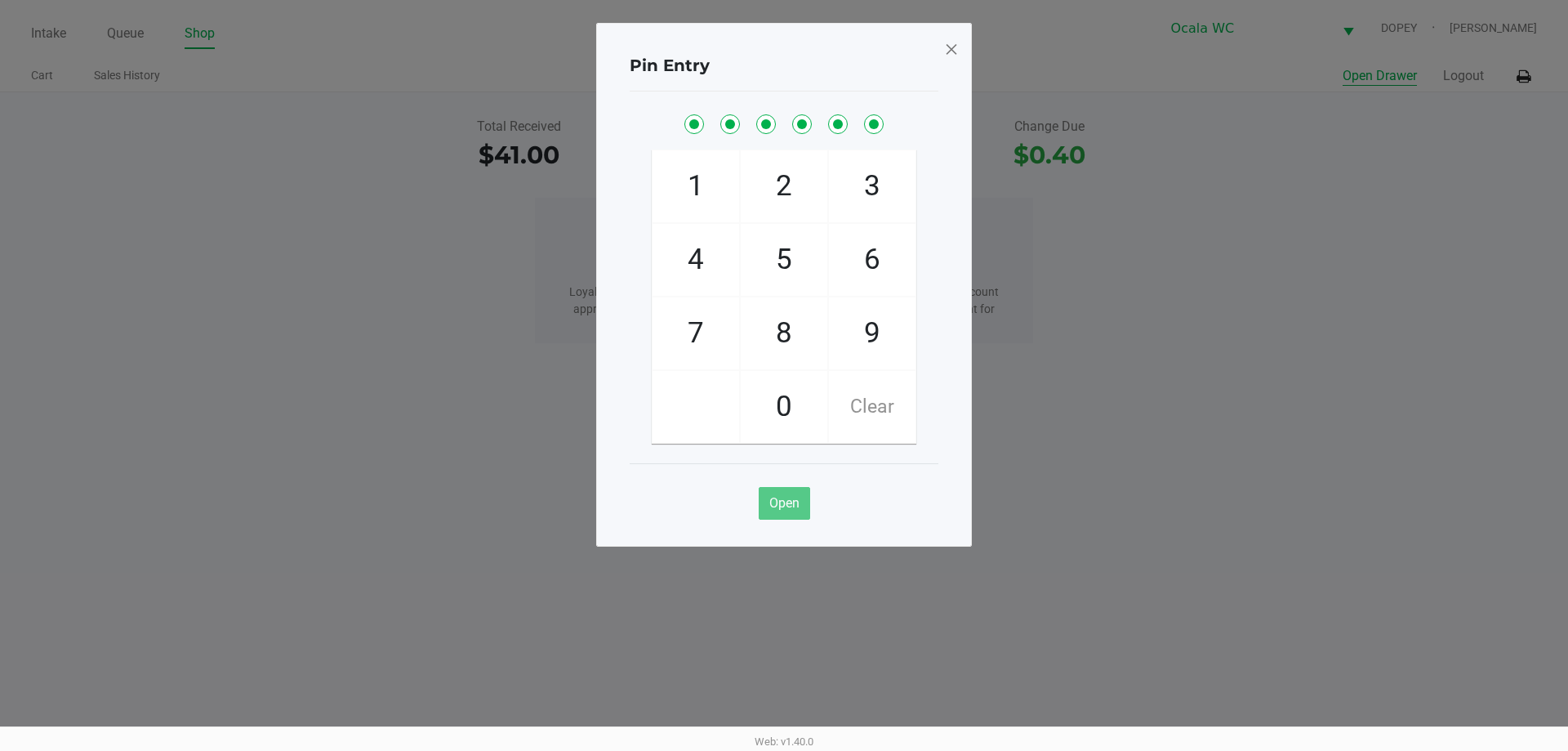
checkbox input "true"
click at [952, 56] on span at bounding box center [951, 49] width 14 height 26
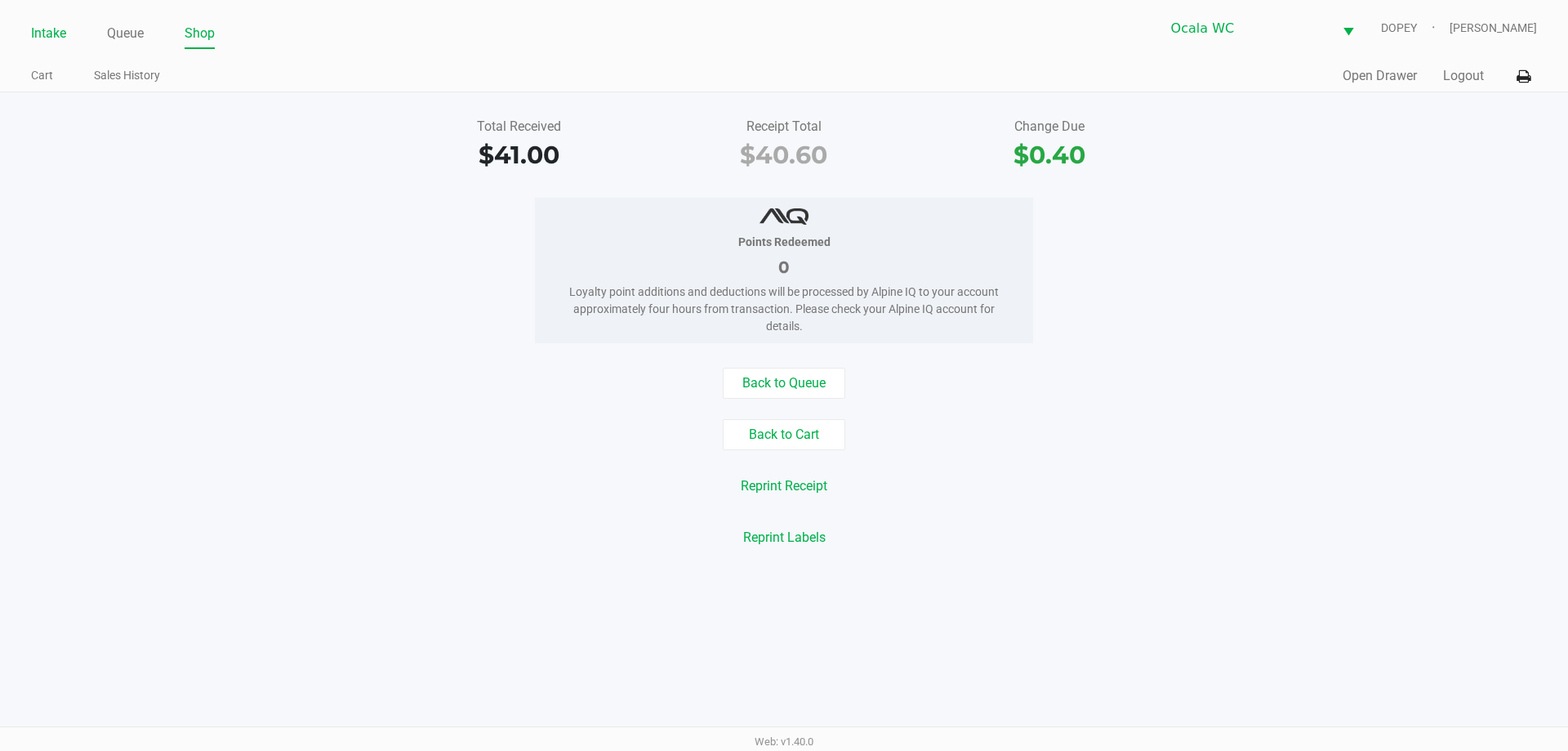
click at [57, 30] on link "Intake" at bounding box center [48, 32] width 35 height 23
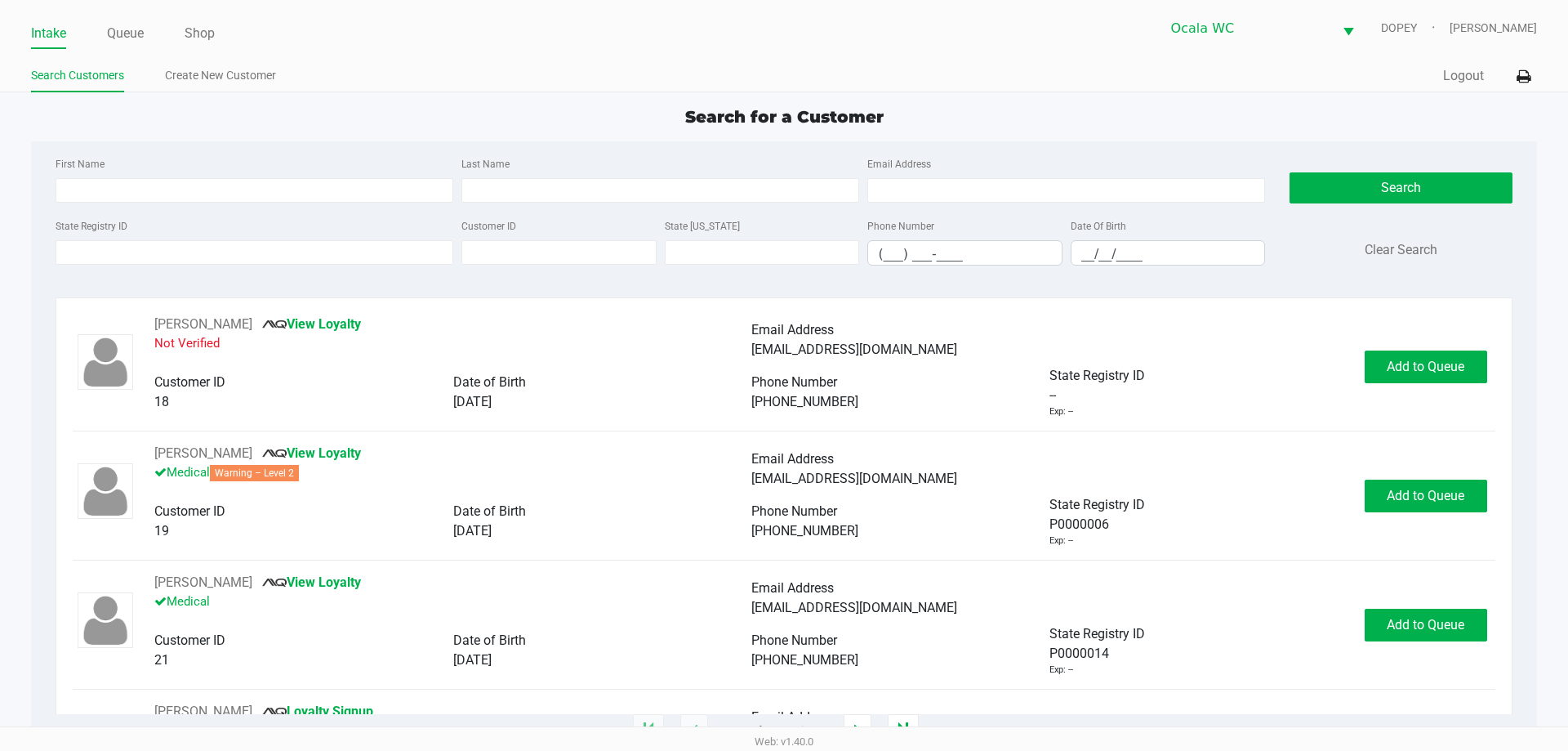
click at [164, 146] on div "First Name Last Name Email Address State Registry ID Customer ID State [US_STAT…" at bounding box center [784, 217] width 1480 height 150
click at [181, 258] on input "State Registry ID" at bounding box center [255, 252] width 398 height 24
type input "p36p9f9"
click at [1301, 190] on button "Search" at bounding box center [1401, 188] width 222 height 31
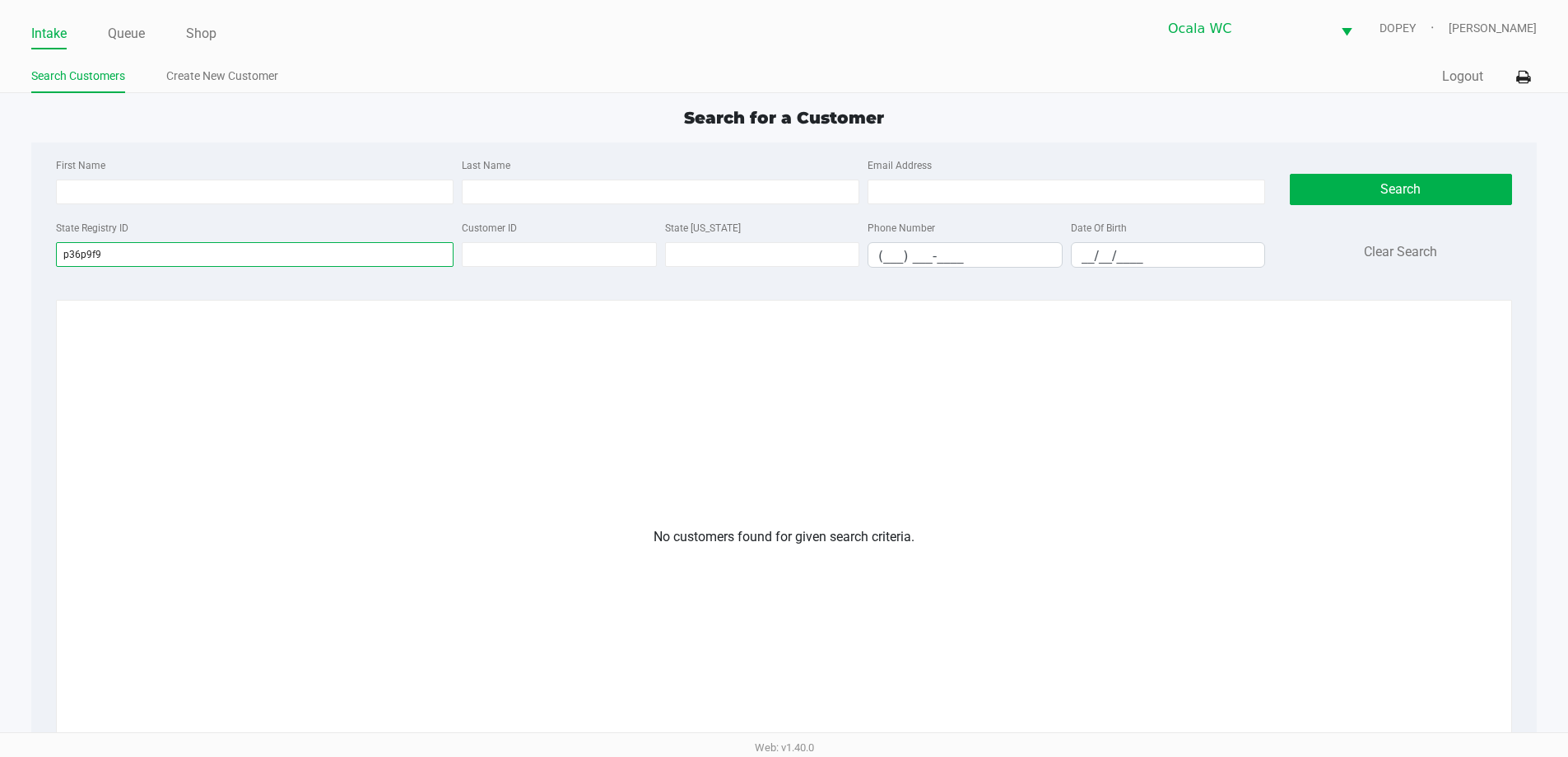
click at [210, 250] on input "p36p9f9" at bounding box center [255, 254] width 397 height 25
click at [154, 253] on input "p36p9f9" at bounding box center [255, 254] width 397 height 25
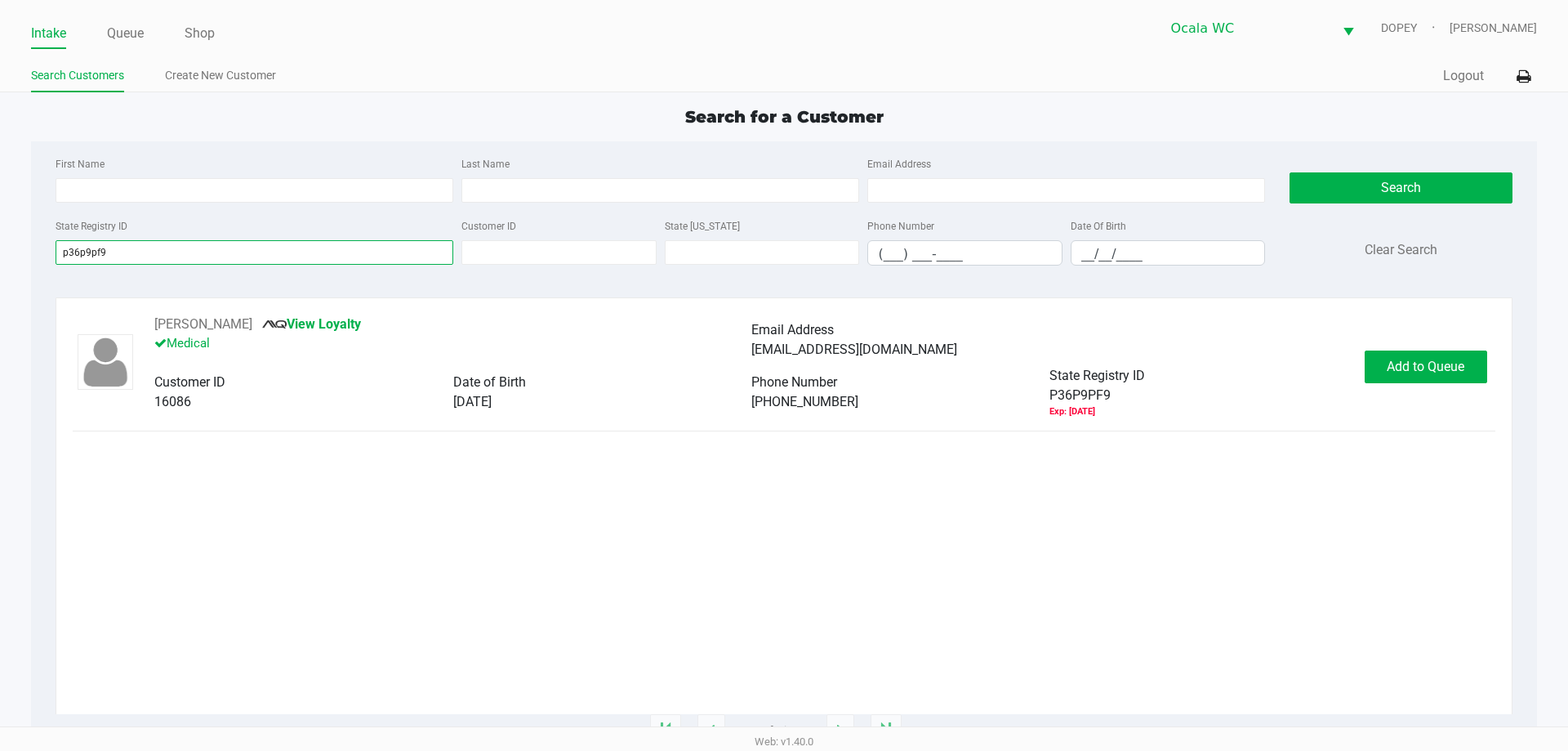
type input "p36p9pf9"
click at [1415, 331] on div "[PERSON_NAME] View Loyalty Medical Email Address [EMAIL_ADDRESS][DOMAIN_NAME] C…" at bounding box center [784, 366] width 1422 height 104
click at [1415, 370] on span "Add to Queue" at bounding box center [1425, 366] width 78 height 15
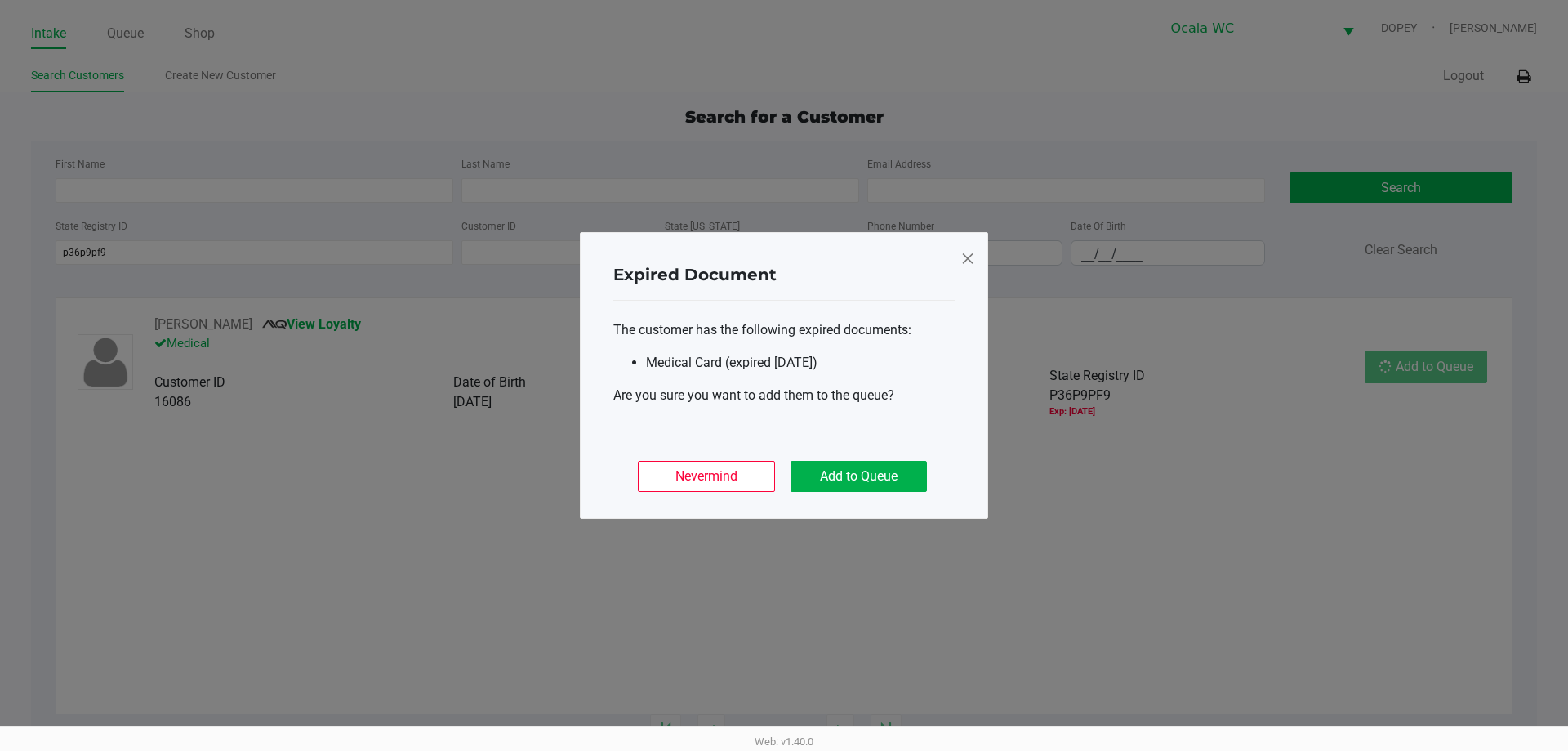
click at [846, 444] on div "Nevermind Add to Queue" at bounding box center [784, 469] width 341 height 64
click at [861, 475] on button "Add to Queue" at bounding box center [858, 476] width 136 height 31
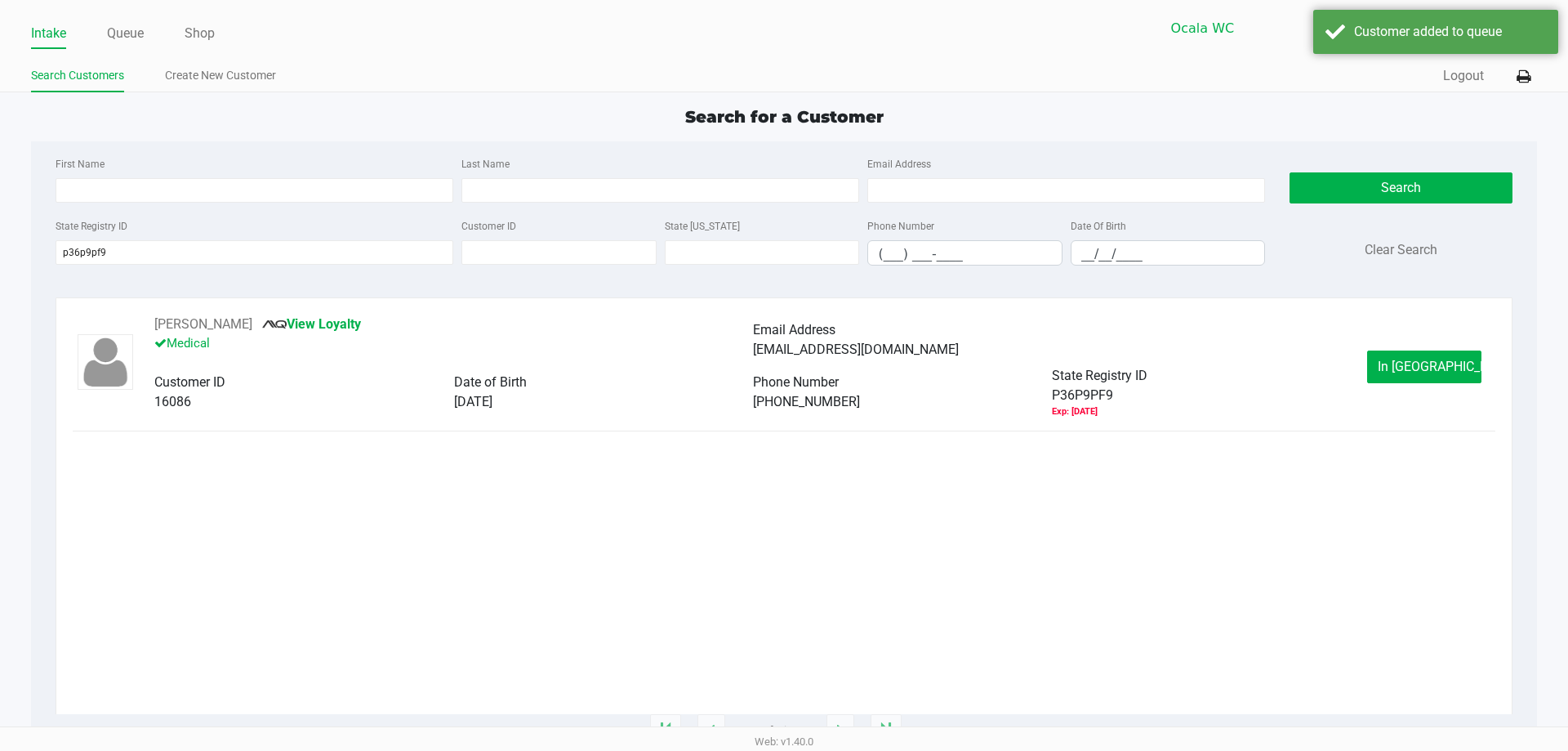
click at [861, 475] on div "[PERSON_NAME] View Loyalty Medical Email Address [EMAIL_ADDRESS][DOMAIN_NAME] C…" at bounding box center [784, 514] width 1422 height 399
click at [1452, 373] on button "In [GEOGRAPHIC_DATA]" at bounding box center [1424, 366] width 115 height 32
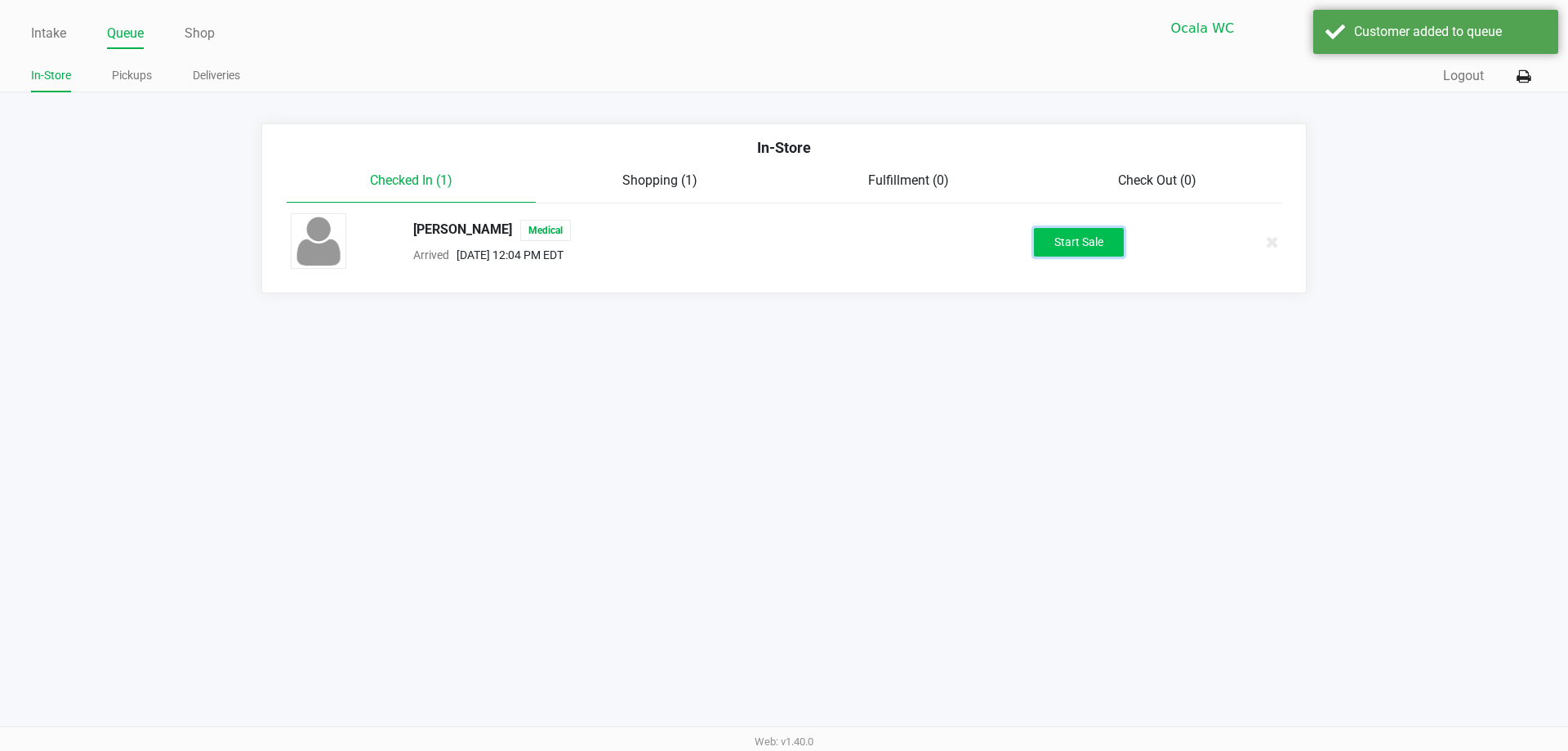
click at [1077, 245] on button "Start Sale" at bounding box center [1080, 242] width 90 height 29
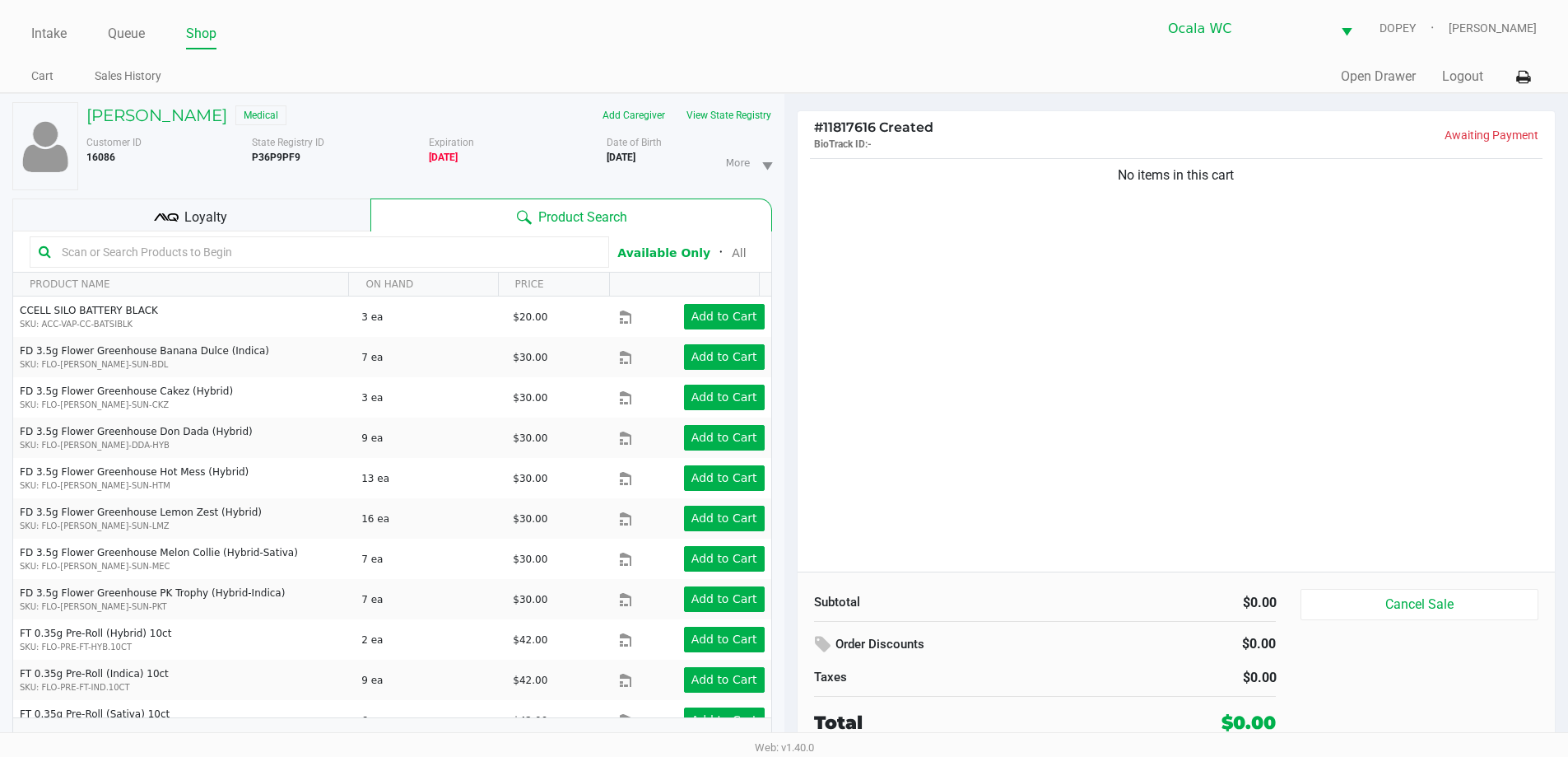
click at [973, 402] on div "No items in this cart" at bounding box center [1176, 363] width 758 height 417
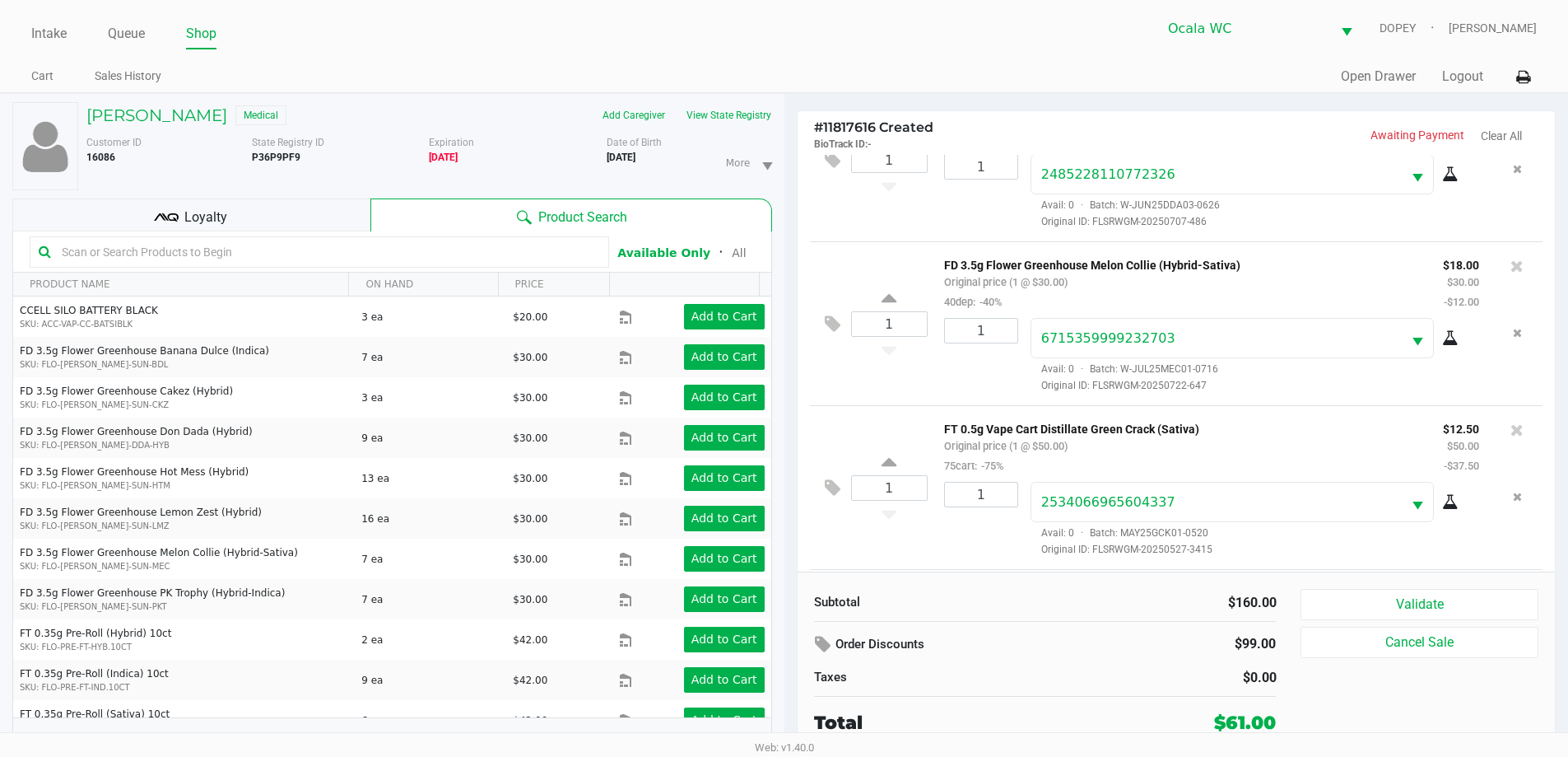
scroll to position [242, 0]
click at [324, 221] on div "Loyalty" at bounding box center [192, 215] width 358 height 33
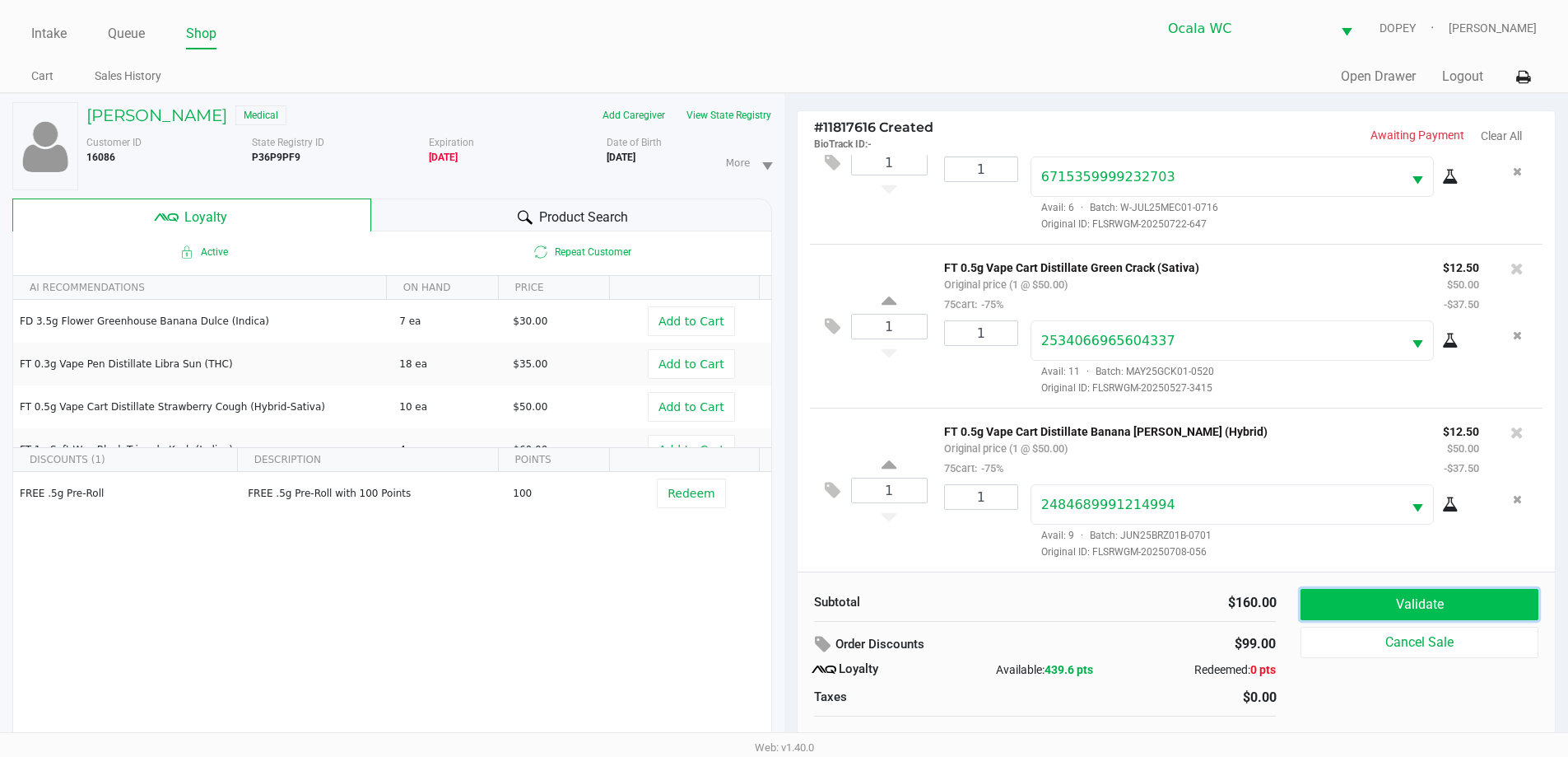
click at [1346, 610] on button "Validate" at bounding box center [1419, 604] width 237 height 31
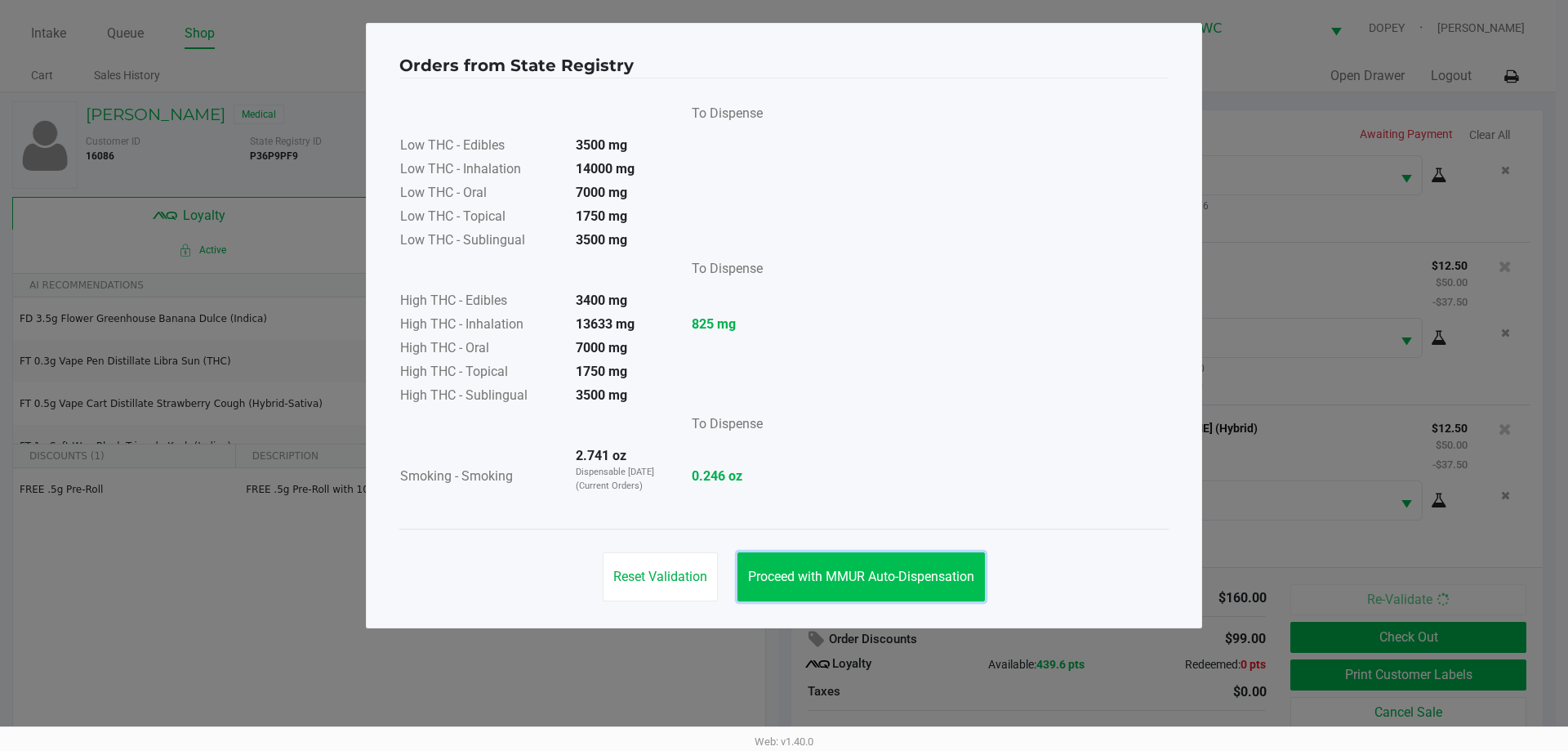
click at [837, 560] on button "Proceed with MMUR Auto-Dispensation" at bounding box center [861, 577] width 247 height 49
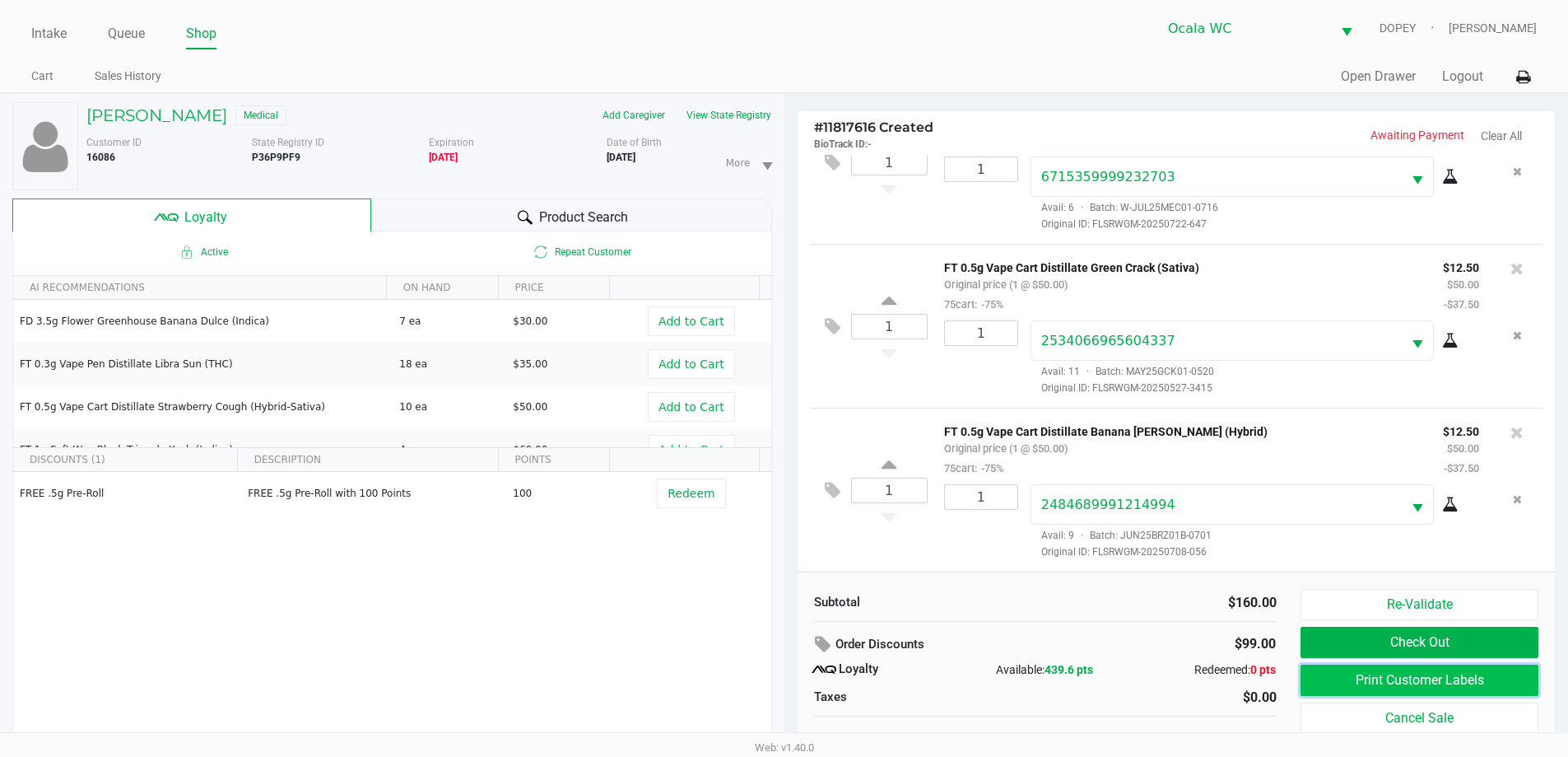
click at [1471, 682] on button "Print Customer Labels" at bounding box center [1419, 680] width 237 height 31
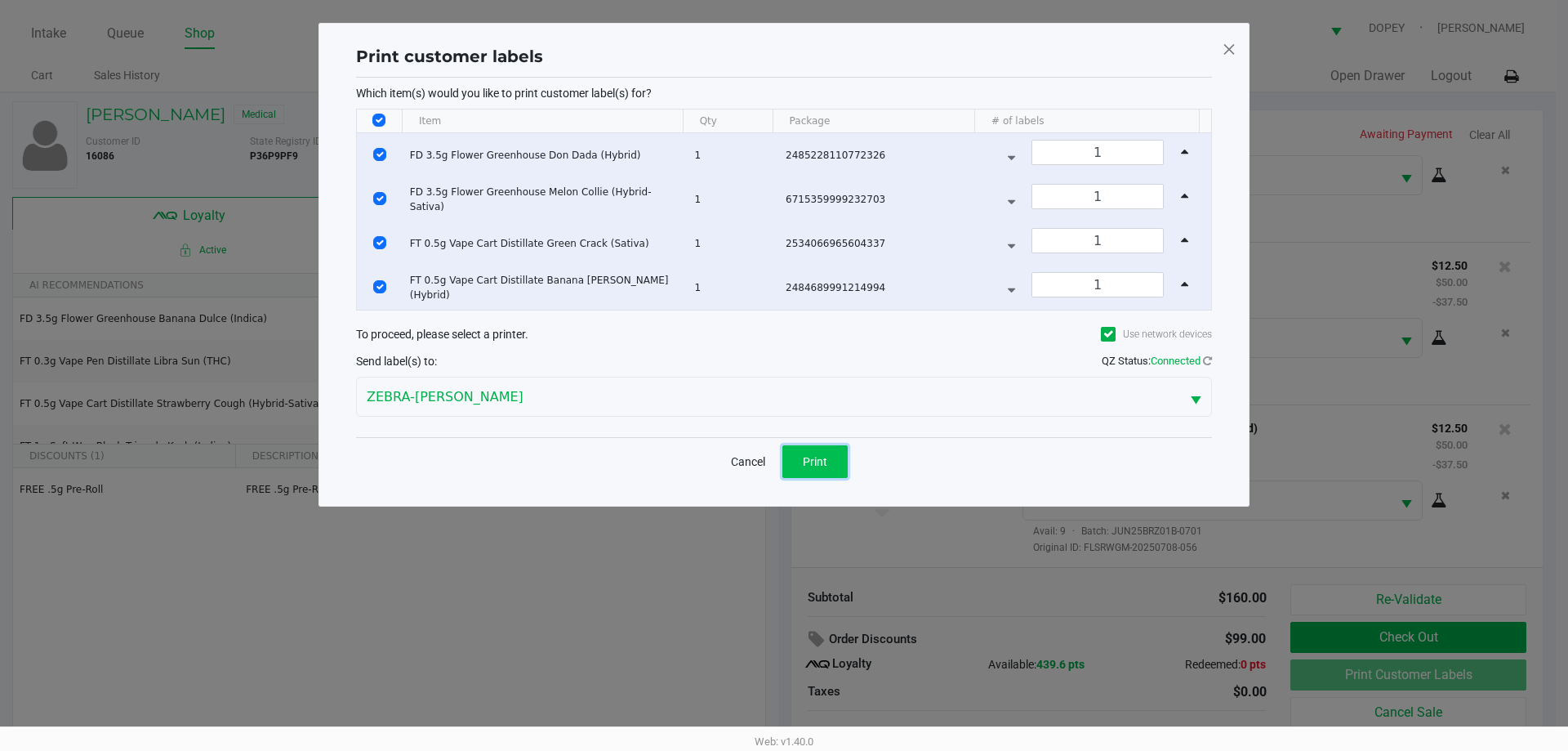
click at [812, 468] on button "Print" at bounding box center [815, 461] width 65 height 32
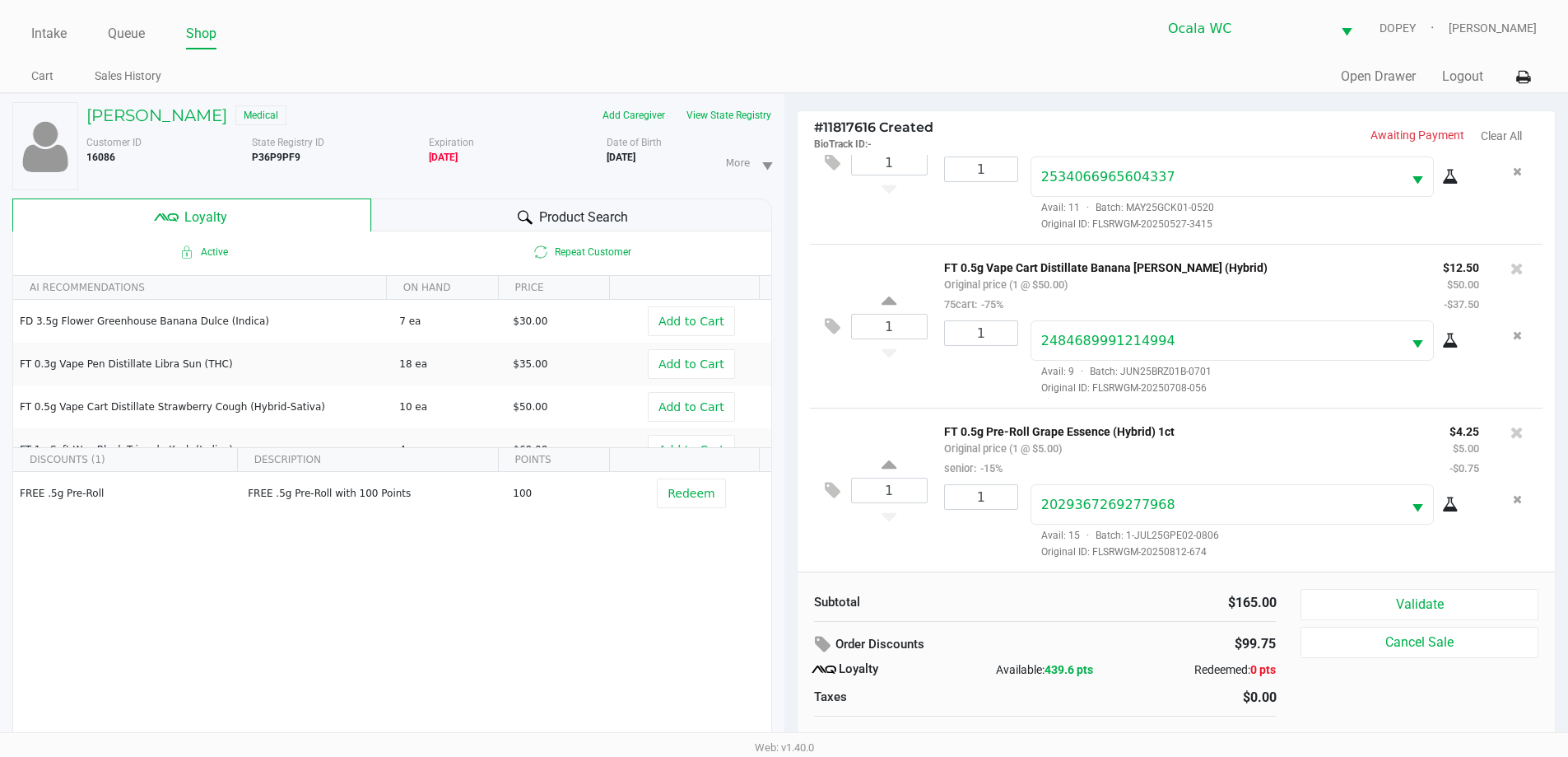
scroll to position [17, 0]
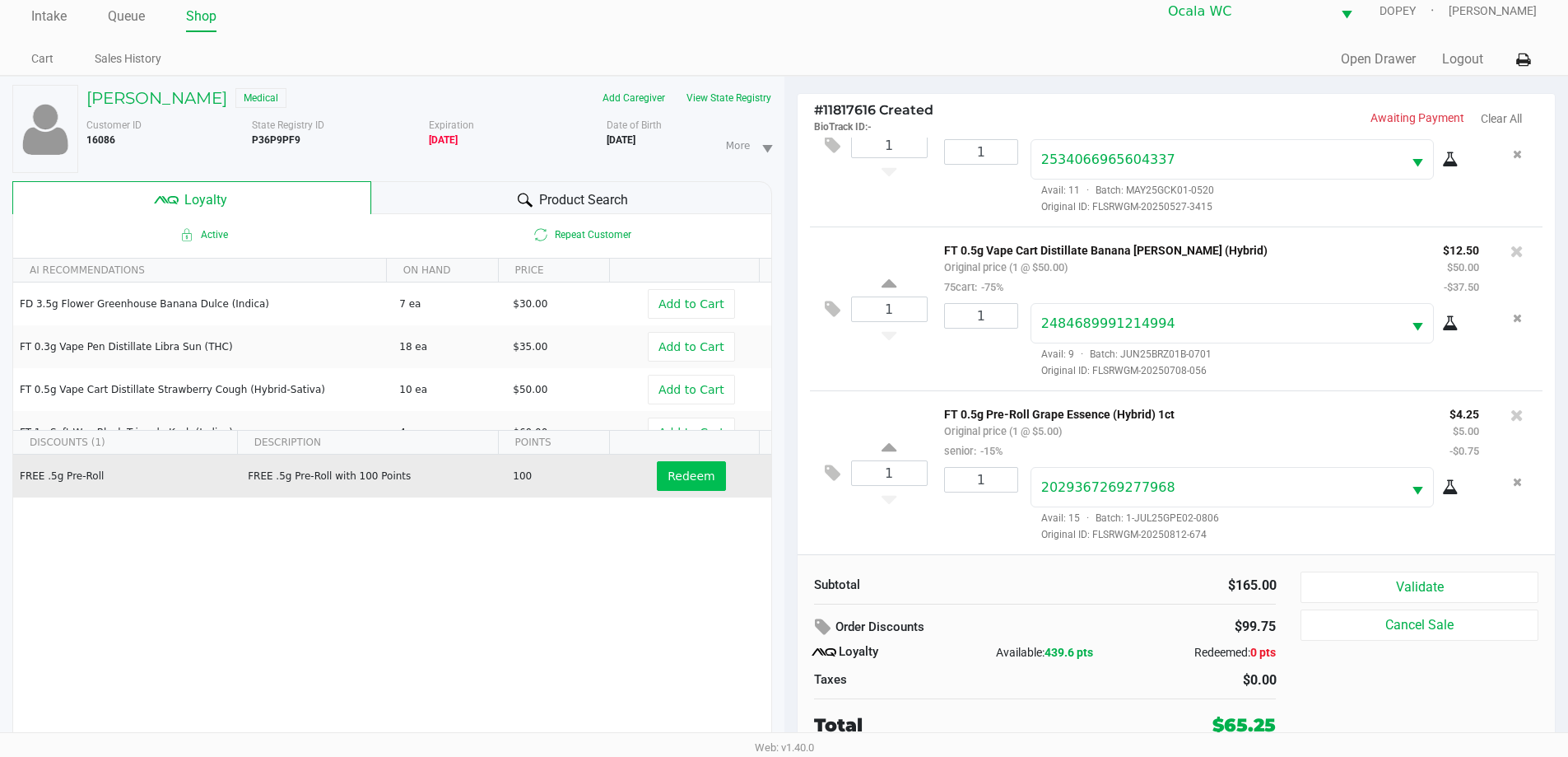
click at [679, 479] on span "Redeem" at bounding box center [691, 476] width 47 height 13
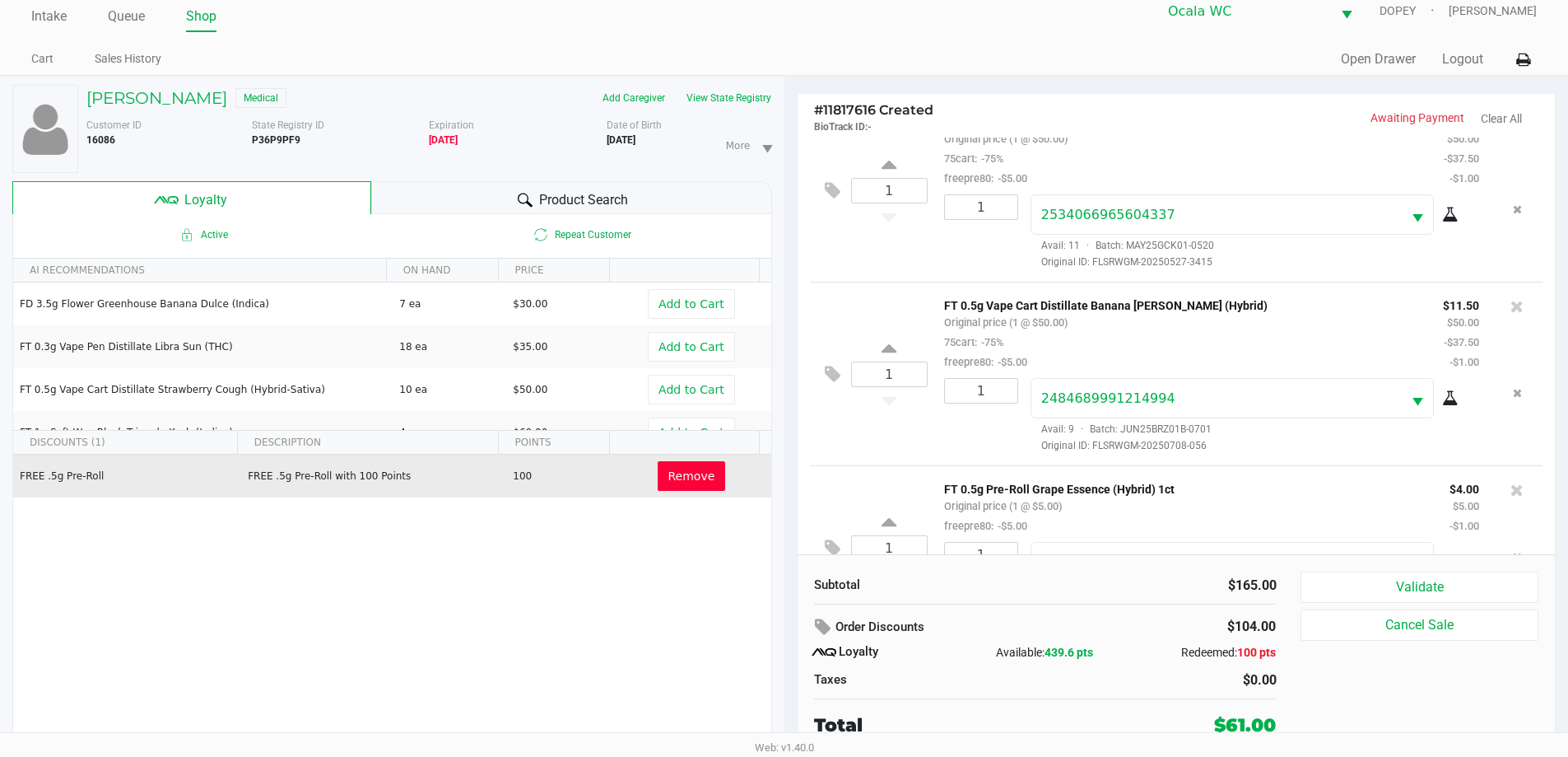
scroll to position [486, 0]
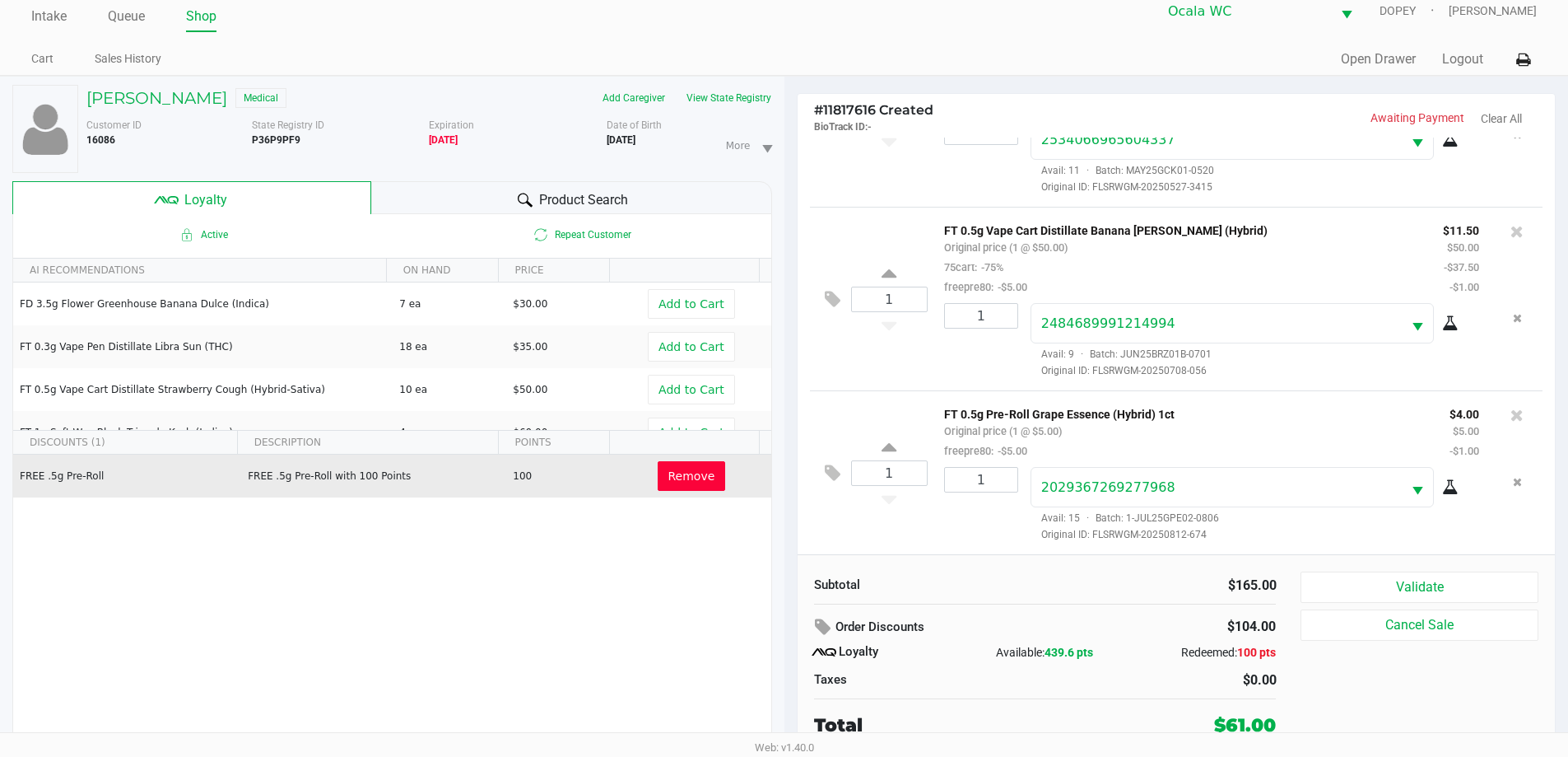
click at [1381, 592] on button "Validate" at bounding box center [1419, 587] width 237 height 31
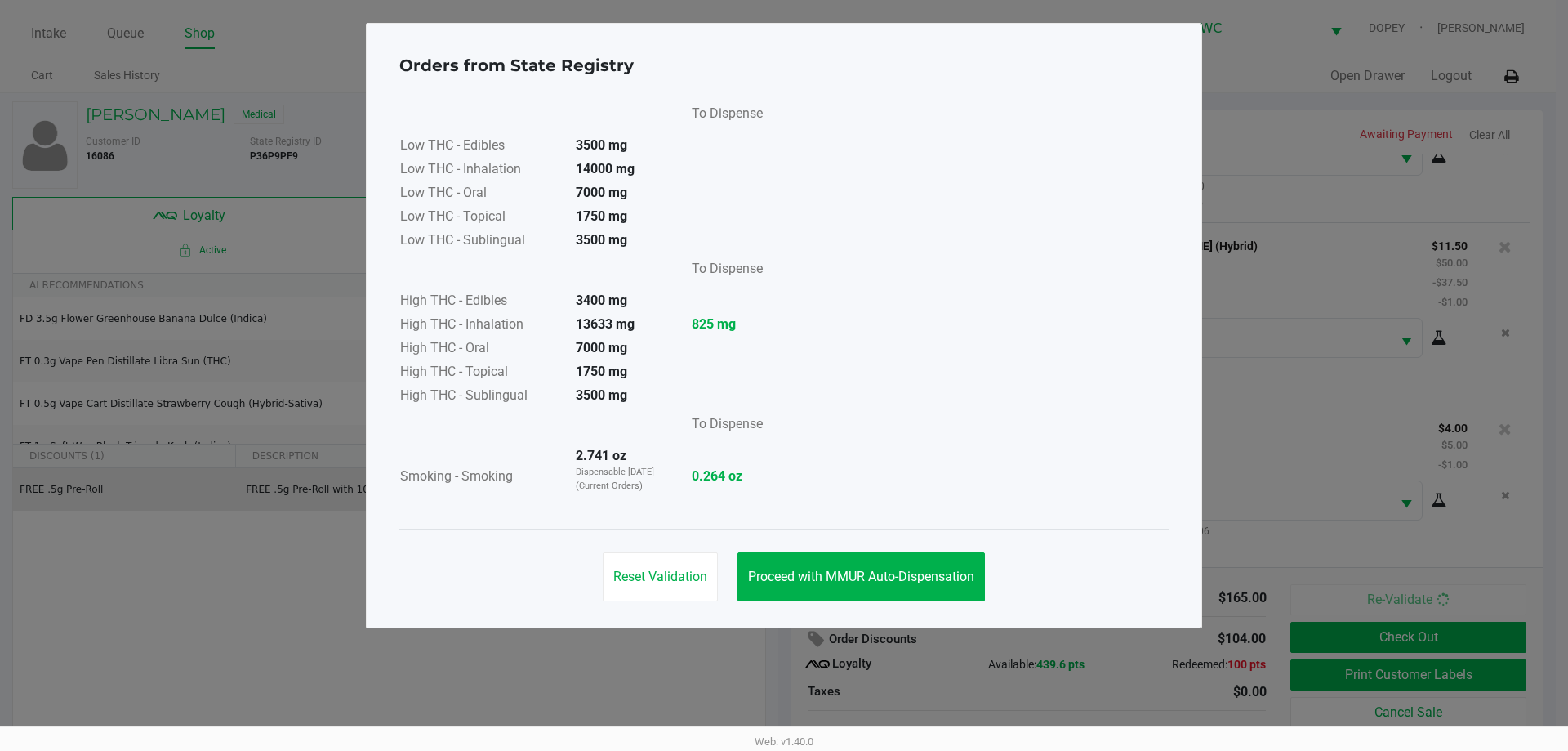
click at [907, 562] on button "Proceed with MMUR Auto-Dispensation" at bounding box center [861, 577] width 247 height 49
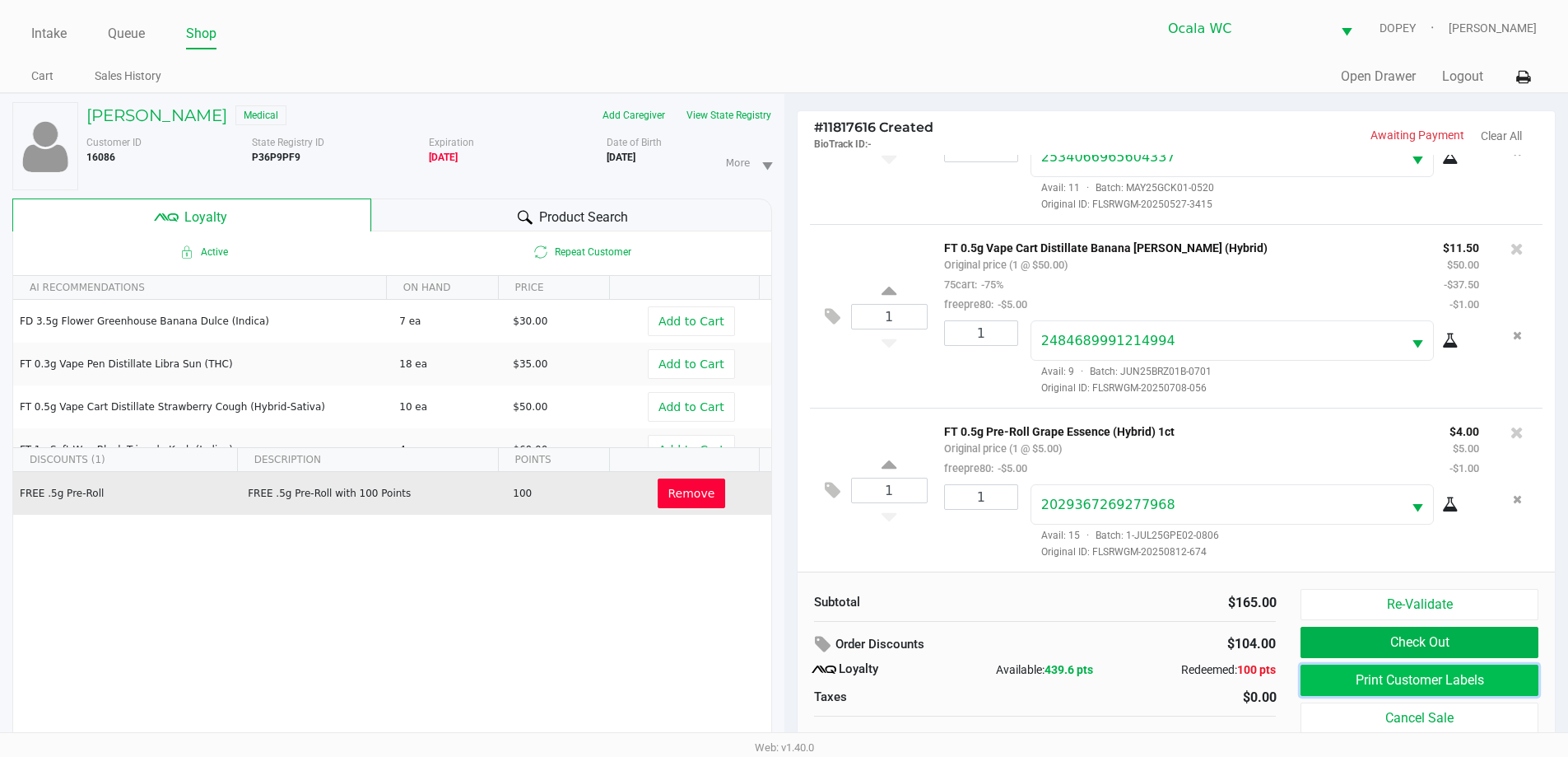
click at [1339, 694] on button "Print Customer Labels" at bounding box center [1419, 680] width 237 height 31
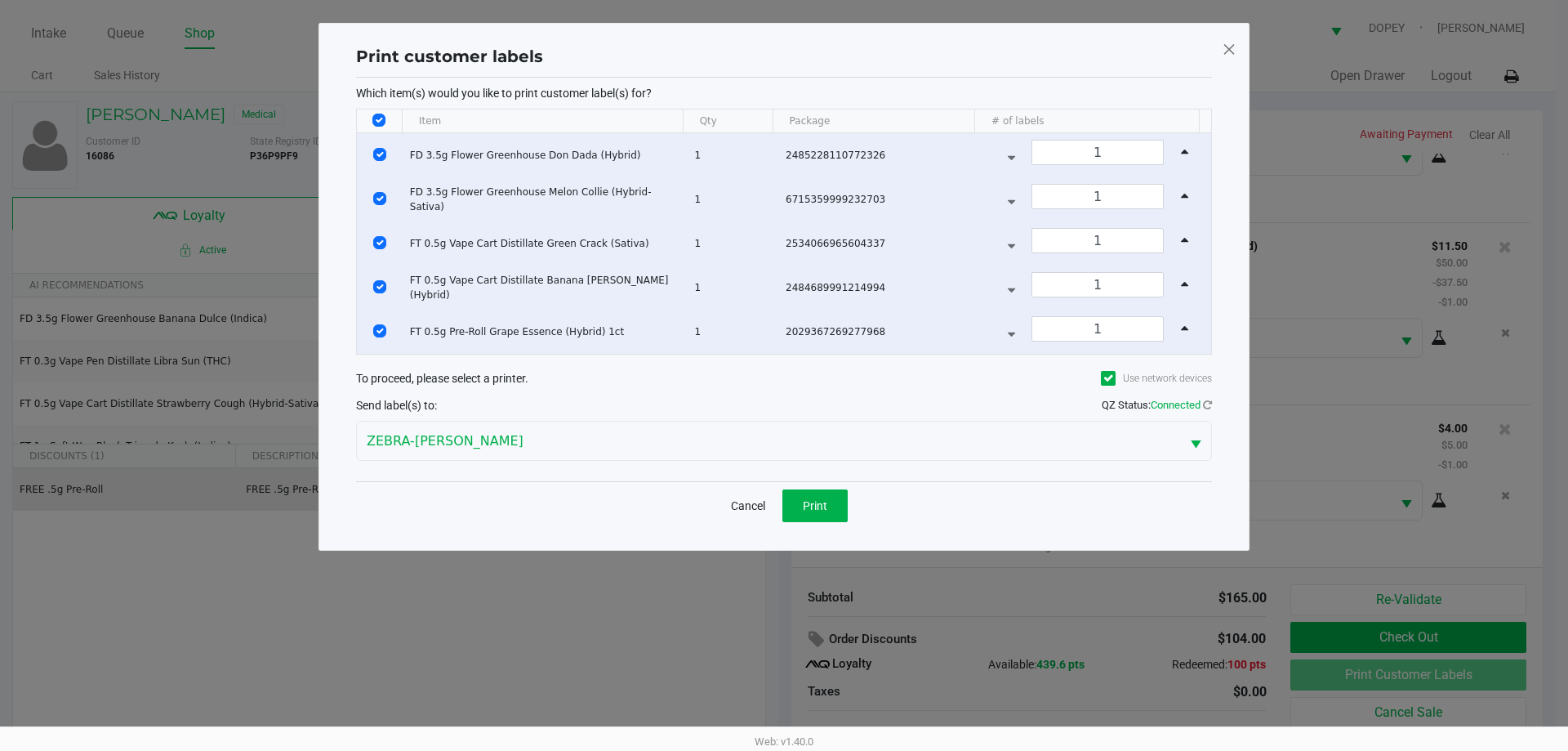
click at [380, 120] on input "Select All Rows" at bounding box center [379, 120] width 13 height 13
checkbox input "false"
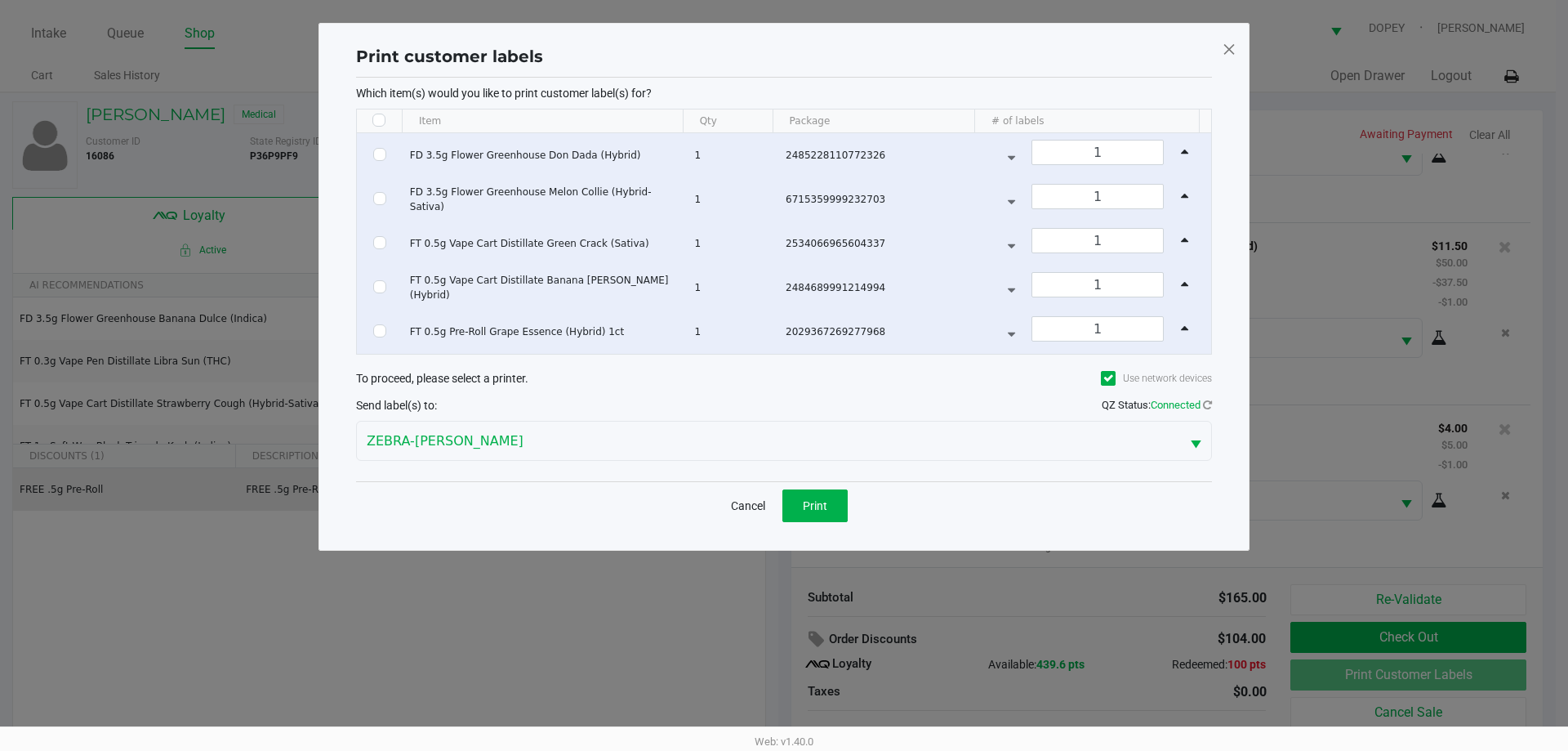
checkbox input "false"
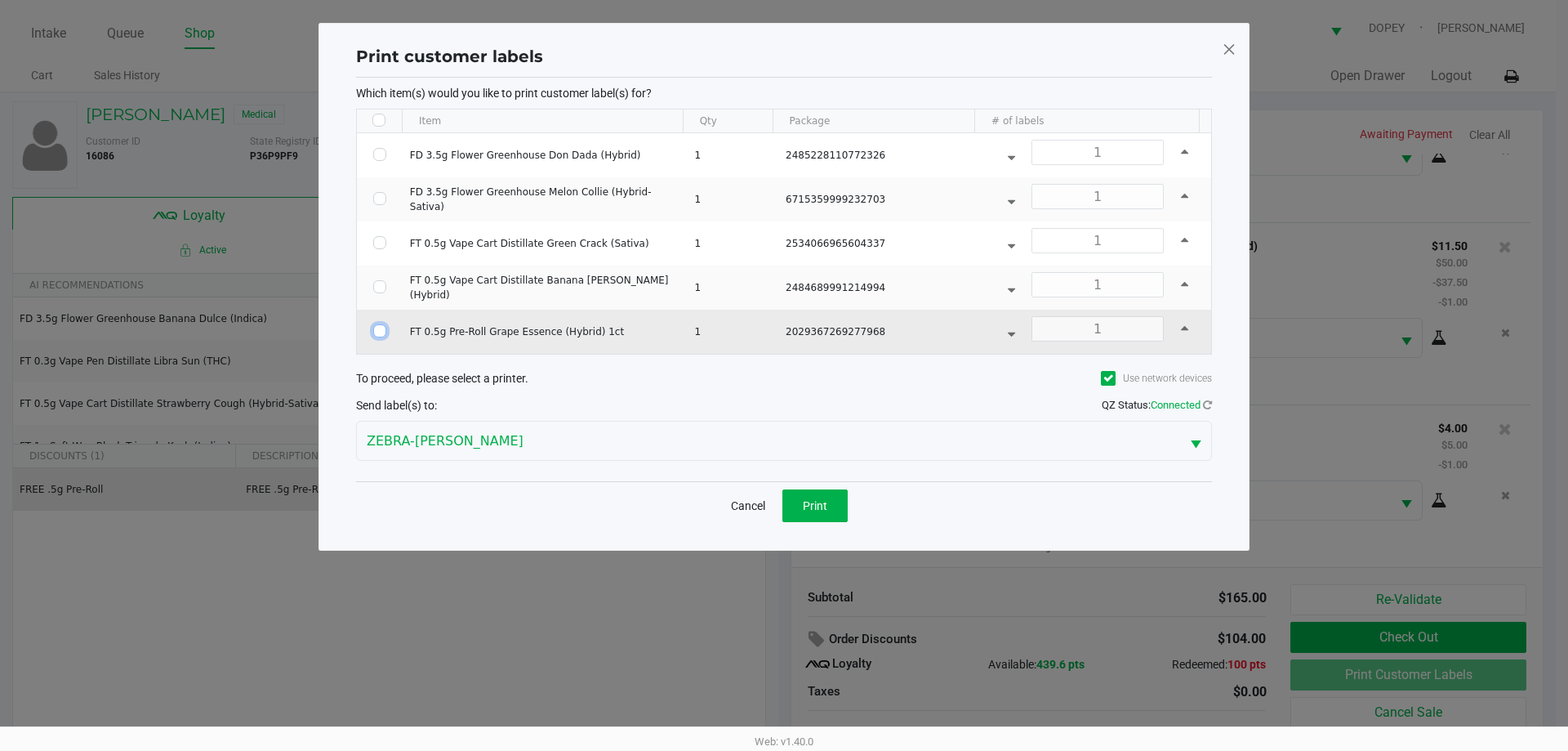
click at [376, 330] on input "Select Row" at bounding box center [380, 330] width 13 height 13
checkbox input "true"
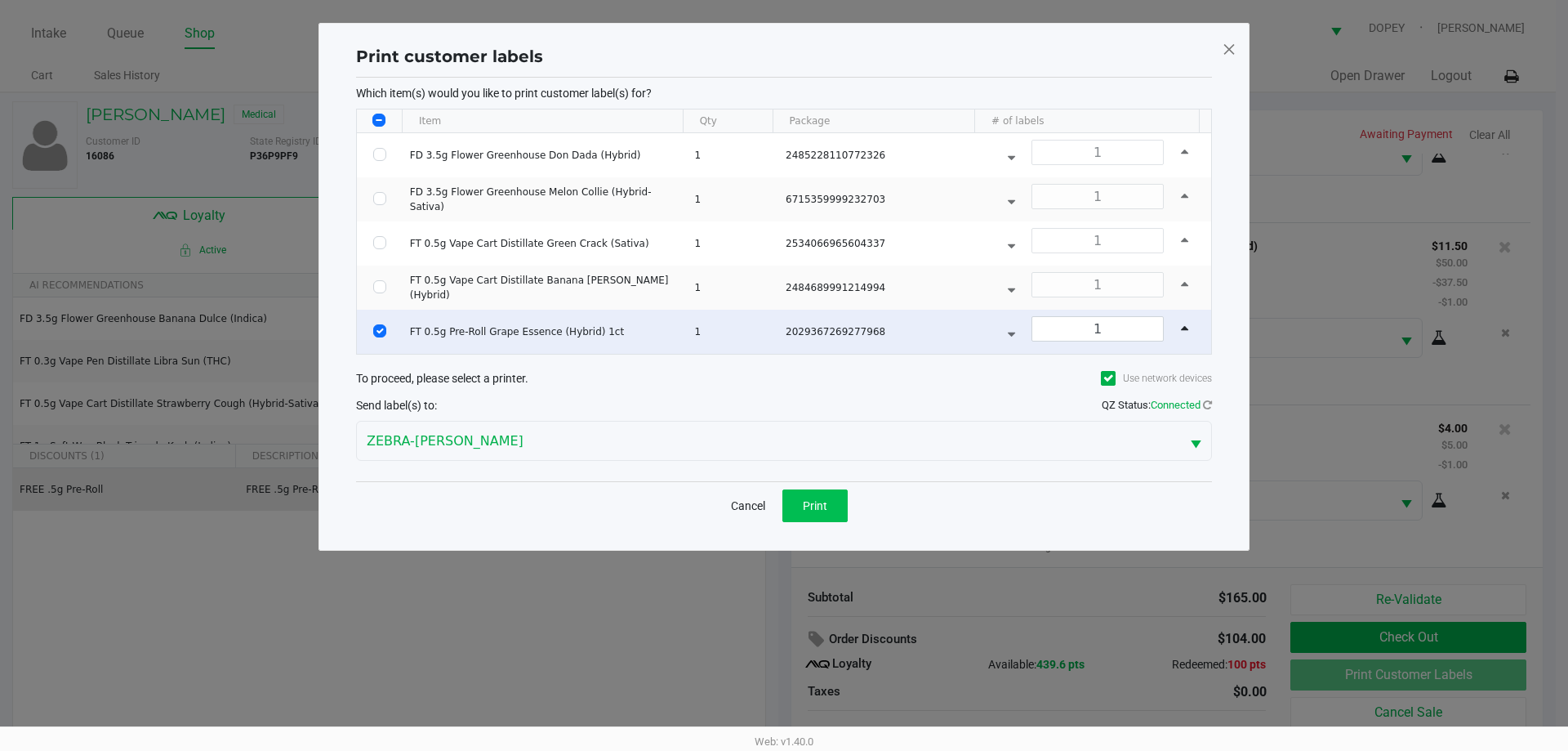
click at [823, 515] on button "Print" at bounding box center [815, 505] width 65 height 32
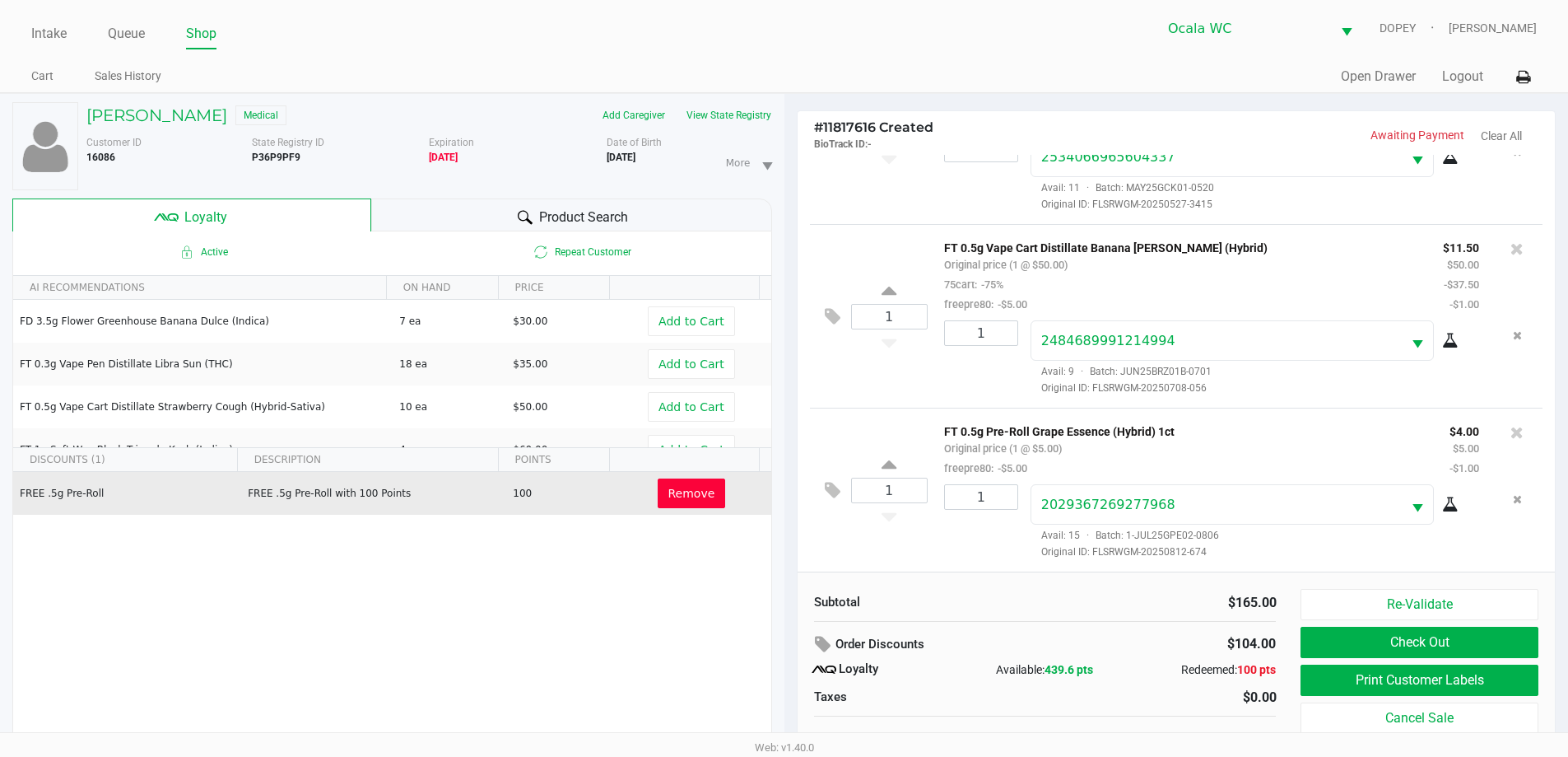
click at [1488, 652] on button "Check Out" at bounding box center [1419, 642] width 237 height 31
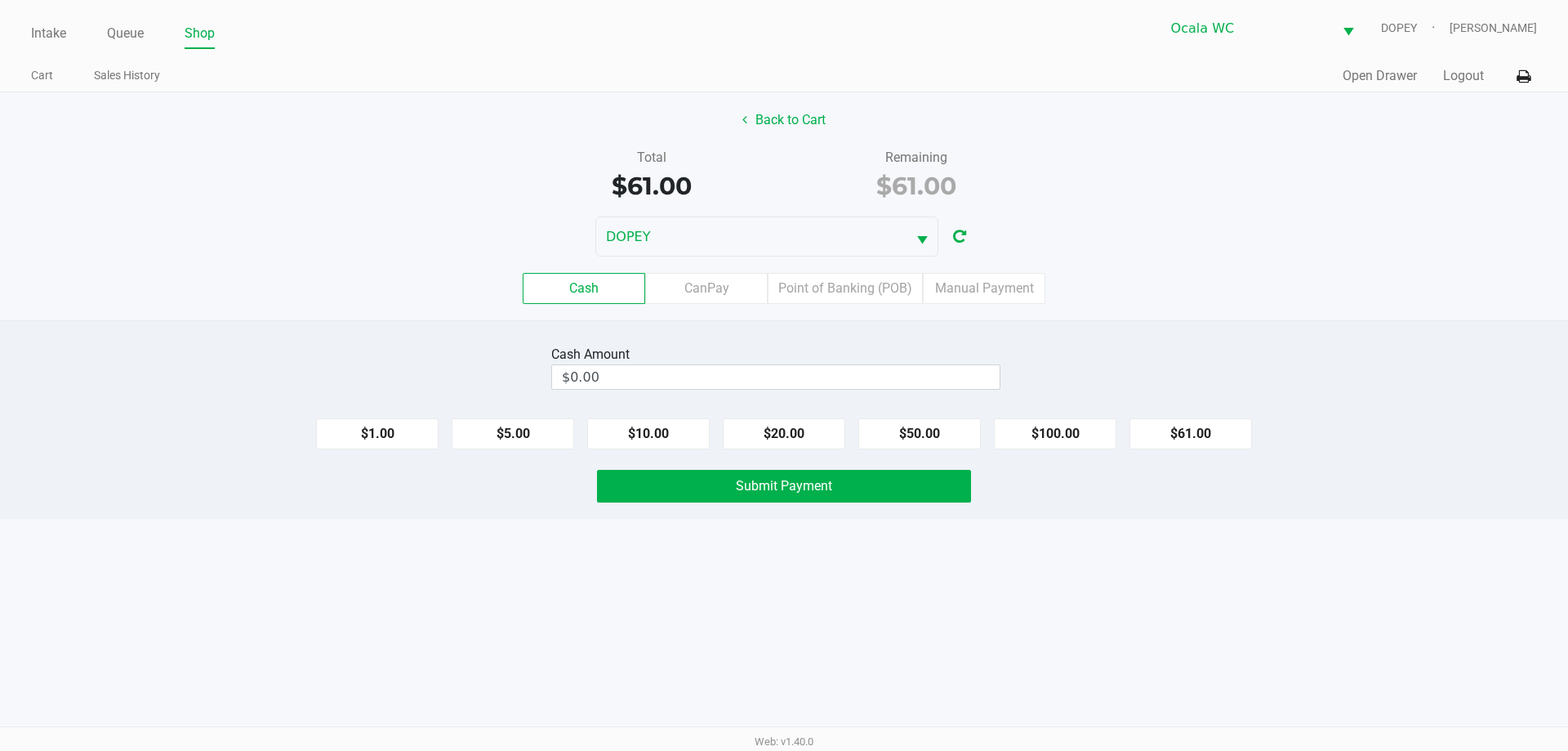
click at [1374, 362] on div "Cash Amount $0.00" at bounding box center [784, 366] width 1592 height 51
click at [1201, 440] on button "$61.00" at bounding box center [1191, 433] width 123 height 31
type input "$61.00"
click at [919, 496] on button "Submit Payment" at bounding box center [784, 486] width 374 height 32
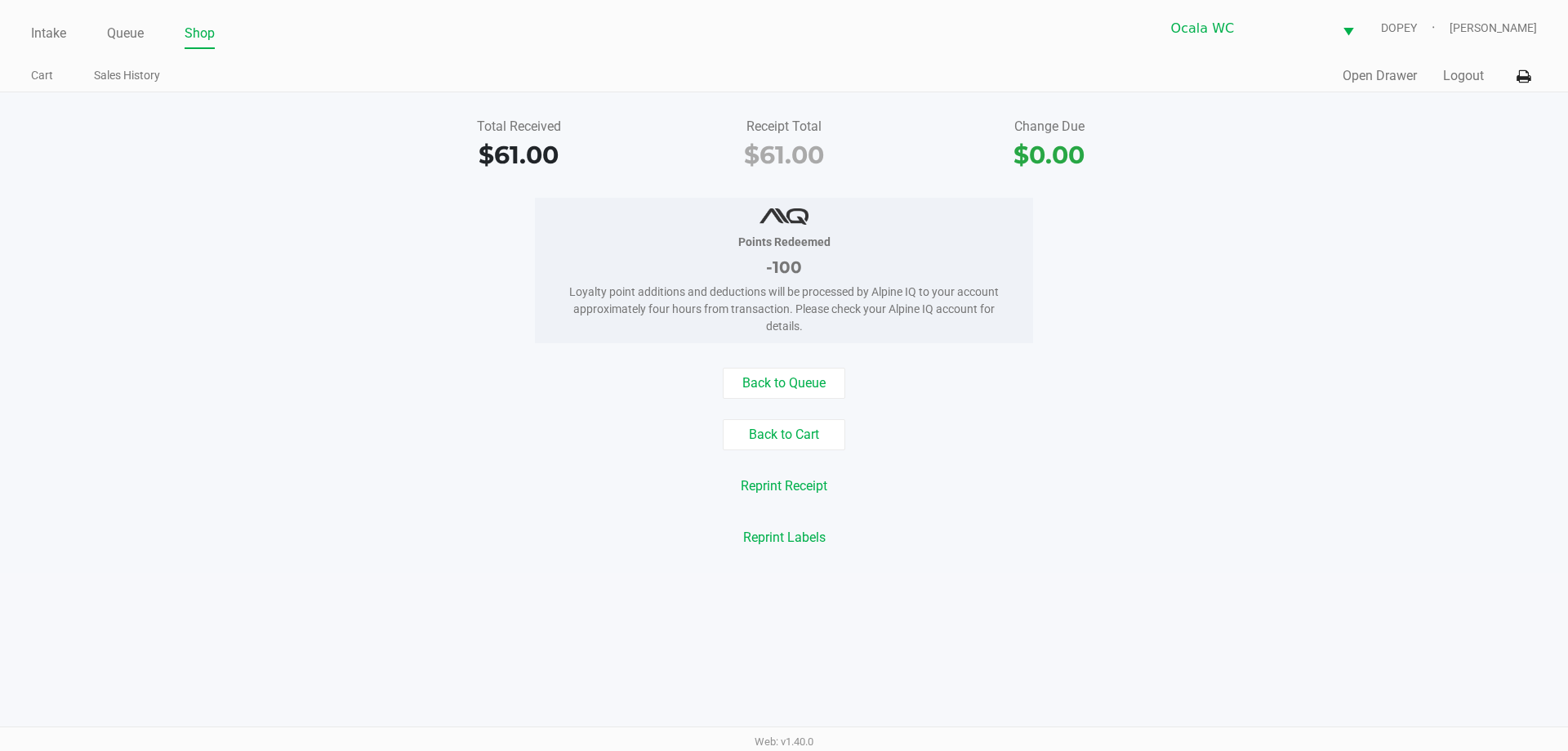
click at [439, 422] on div "Back to Cart" at bounding box center [784, 434] width 1592 height 31
click at [366, 230] on div "Points Redeemed -100 Loyalty point additions and deductions will be processed b…" at bounding box center [784, 270] width 1592 height 145
click at [1197, 524] on div "Reprint Labels" at bounding box center [784, 537] width 1592 height 31
click at [435, 293] on div "Points Redeemed -100 Loyalty point additions and deductions will be processed b…" at bounding box center [784, 270] width 1592 height 145
click at [128, 32] on link "Queue" at bounding box center [125, 32] width 37 height 23
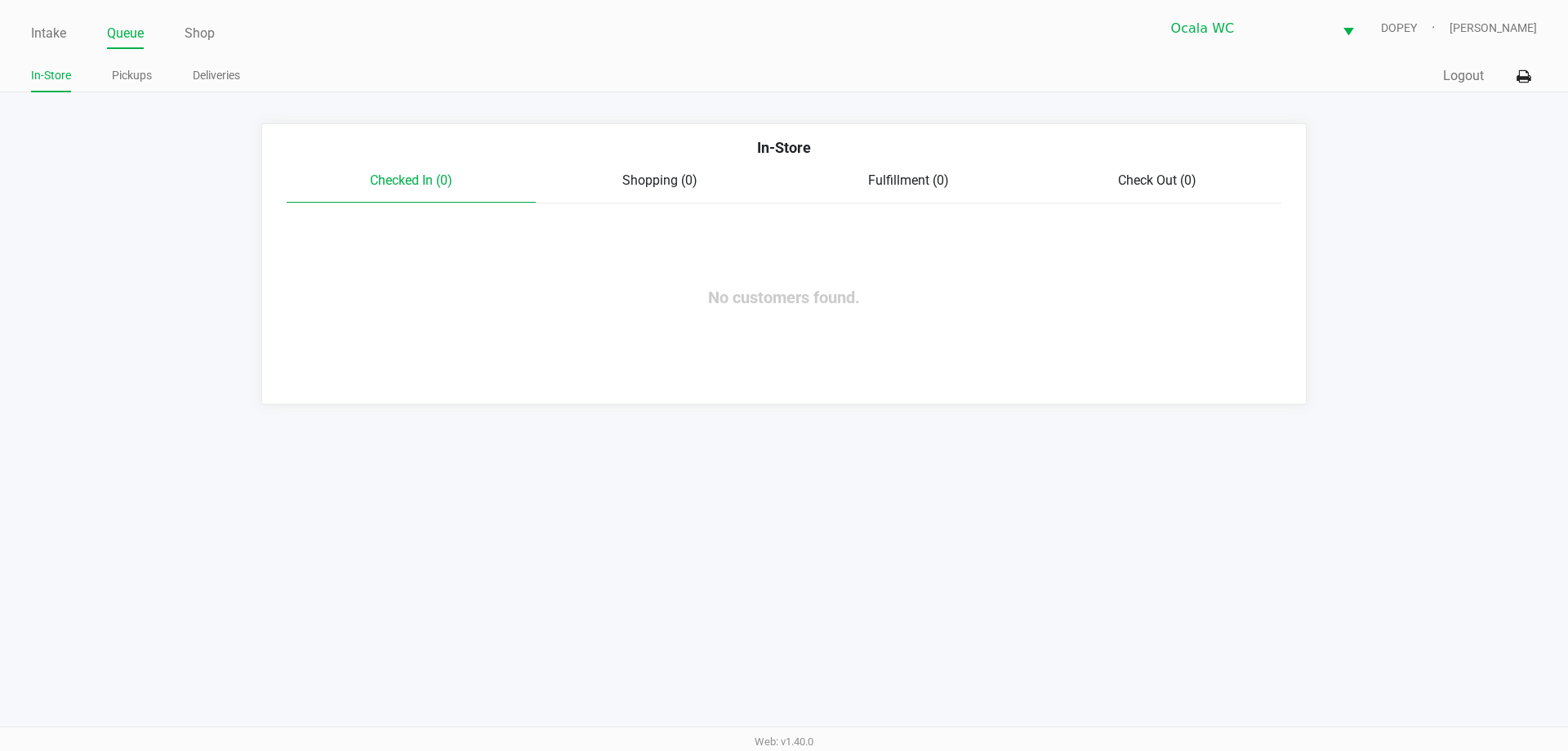
click at [133, 79] on link "Pickups" at bounding box center [132, 75] width 40 height 21
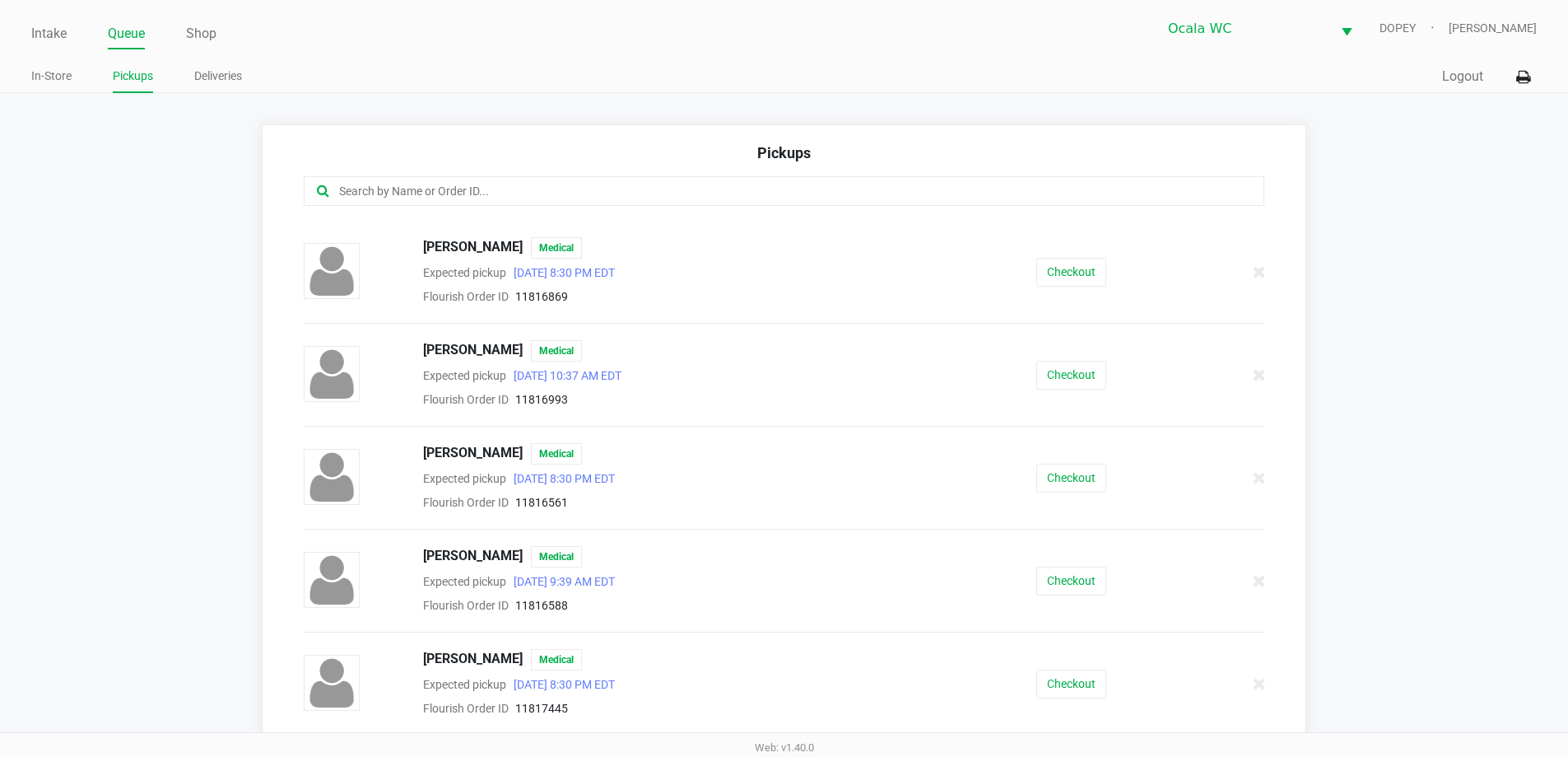
scroll to position [11, 0]
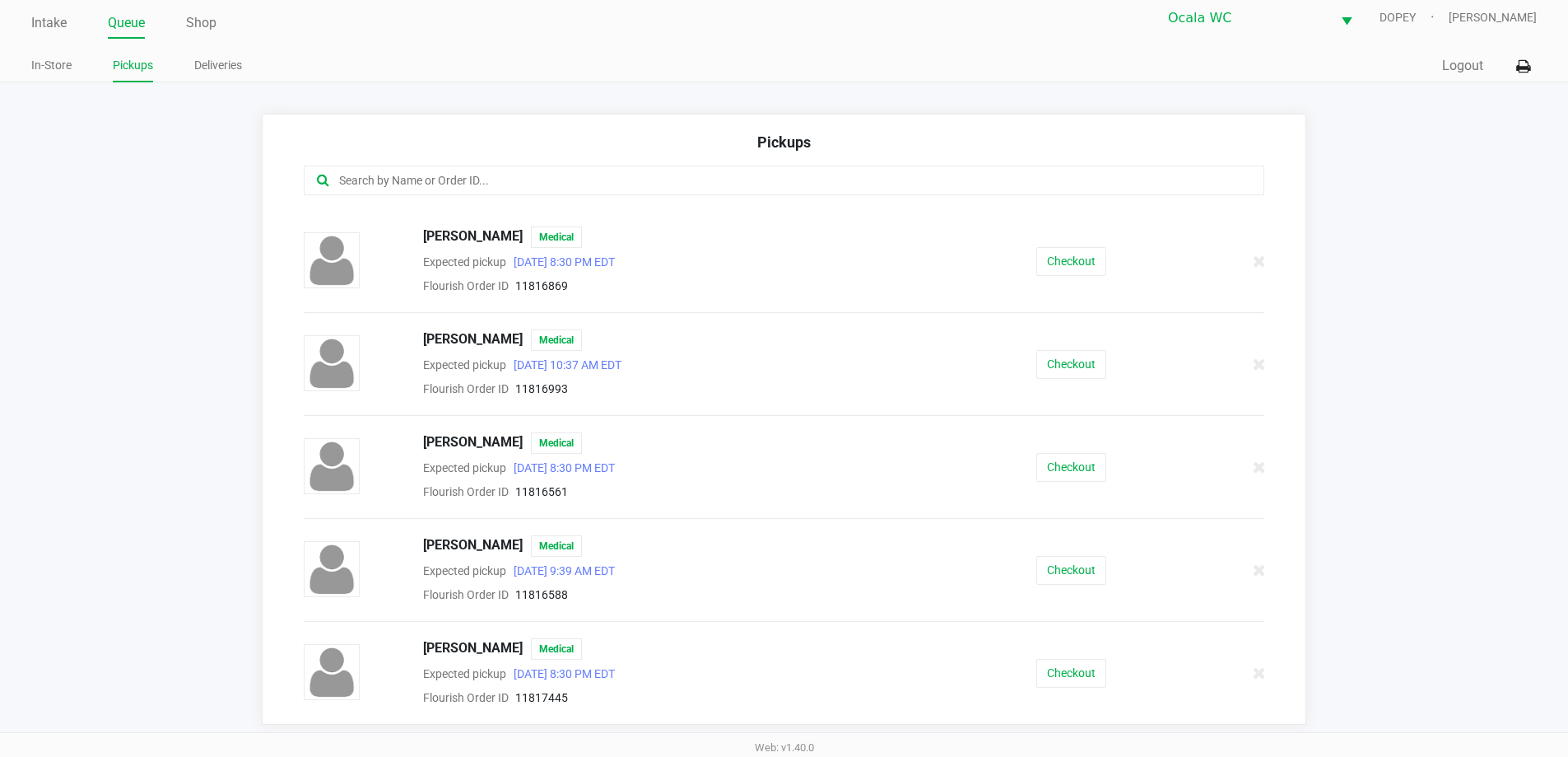
click at [472, 701] on span "Flourish Order ID" at bounding box center [466, 697] width 85 height 13
click at [498, 695] on span "Flourish Order ID" at bounding box center [466, 697] width 85 height 13
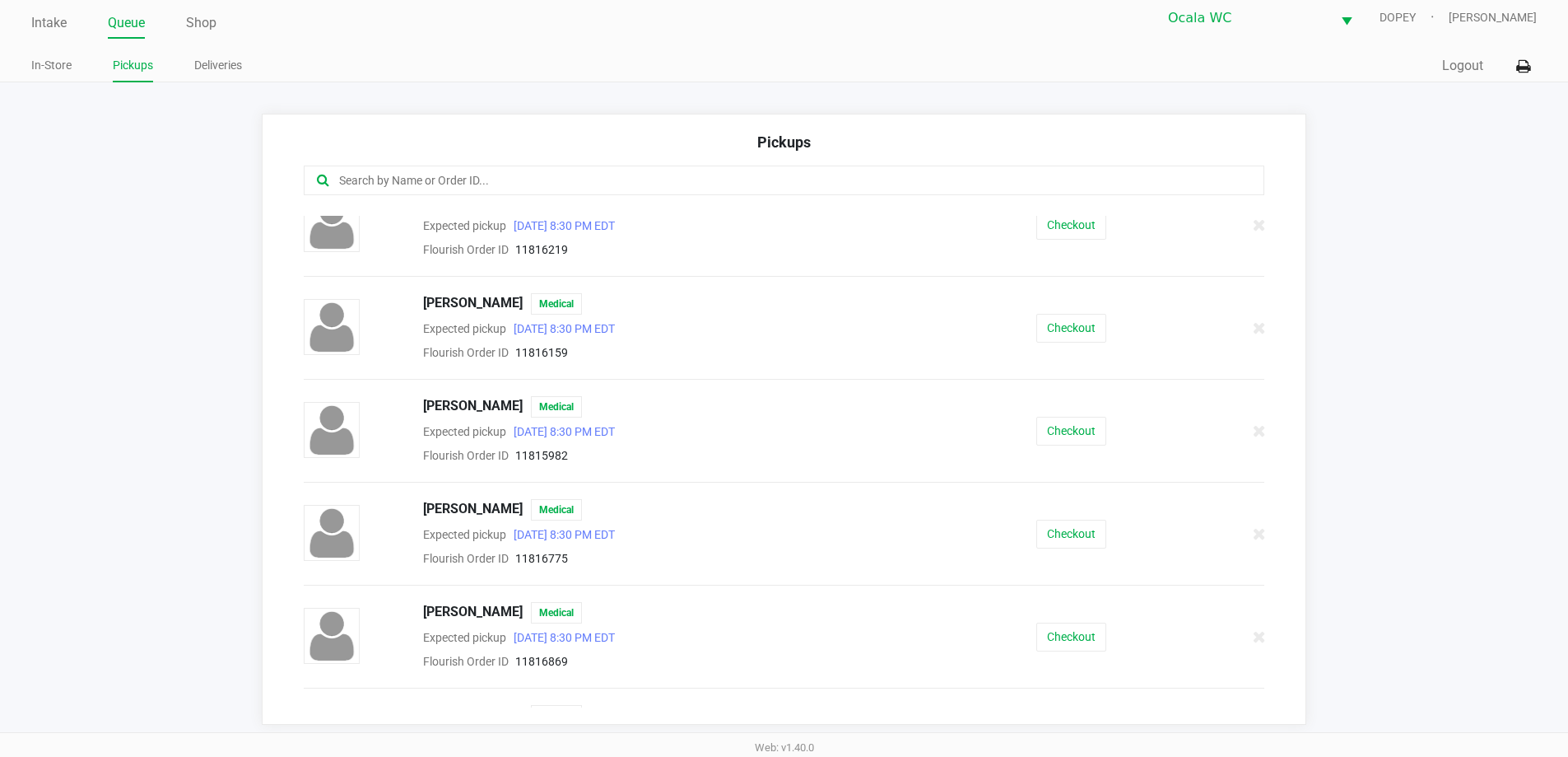
scroll to position [710, 0]
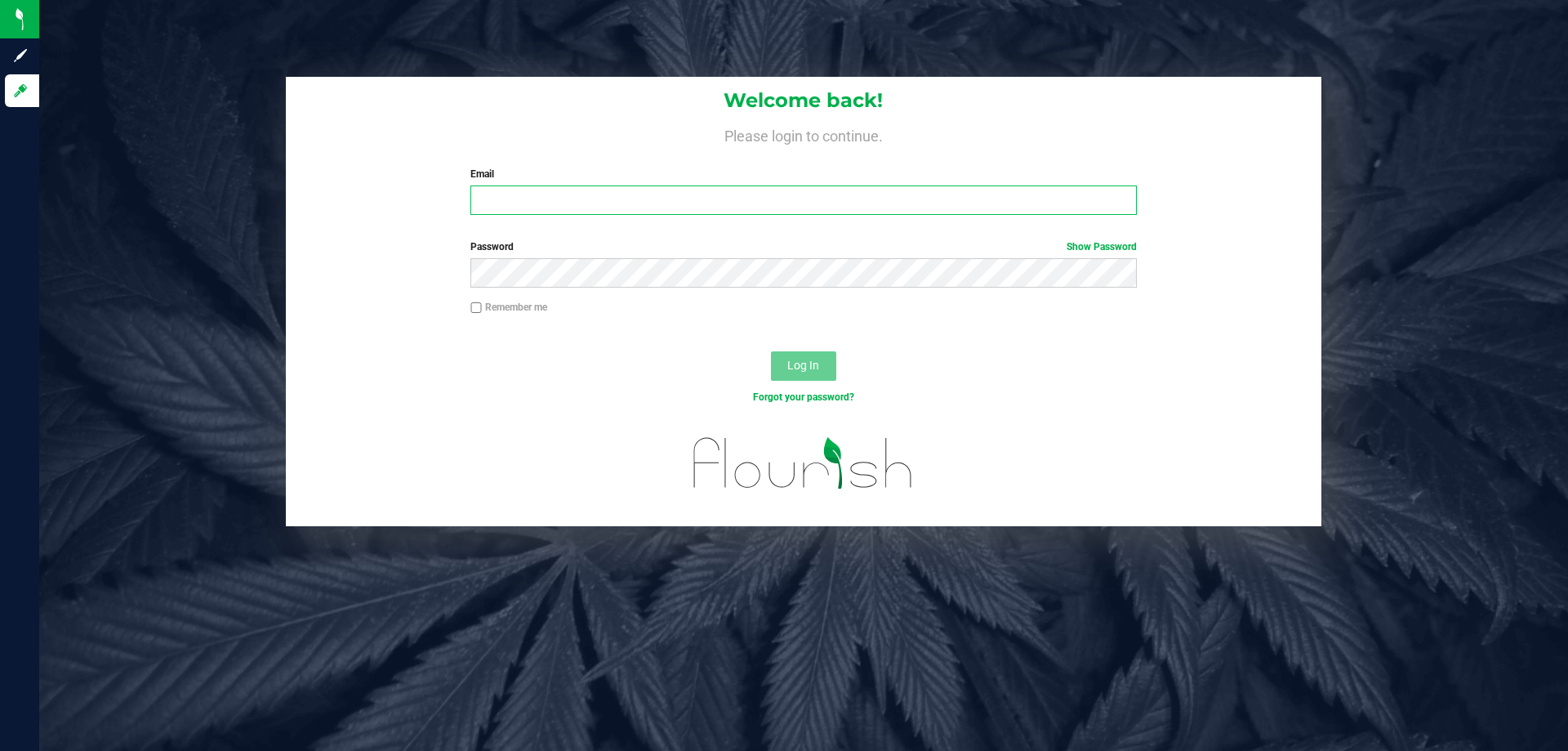
click at [566, 205] on input "Email" at bounding box center [803, 199] width 665 height 30
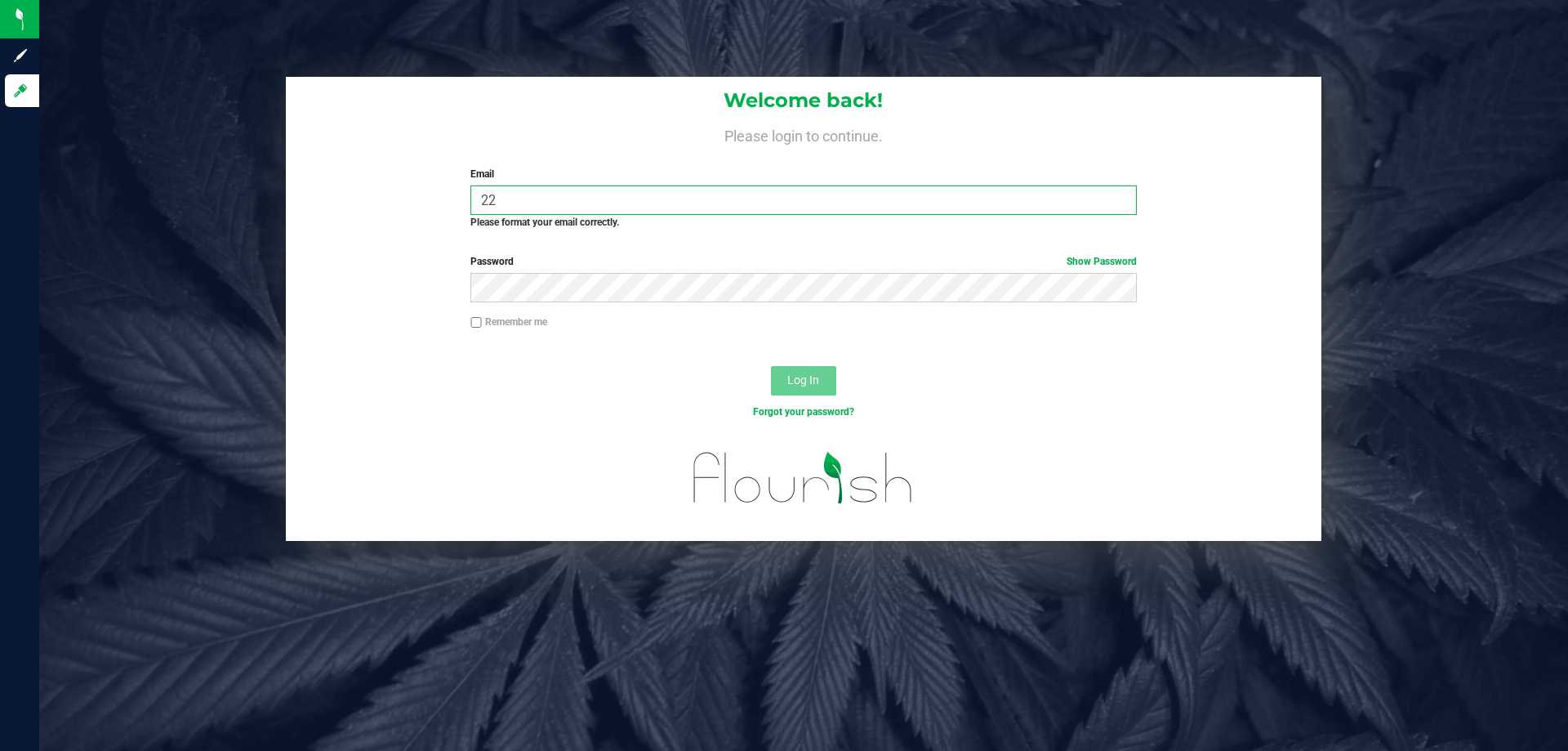
type input "2"
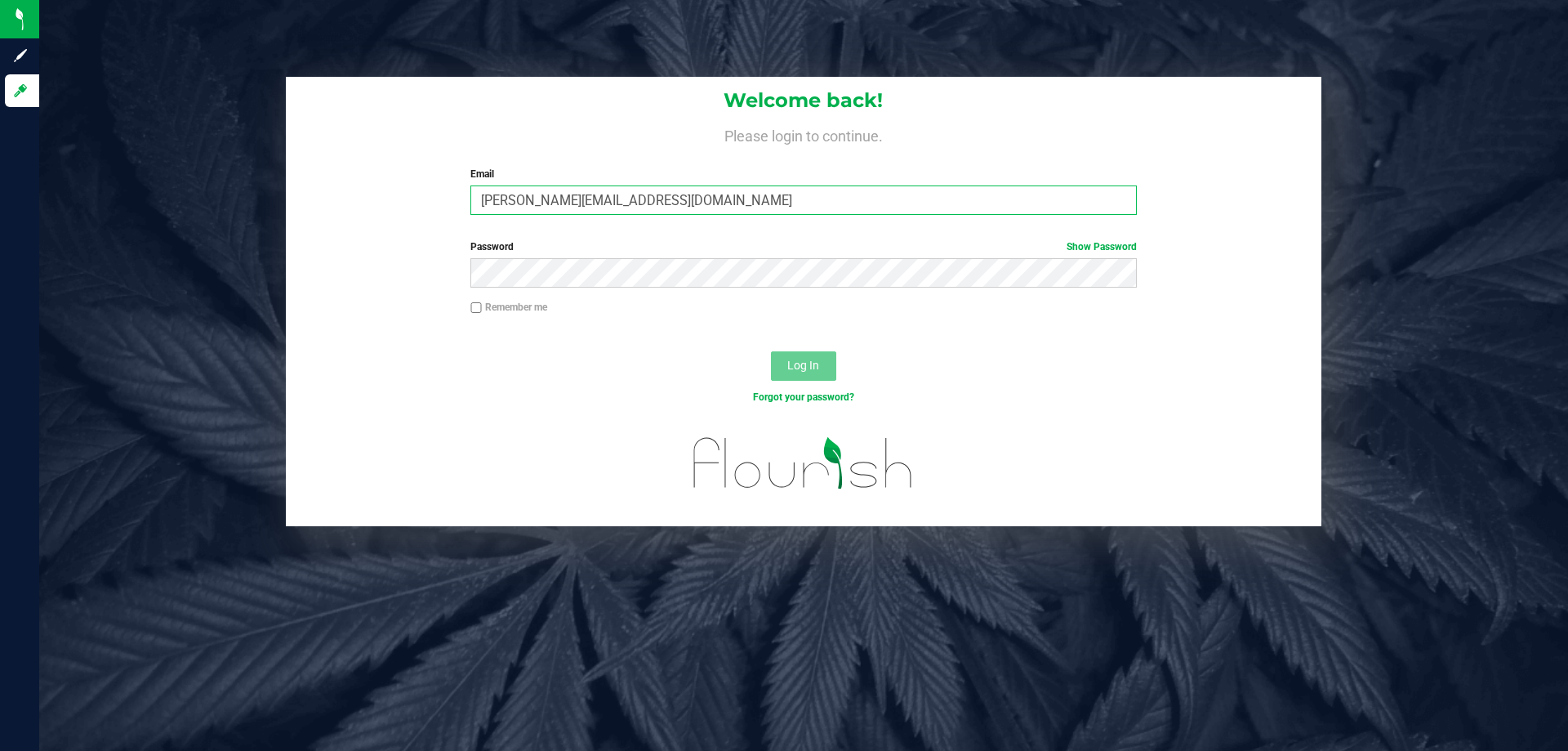
type input "[PERSON_NAME][EMAIL_ADDRESS][DOMAIN_NAME]"
click at [771, 351] on button "Log In" at bounding box center [803, 366] width 65 height 30
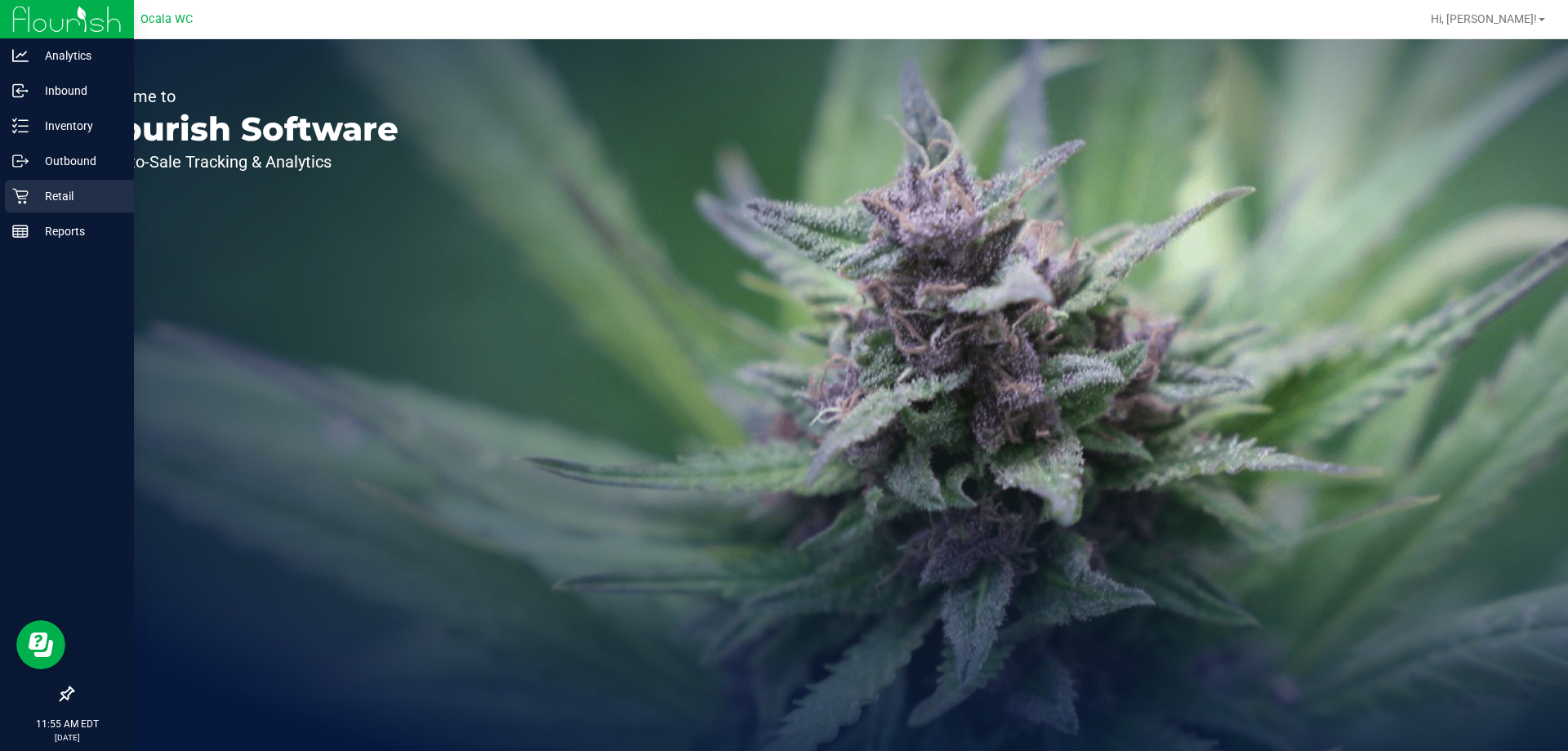
click at [32, 192] on p "Retail" at bounding box center [78, 196] width 98 height 20
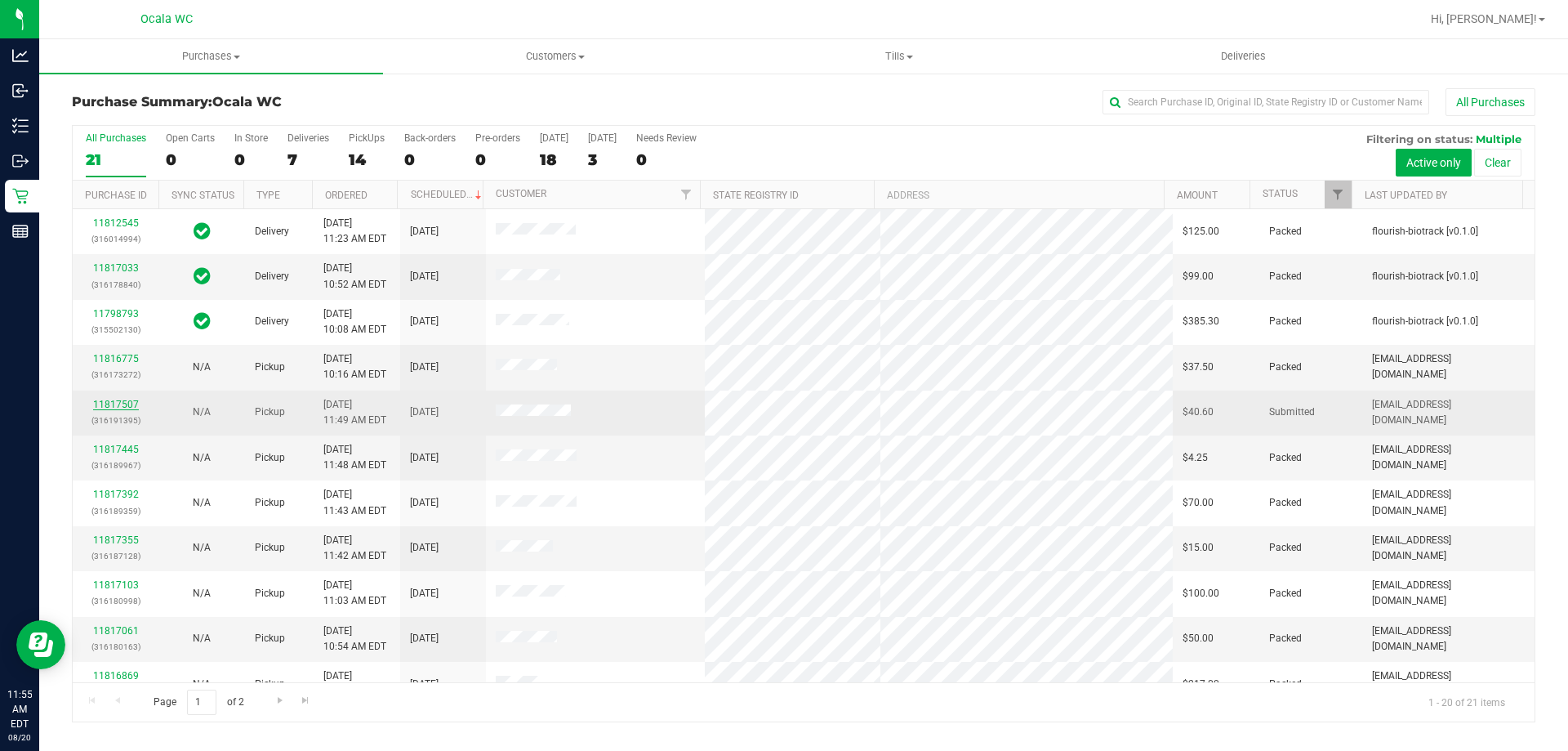
click at [119, 403] on link "11817507" at bounding box center [116, 404] width 46 height 12
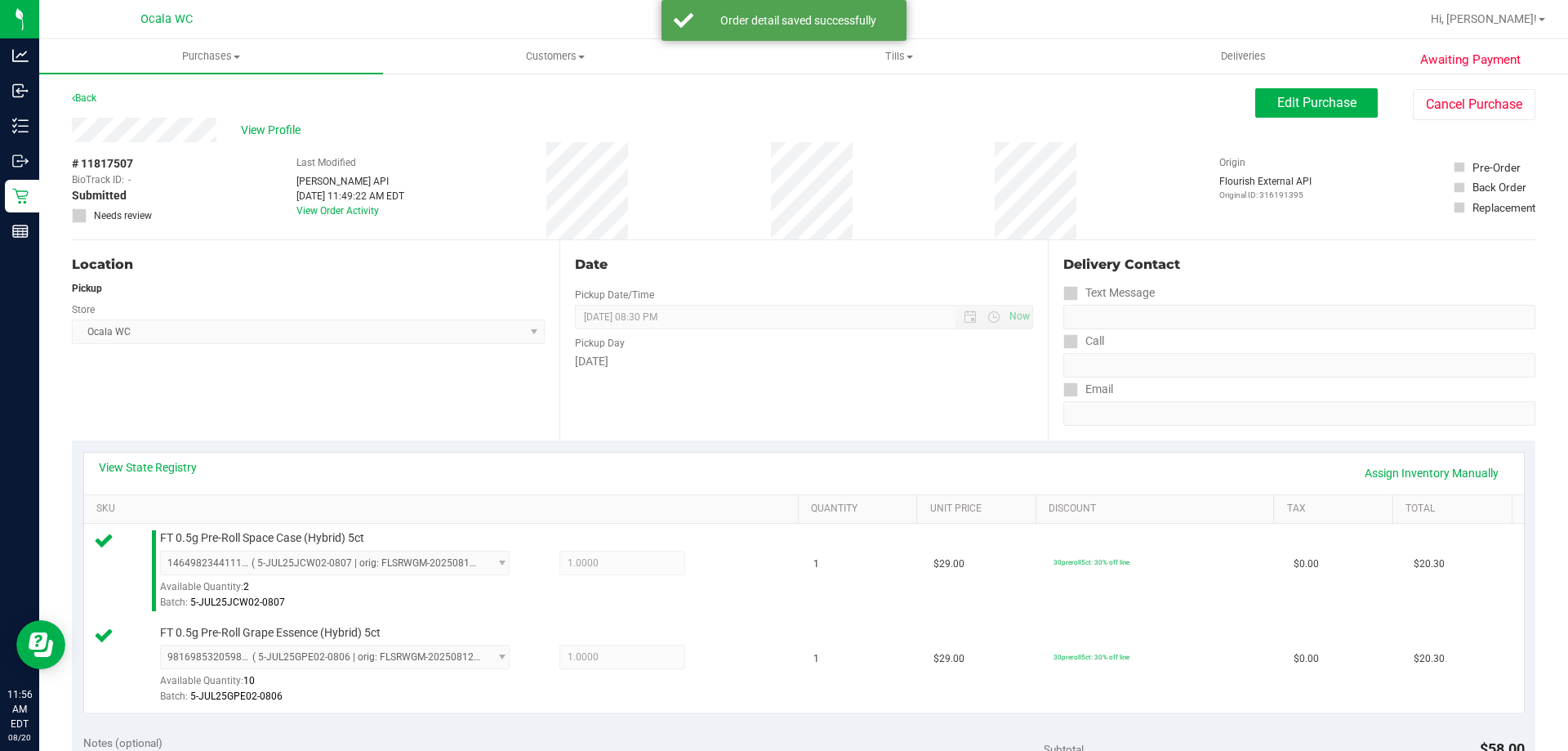
scroll to position [680, 0]
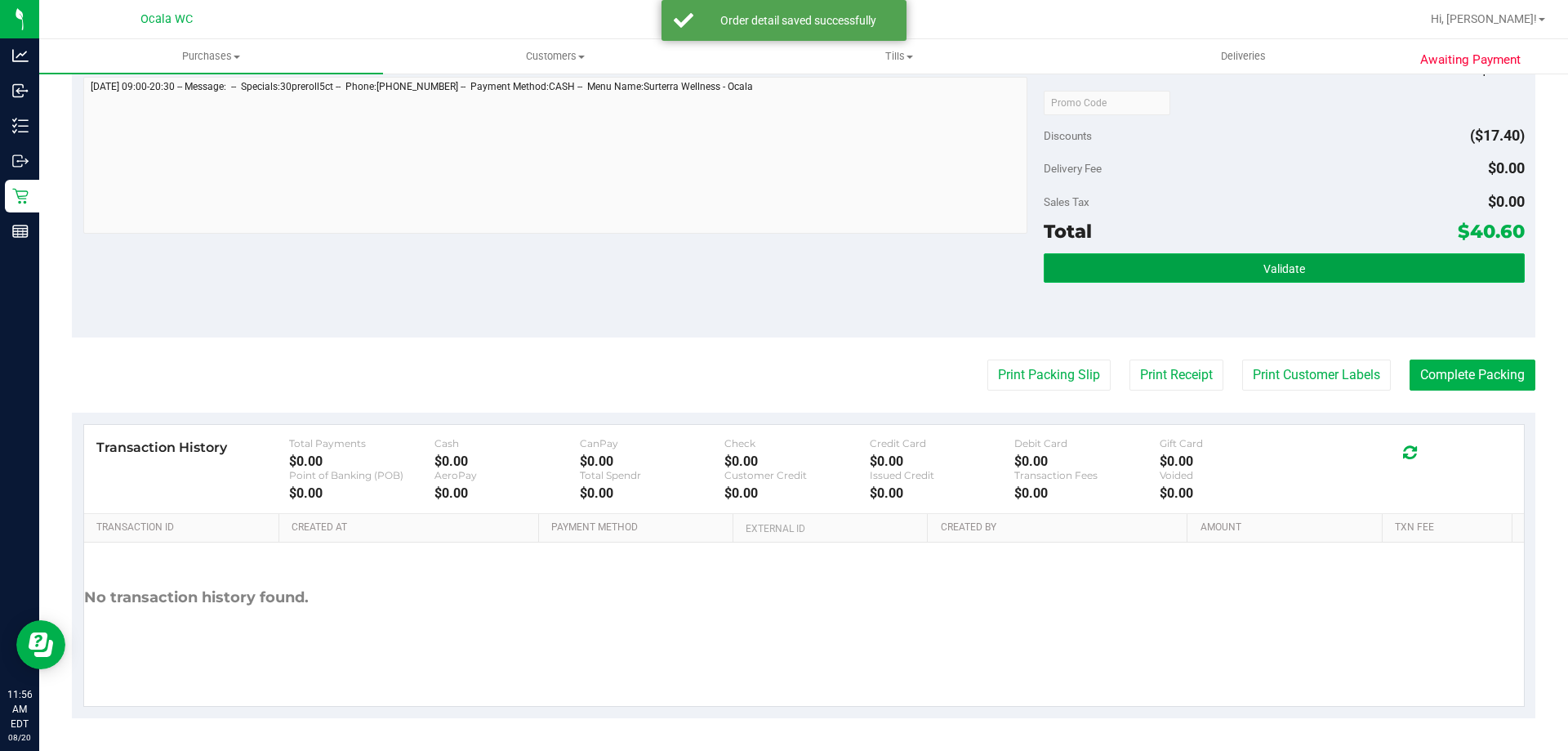
click at [1324, 273] on button "Validate" at bounding box center [1284, 267] width 480 height 30
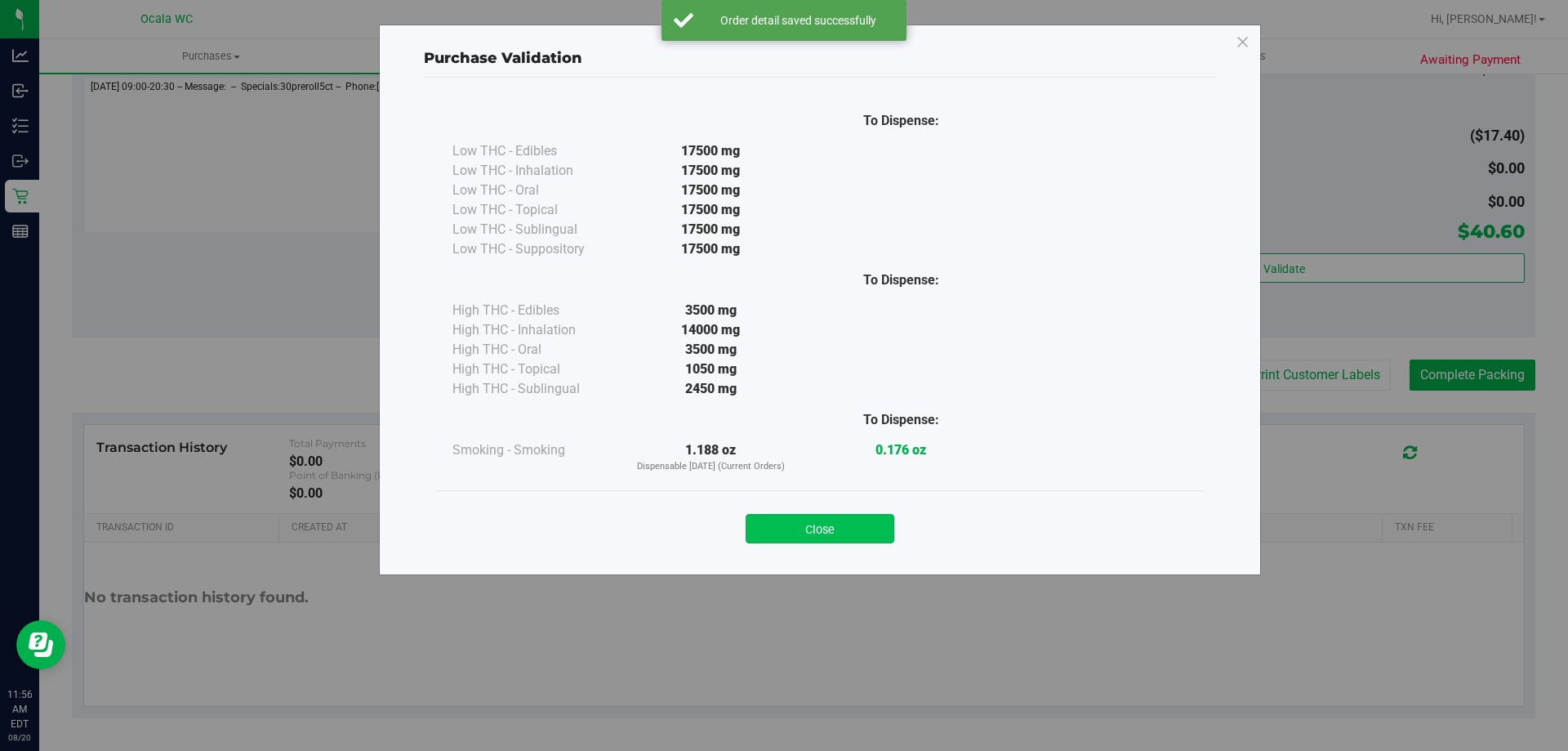
click at [834, 534] on button "Close" at bounding box center [820, 528] width 149 height 30
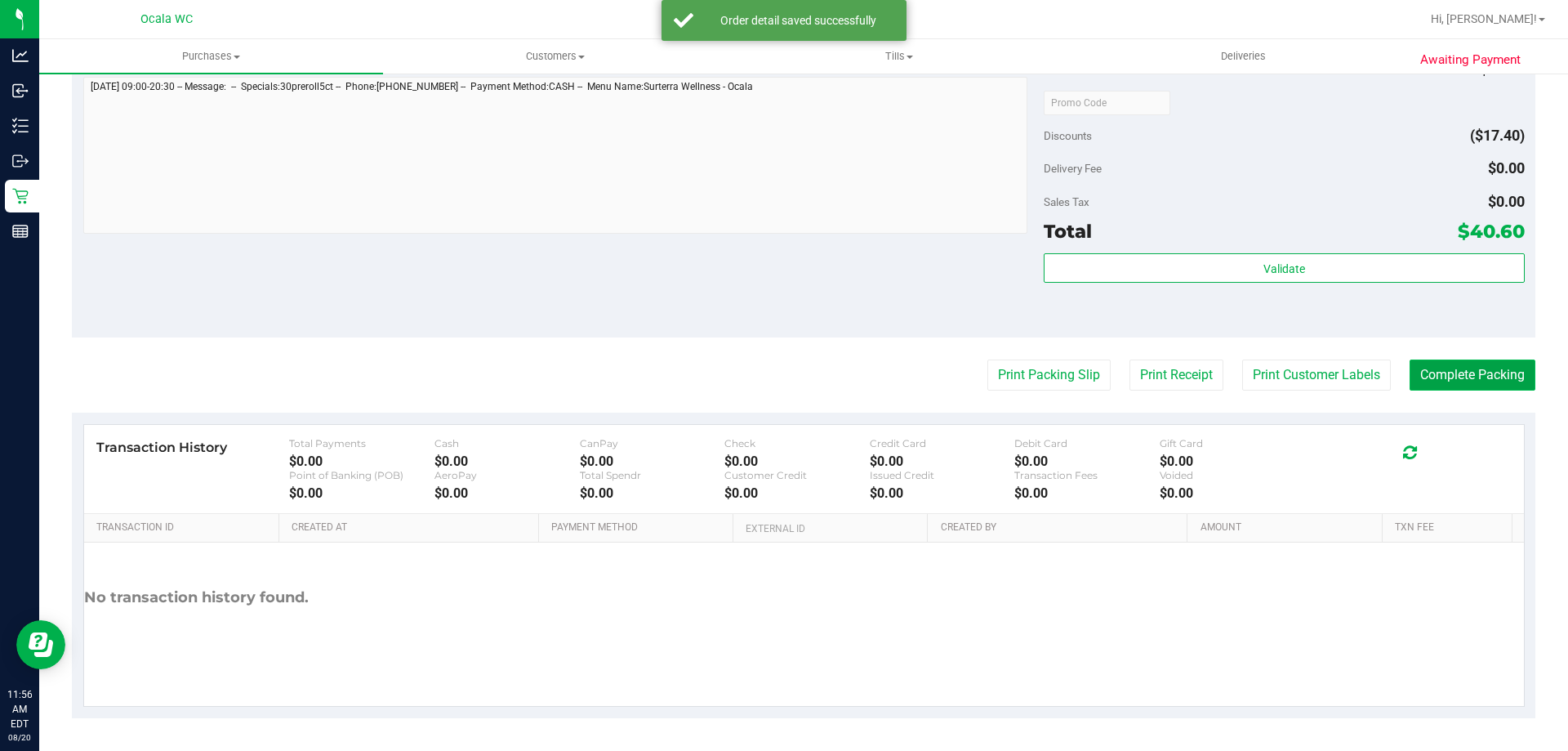
click at [1506, 375] on button "Complete Packing" at bounding box center [1472, 375] width 125 height 31
click at [1004, 374] on button "Print Packing Slip" at bounding box center [1035, 375] width 124 height 31
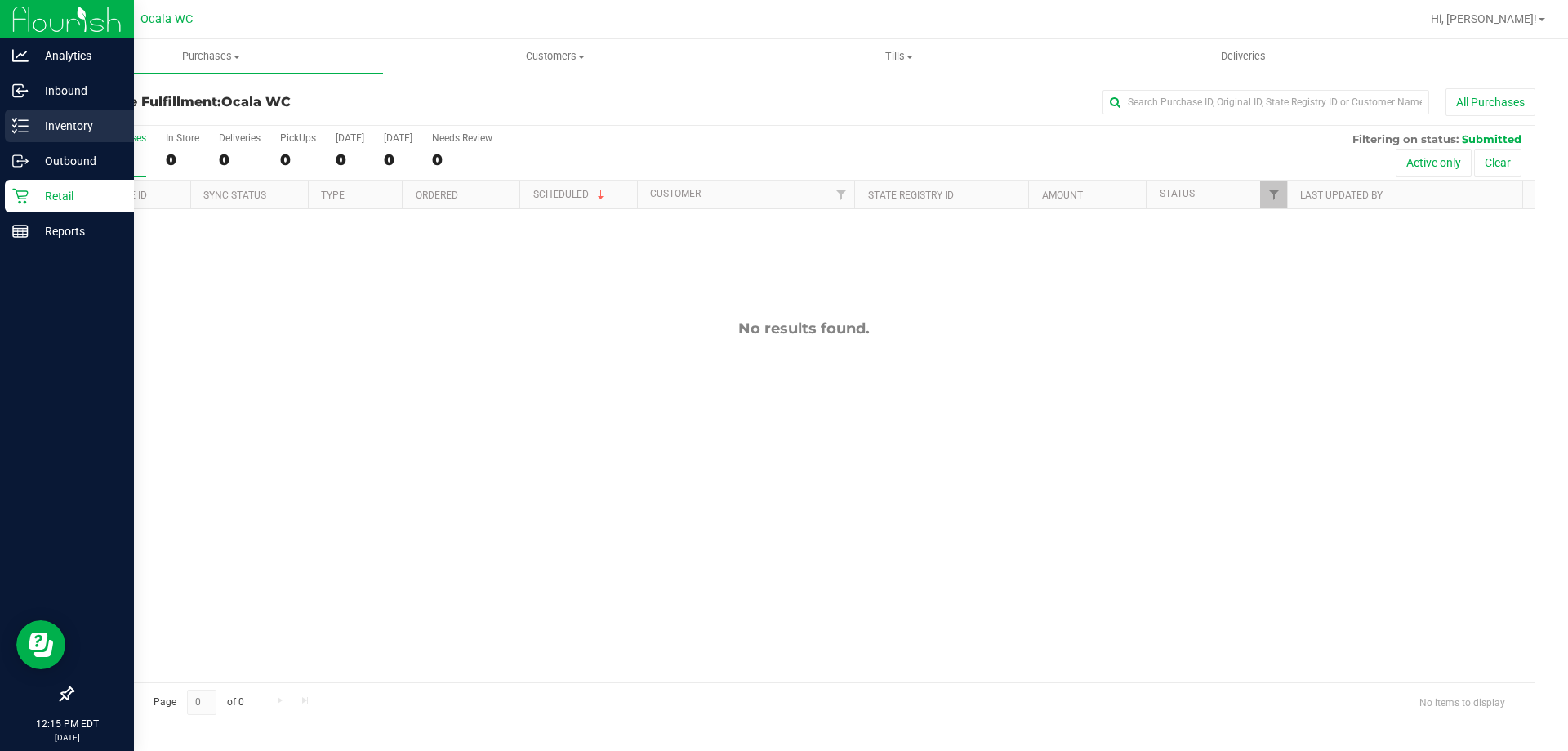
click at [27, 125] on icon at bounding box center [21, 125] width 16 height 16
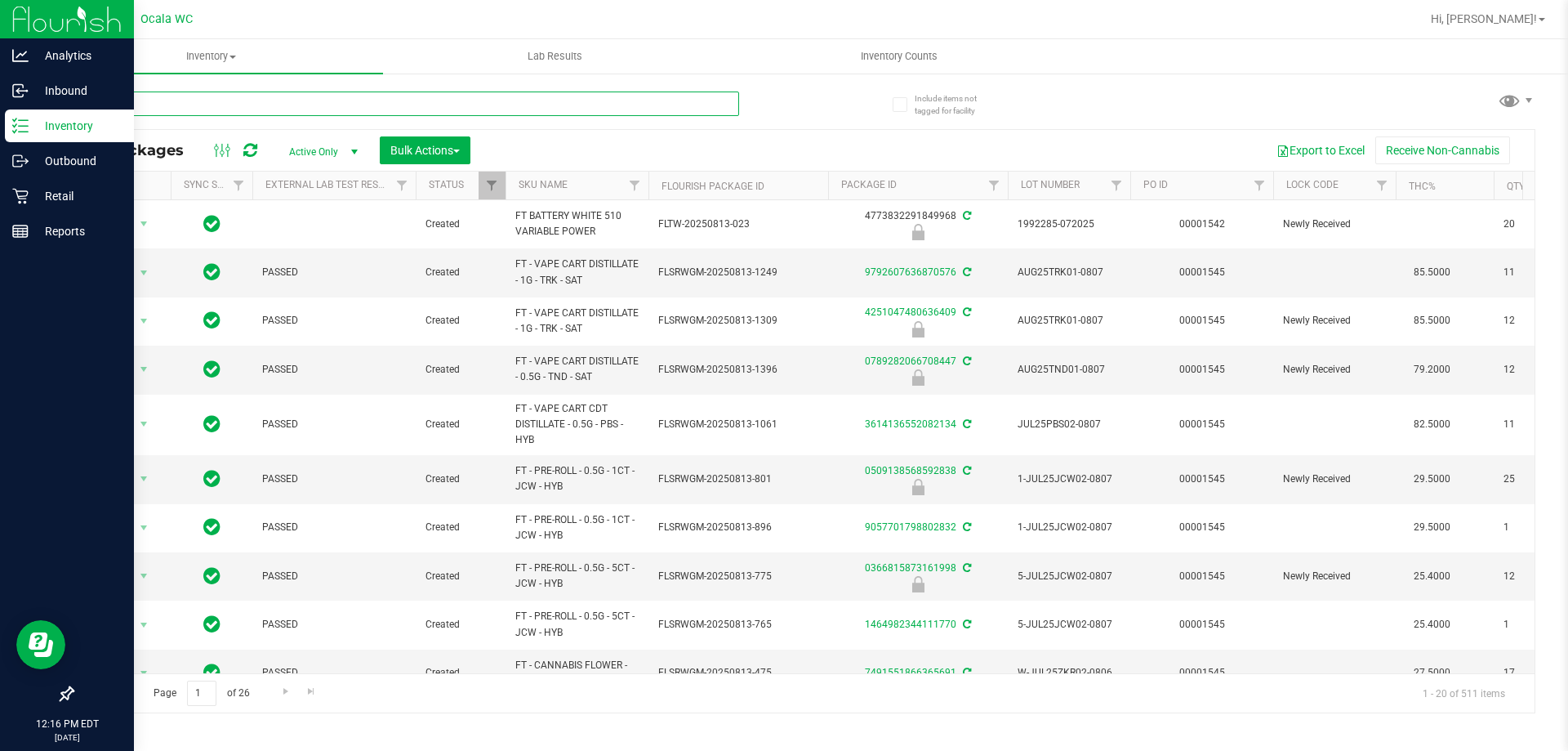
click at [343, 107] on input "text" at bounding box center [405, 103] width 667 height 24
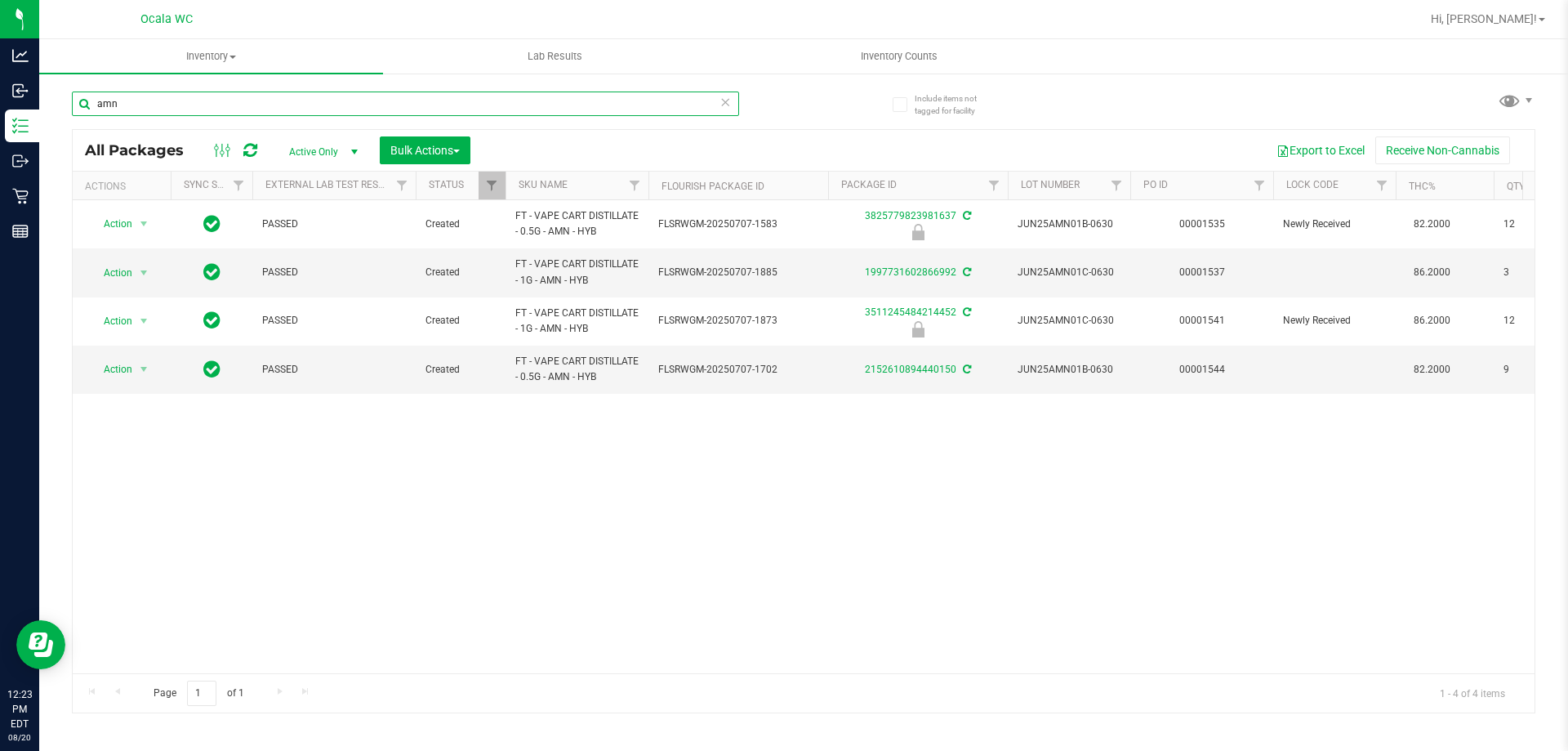
click at [329, 115] on input "amn" at bounding box center [405, 103] width 667 height 24
click at [329, 110] on input "amn" at bounding box center [405, 103] width 667 height 24
type input "a"
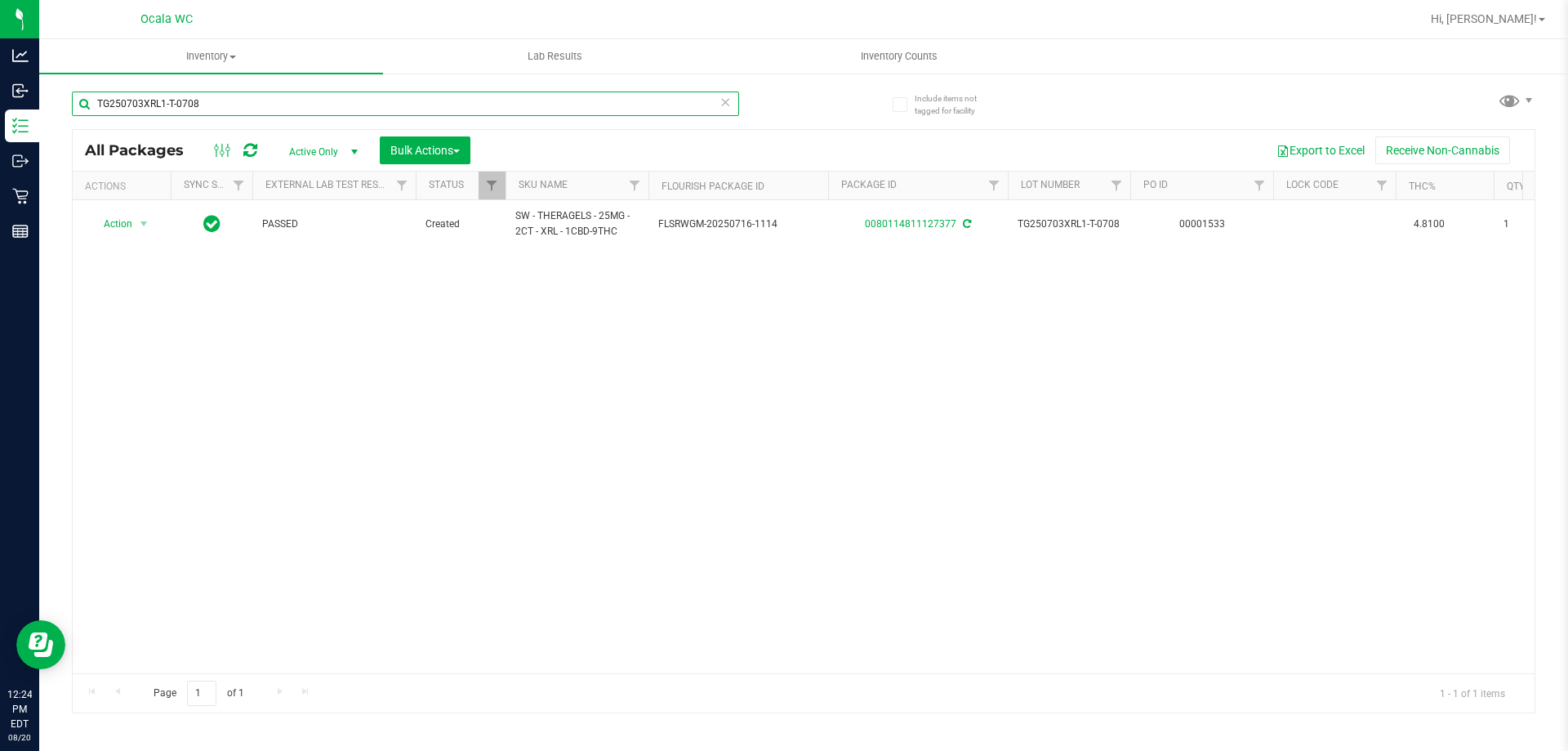
click at [360, 100] on input "TG250703XRL1-T-0708" at bounding box center [405, 103] width 667 height 24
type input "T"
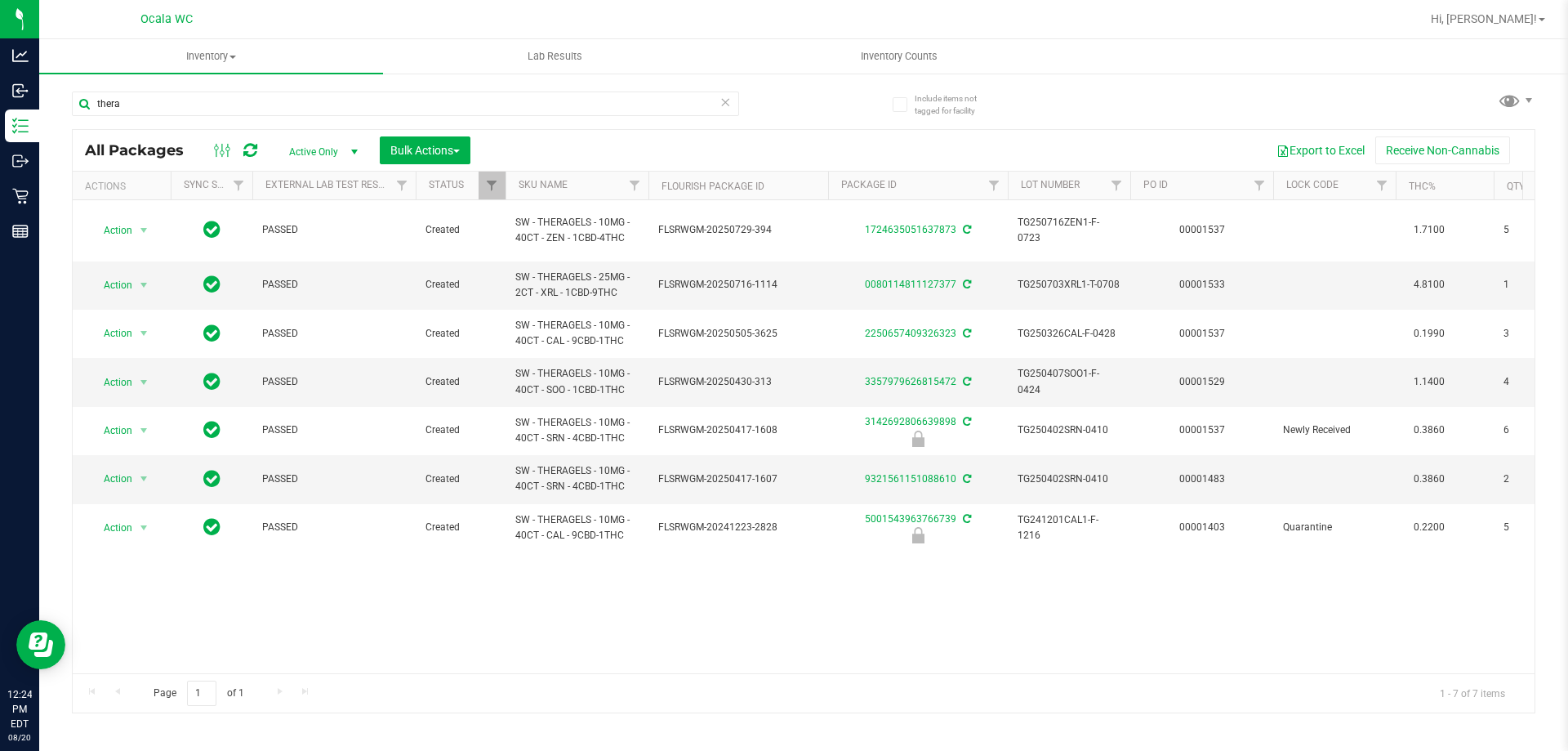
drag, startPoint x: 862, startPoint y: 660, endPoint x: 1009, endPoint y: 656, distance: 147.1
click at [1009, 656] on div "Action Action Adjust qty Create package Edit attributes Global inventory Locate…" at bounding box center [804, 437] width 1462 height 473
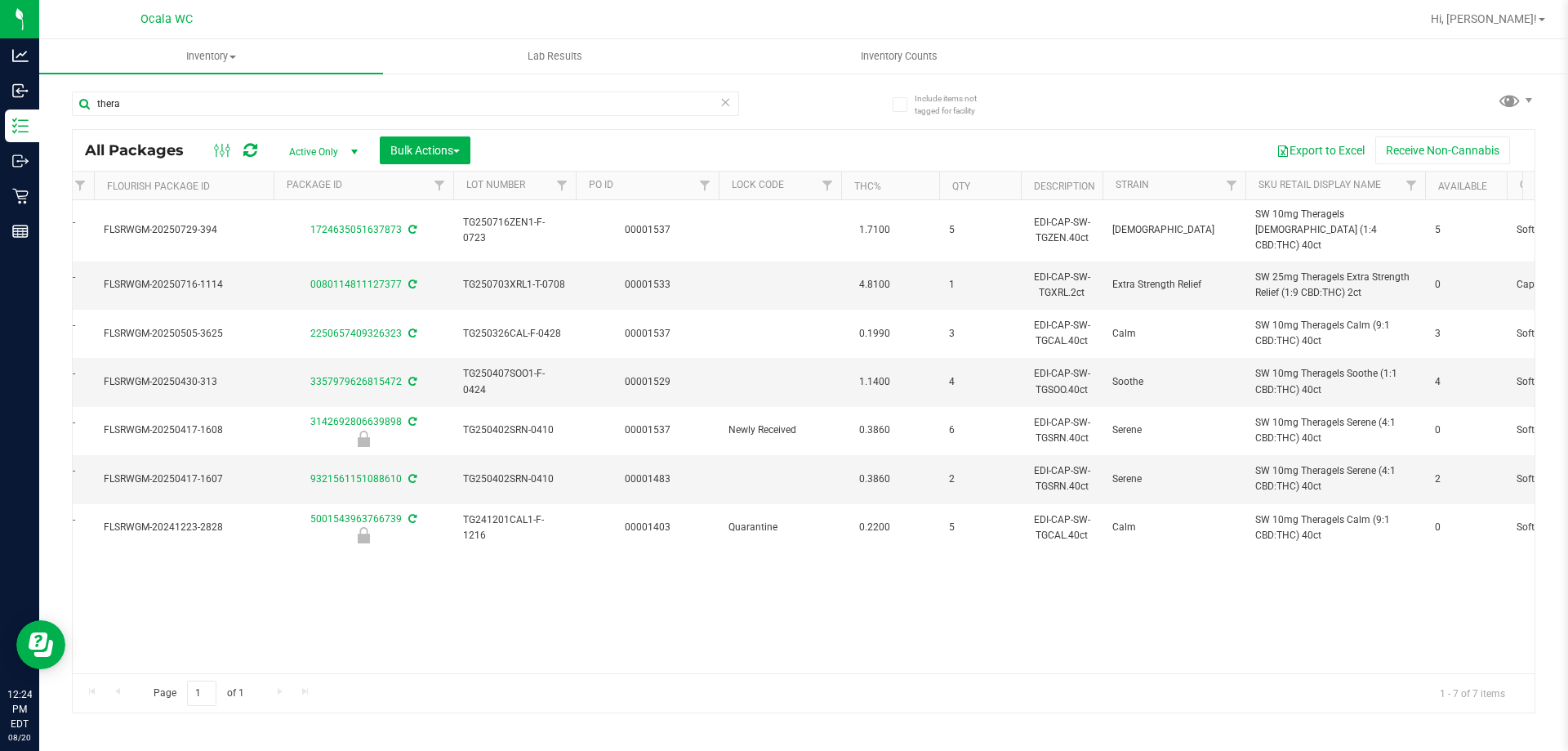
scroll to position [0, 401]
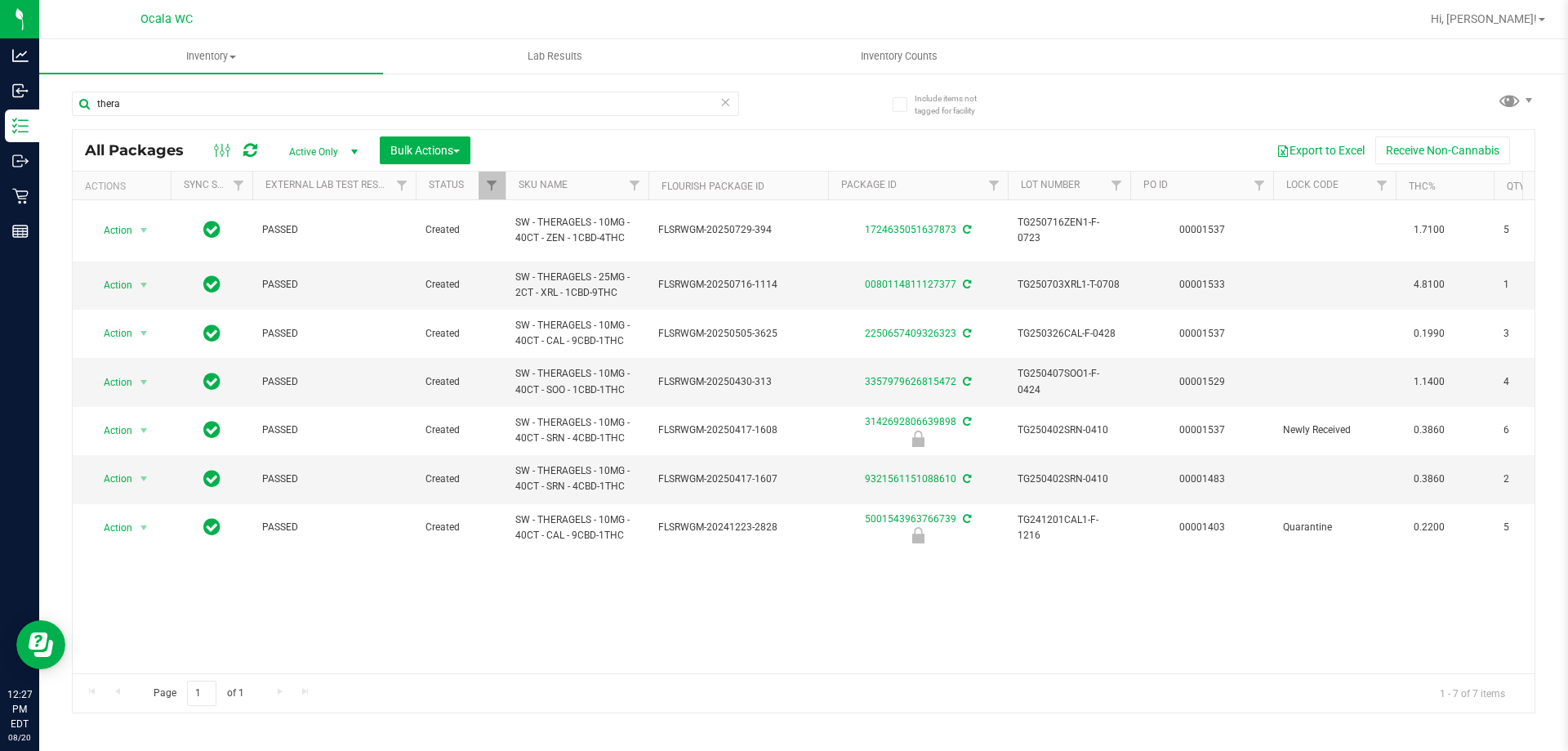
click at [279, 90] on div "thera" at bounding box center [438, 103] width 732 height 52
click at [279, 94] on input "thera" at bounding box center [405, 103] width 667 height 24
type input "t"
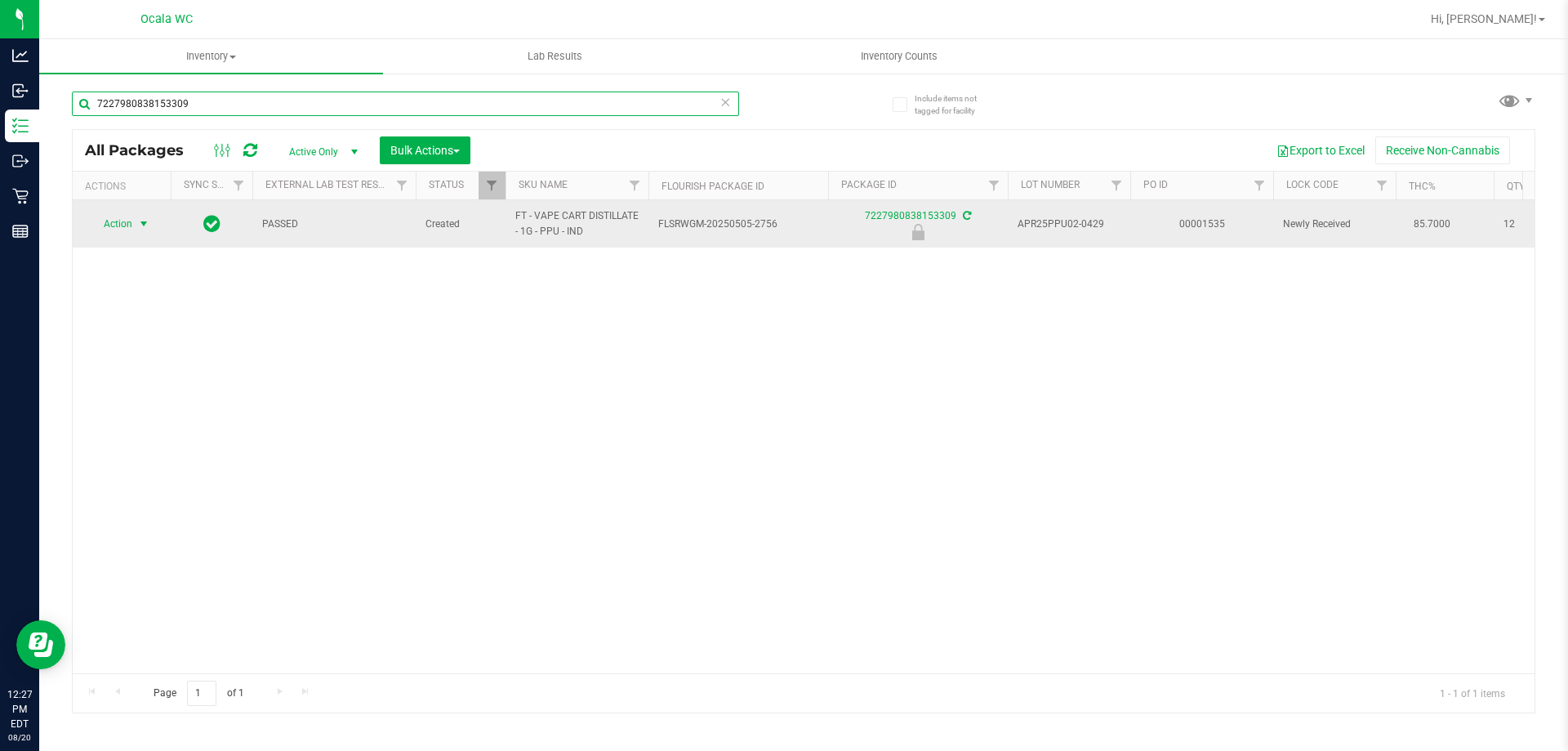
type input "7227980838153309"
click at [120, 216] on span "Action" at bounding box center [111, 223] width 44 height 23
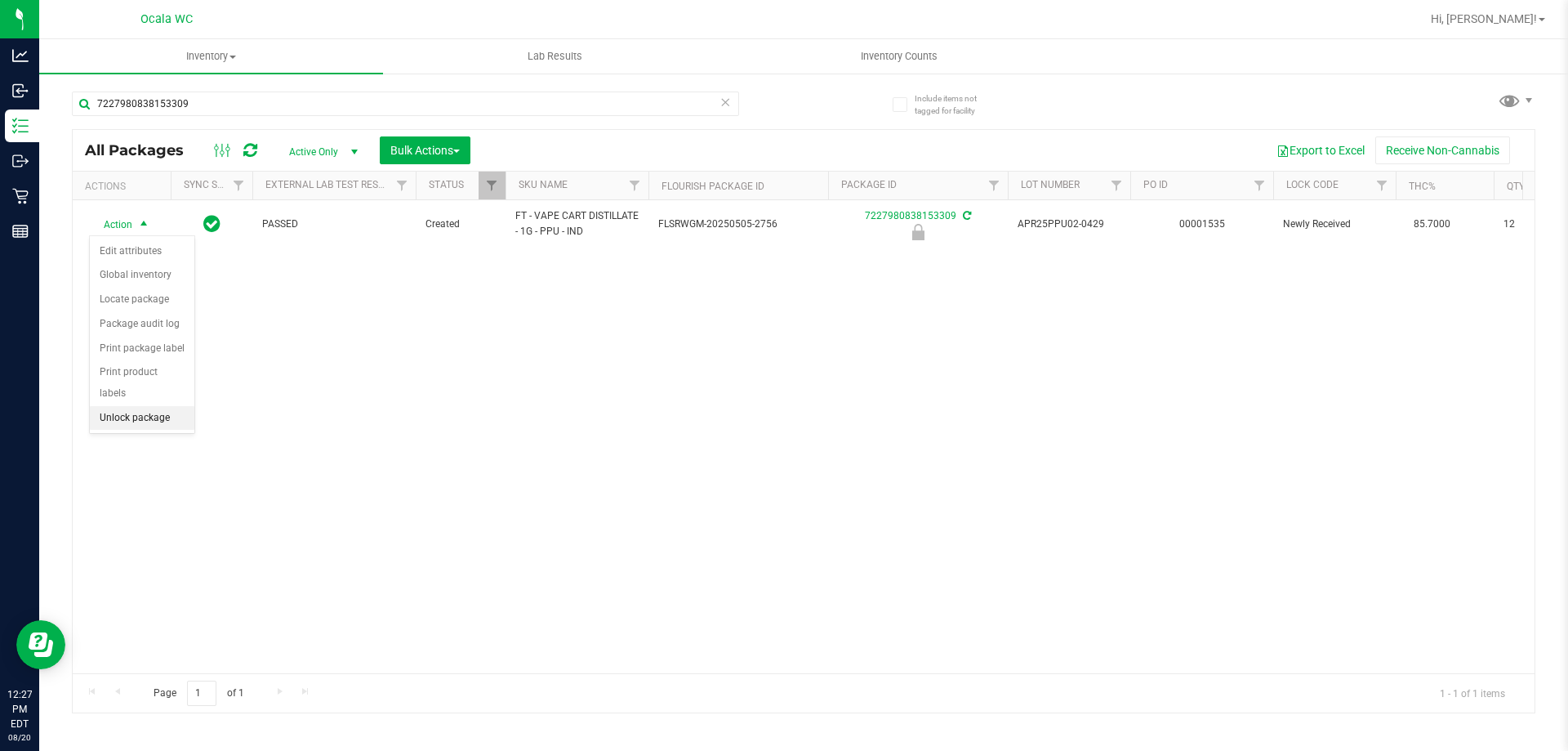
click at [129, 406] on li "Unlock package" at bounding box center [143, 418] width 105 height 24
